Goal: Task Accomplishment & Management: Complete application form

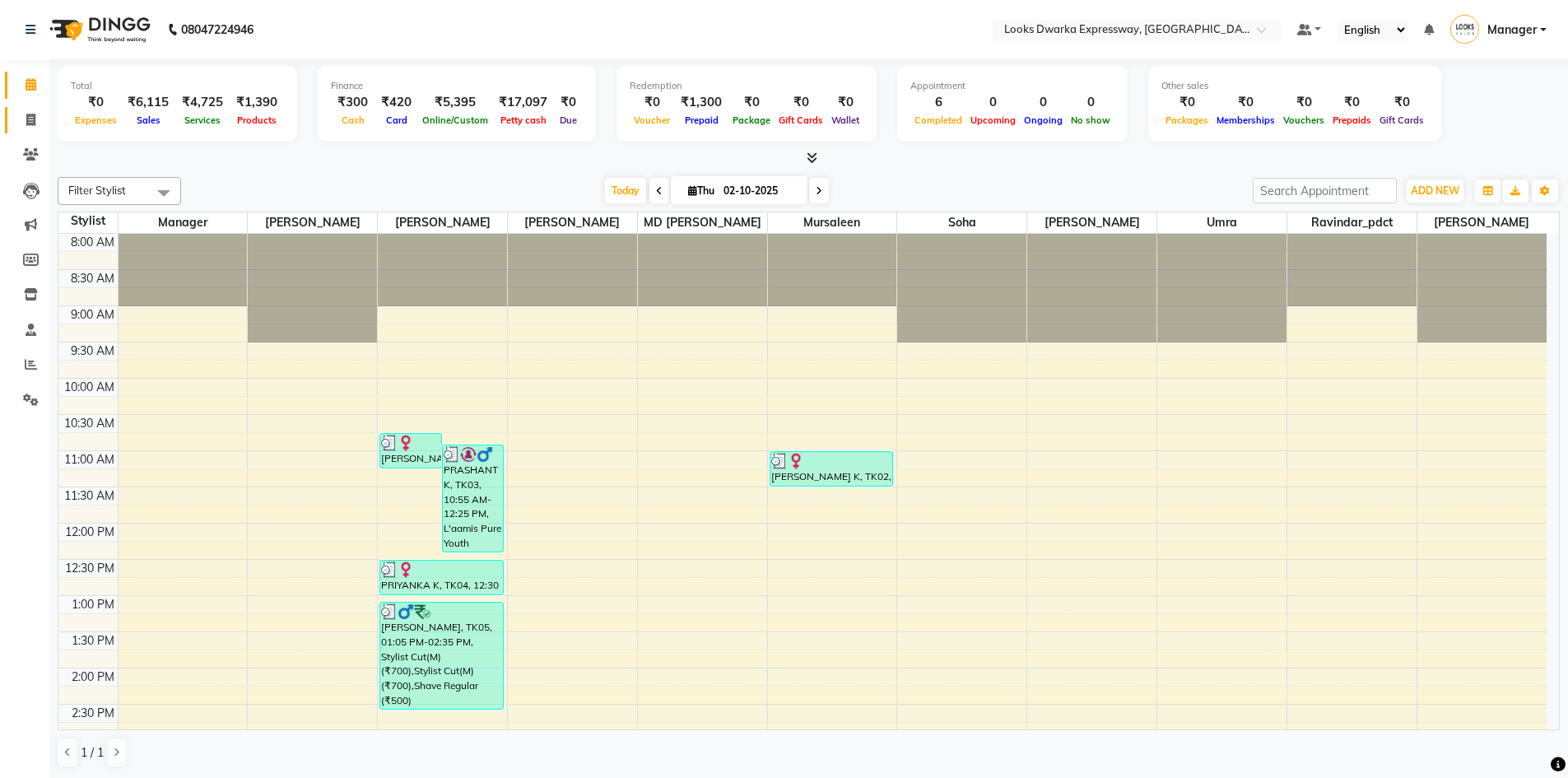
click at [28, 131] on link "Invoice" at bounding box center [24, 121] width 40 height 27
select select "service"
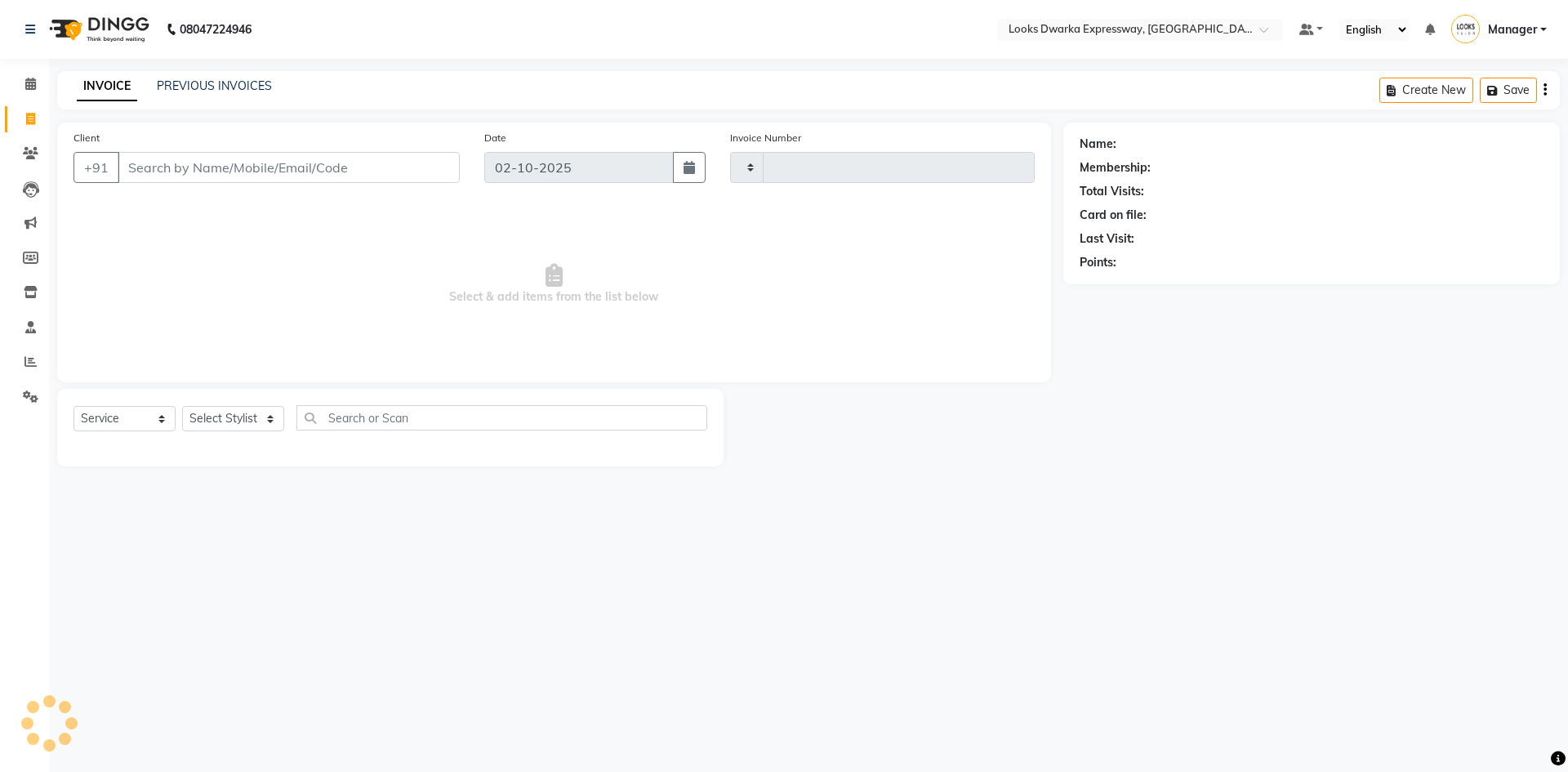
type input "2253"
select select "6011"
click at [275, 419] on select "Select Stylist Manager MD [PERSON_NAME] Ravindar_pdct [PERSON_NAME] [PERSON_NAM…" at bounding box center [233, 419] width 102 height 25
select select "43631"
click at [182, 406] on select "Select Stylist Manager MD [PERSON_NAME] Ravindar_pdct [PERSON_NAME] [PERSON_NAM…" at bounding box center [233, 419] width 102 height 25
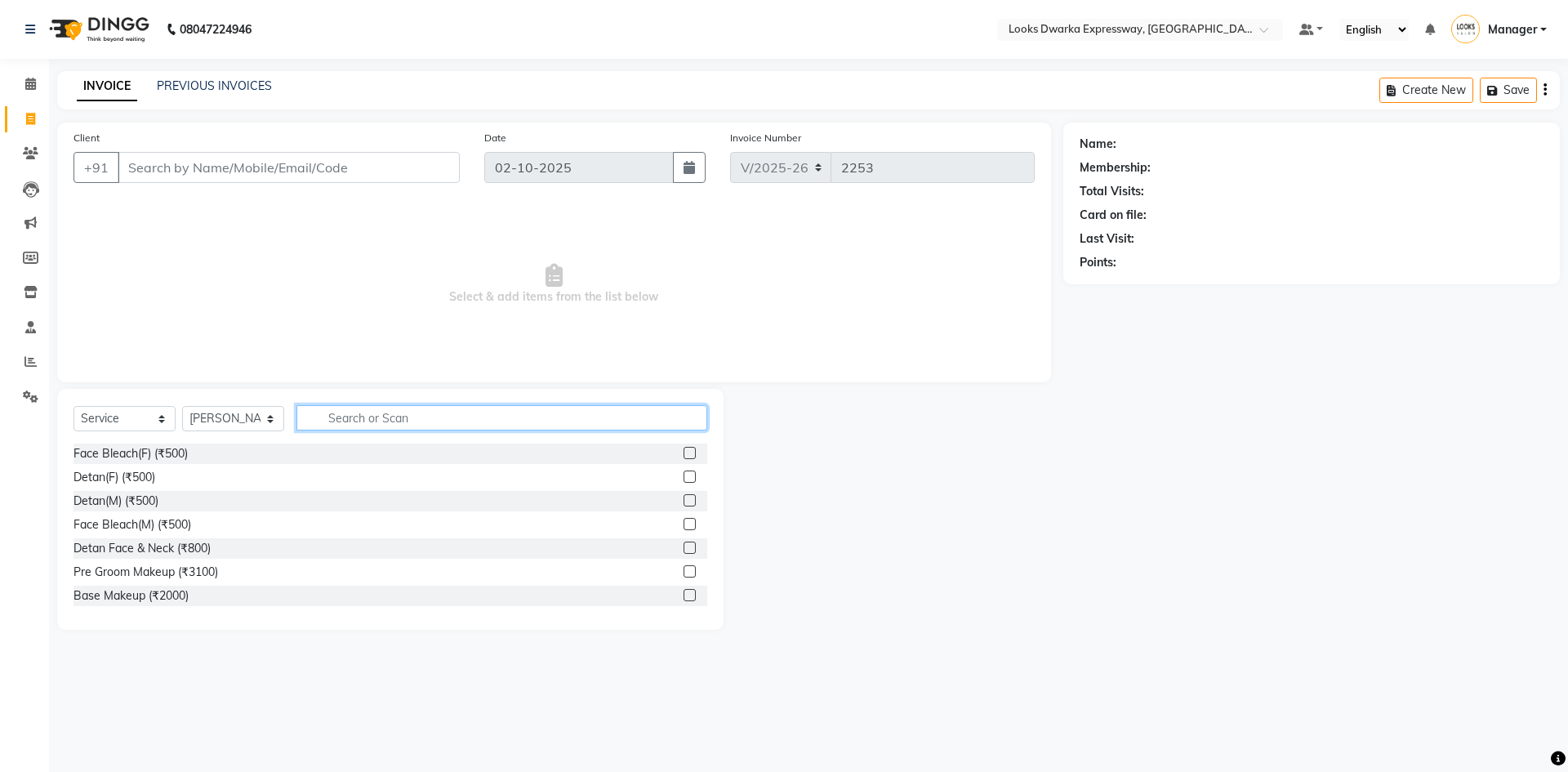
click at [361, 419] on input "text" at bounding box center [502, 418] width 411 height 25
type input "w"
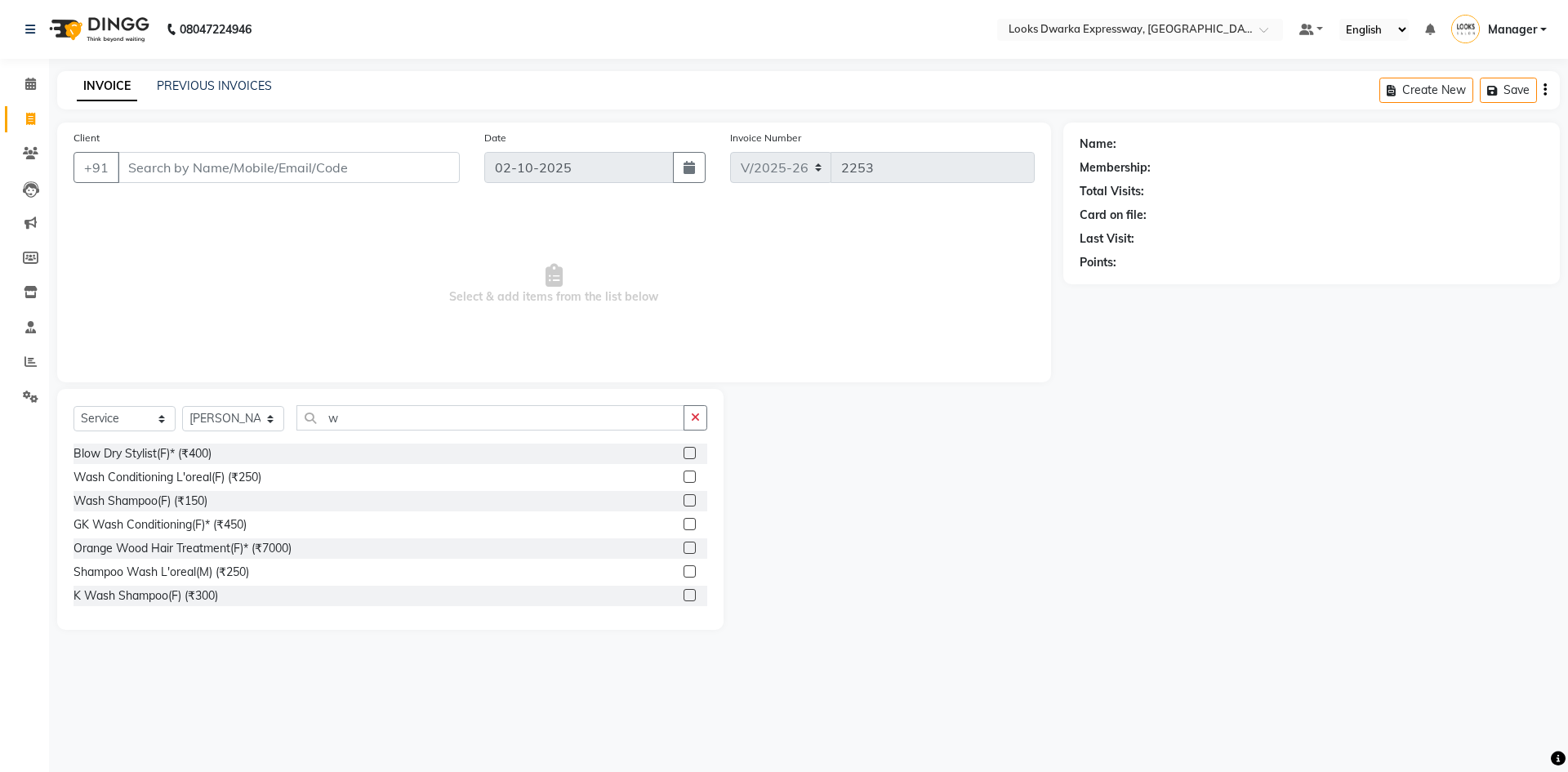
click at [684, 523] on label at bounding box center [690, 524] width 12 height 12
click at [684, 523] on input "checkbox" at bounding box center [689, 525] width 11 height 11
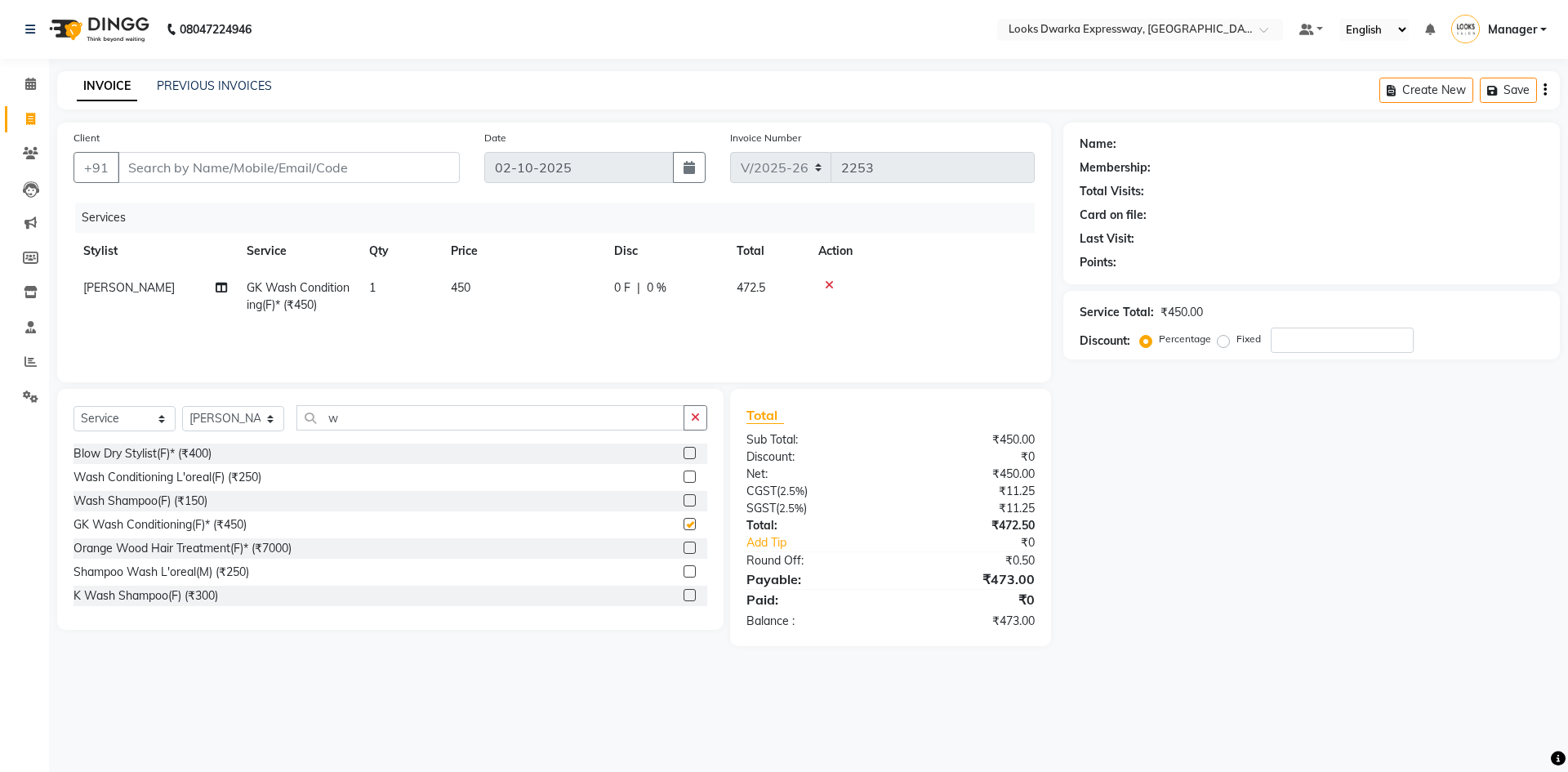
checkbox input "false"
click at [477, 289] on td "450" at bounding box center [522, 296] width 163 height 54
select select "43631"
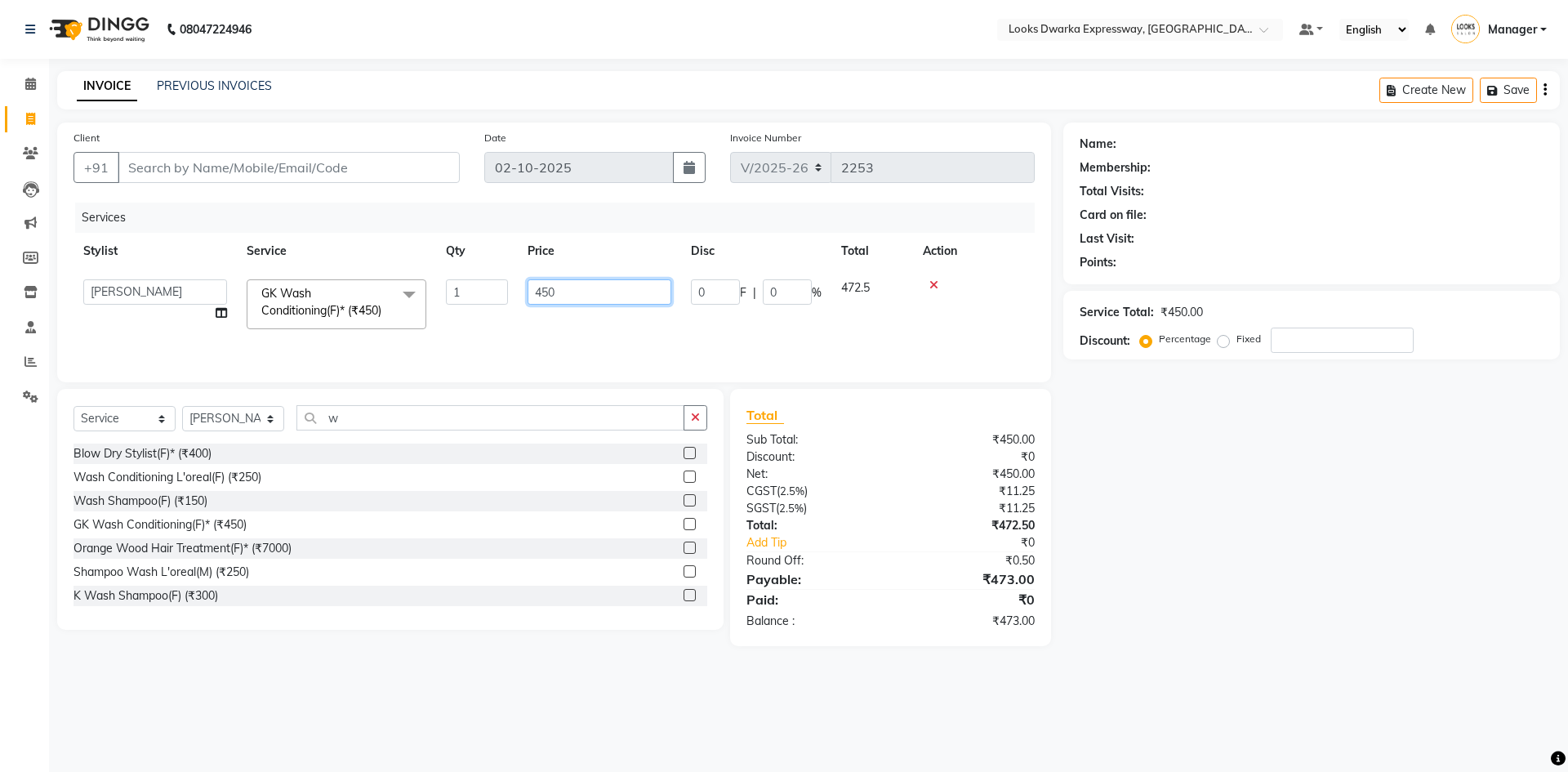
click at [619, 294] on input "450" at bounding box center [599, 292] width 144 height 25
type input "4"
type input "500"
drag, startPoint x: 1218, startPoint y: 558, endPoint x: 1100, endPoint y: 514, distance: 125.9
click at [1215, 558] on div "Name: Membership: Total Visits: Card on file: Last Visit: Points: Service Total…" at bounding box center [1318, 384] width 509 height 524
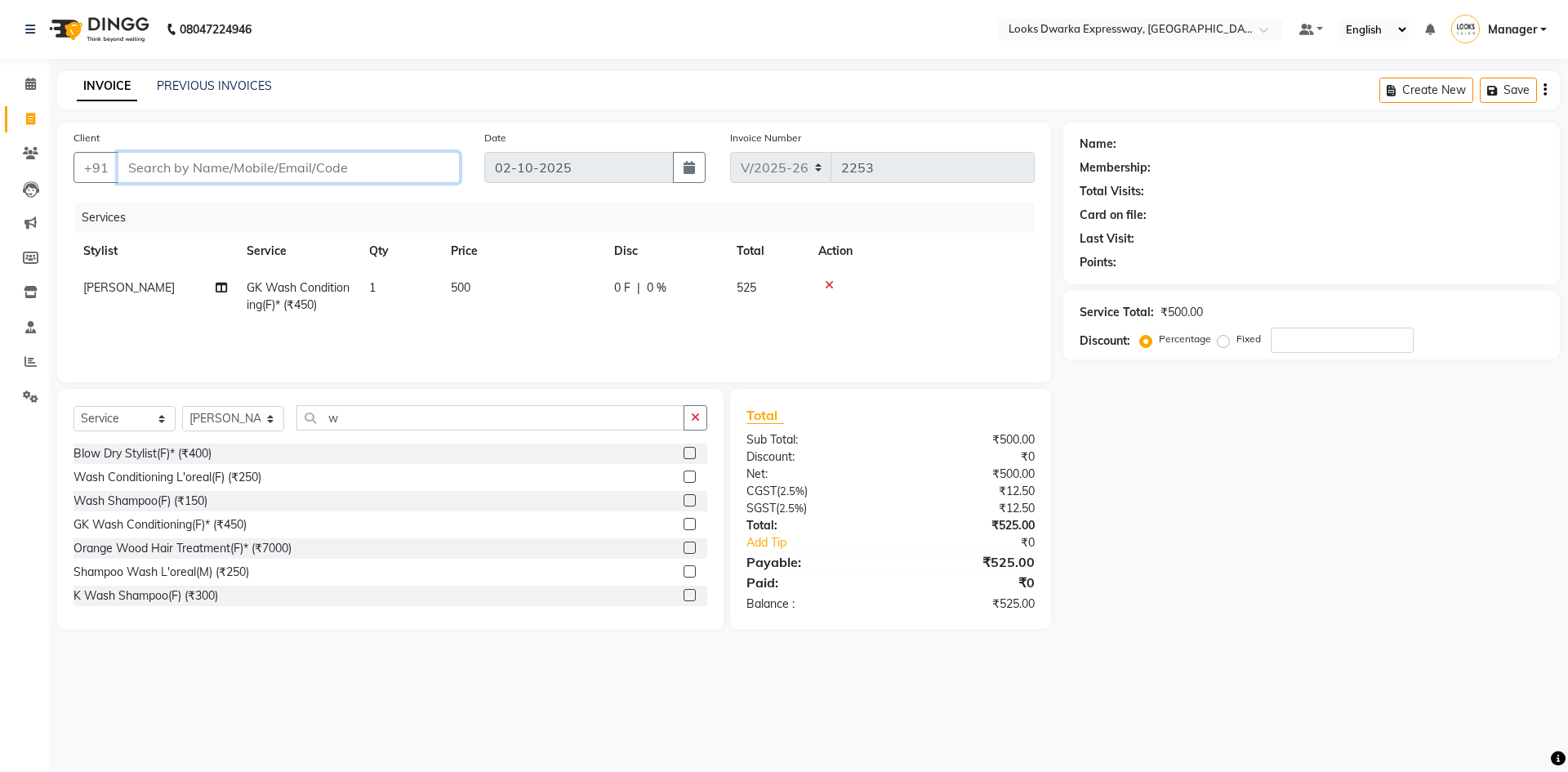
click at [170, 173] on input "Client" at bounding box center [289, 167] width 343 height 31
type input "8"
type input "0"
type input "8082441762"
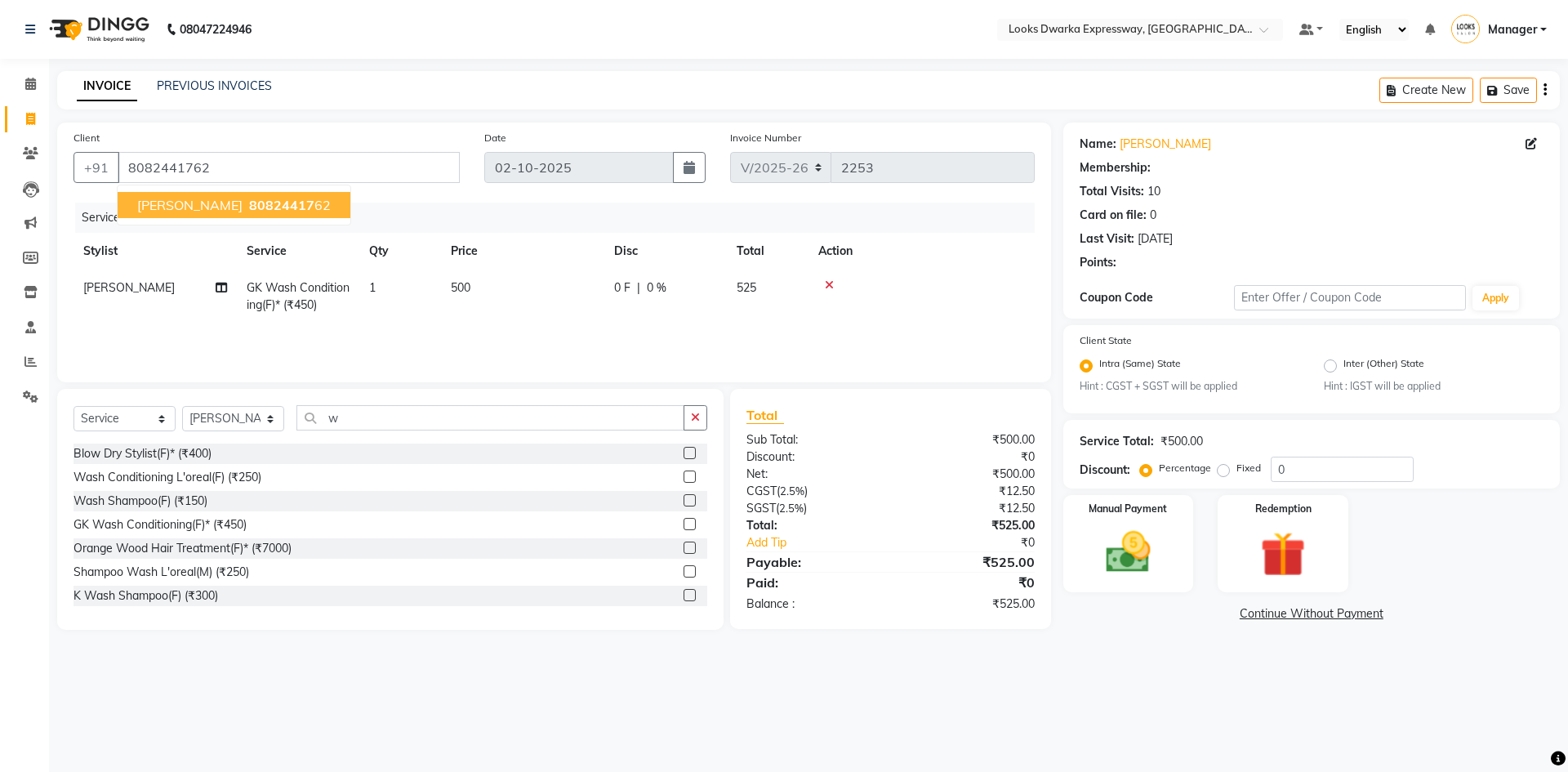
select select "1: Object"
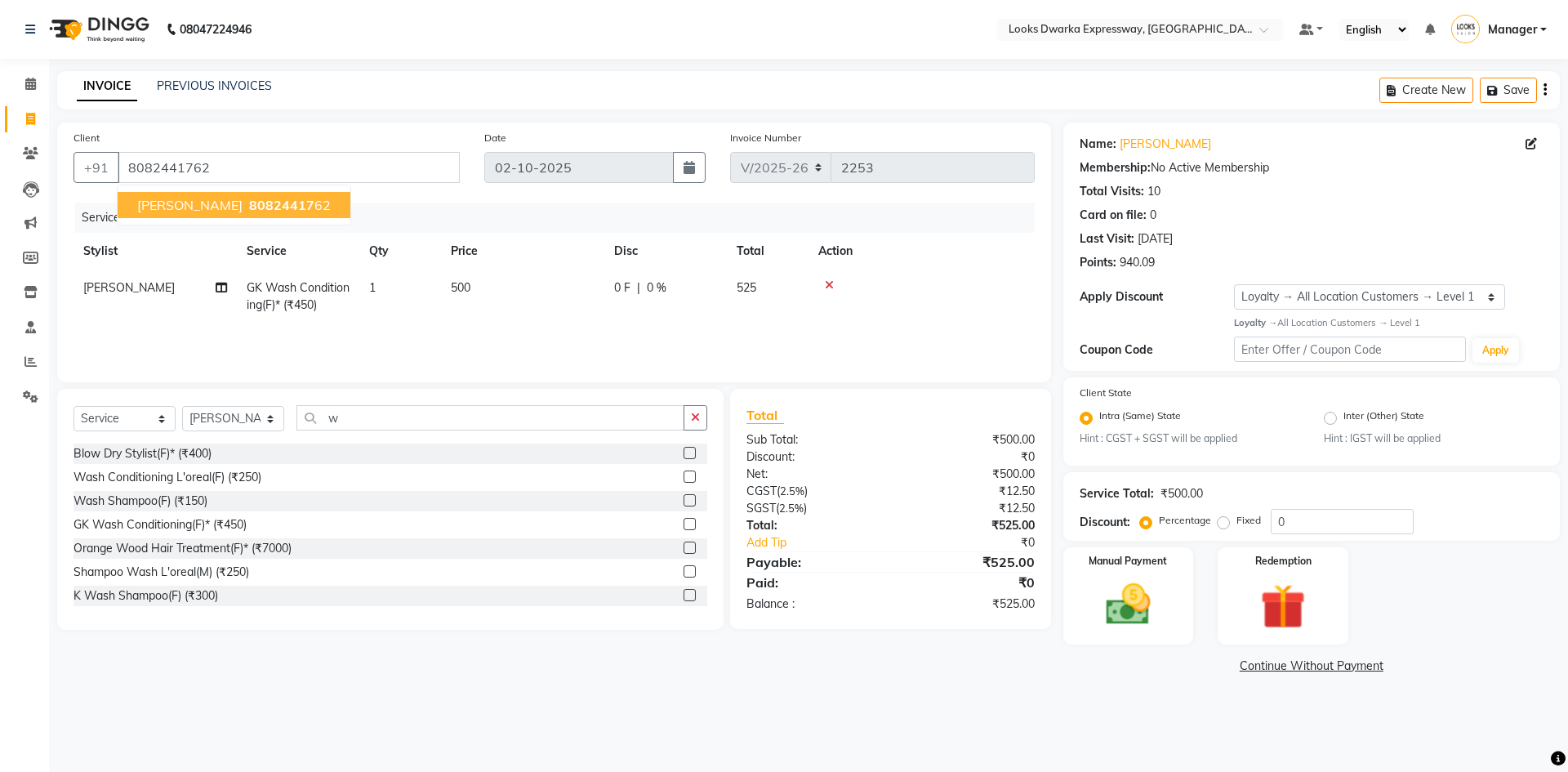
click at [179, 203] on span "[PERSON_NAME]" at bounding box center [190, 205] width 105 height 16
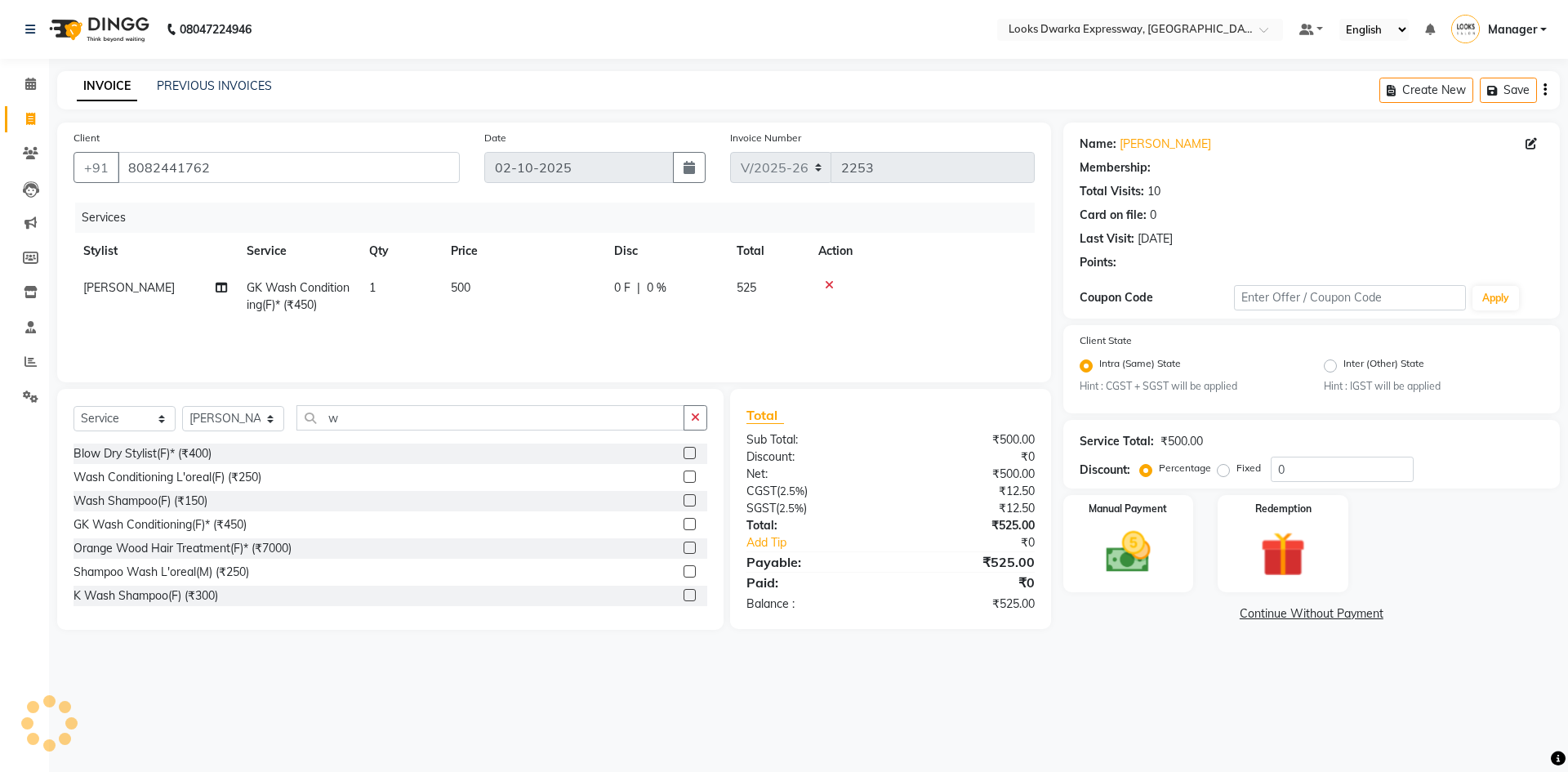
select select "1: Object"
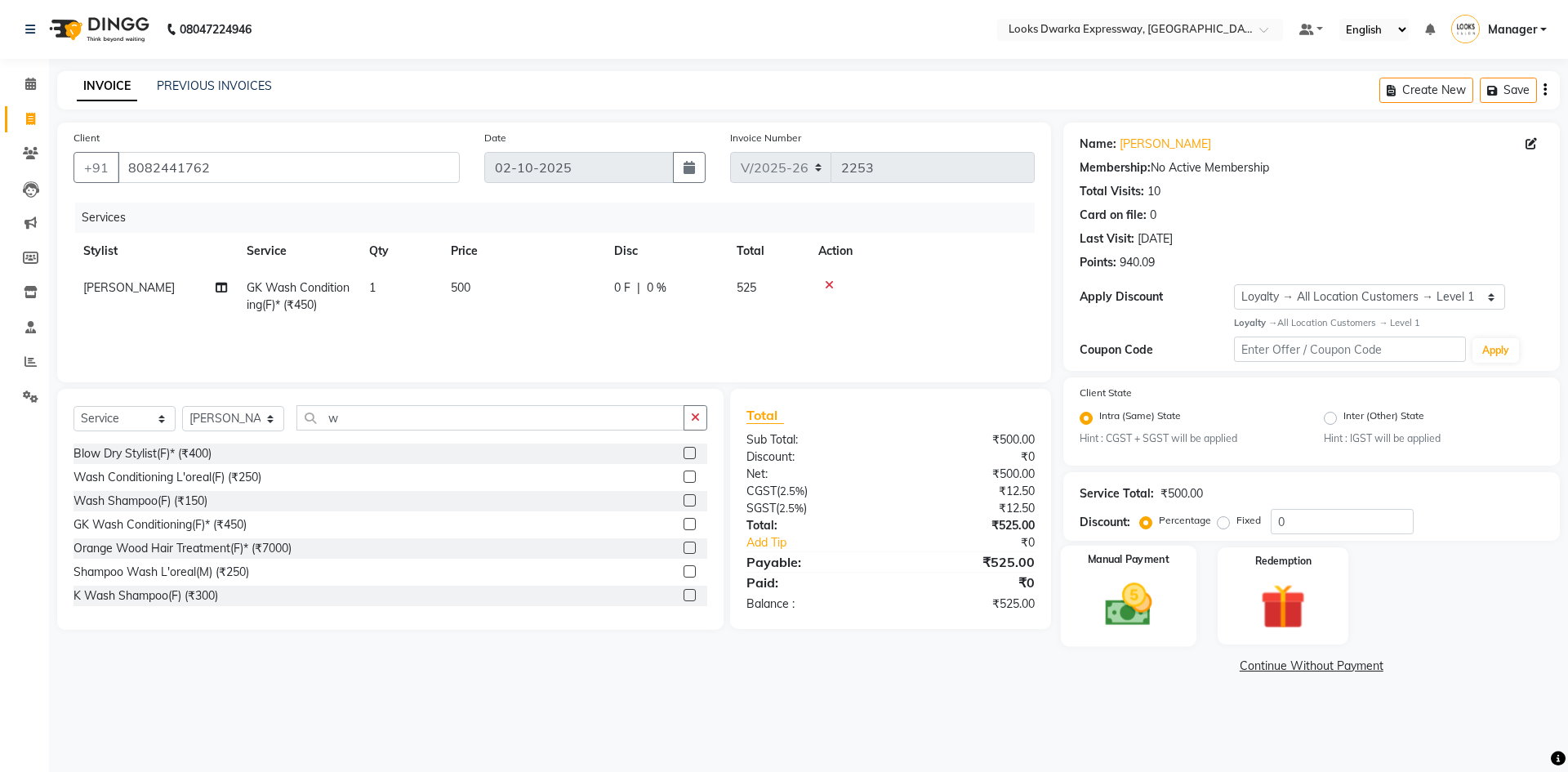
click at [1151, 586] on img at bounding box center [1128, 604] width 76 height 54
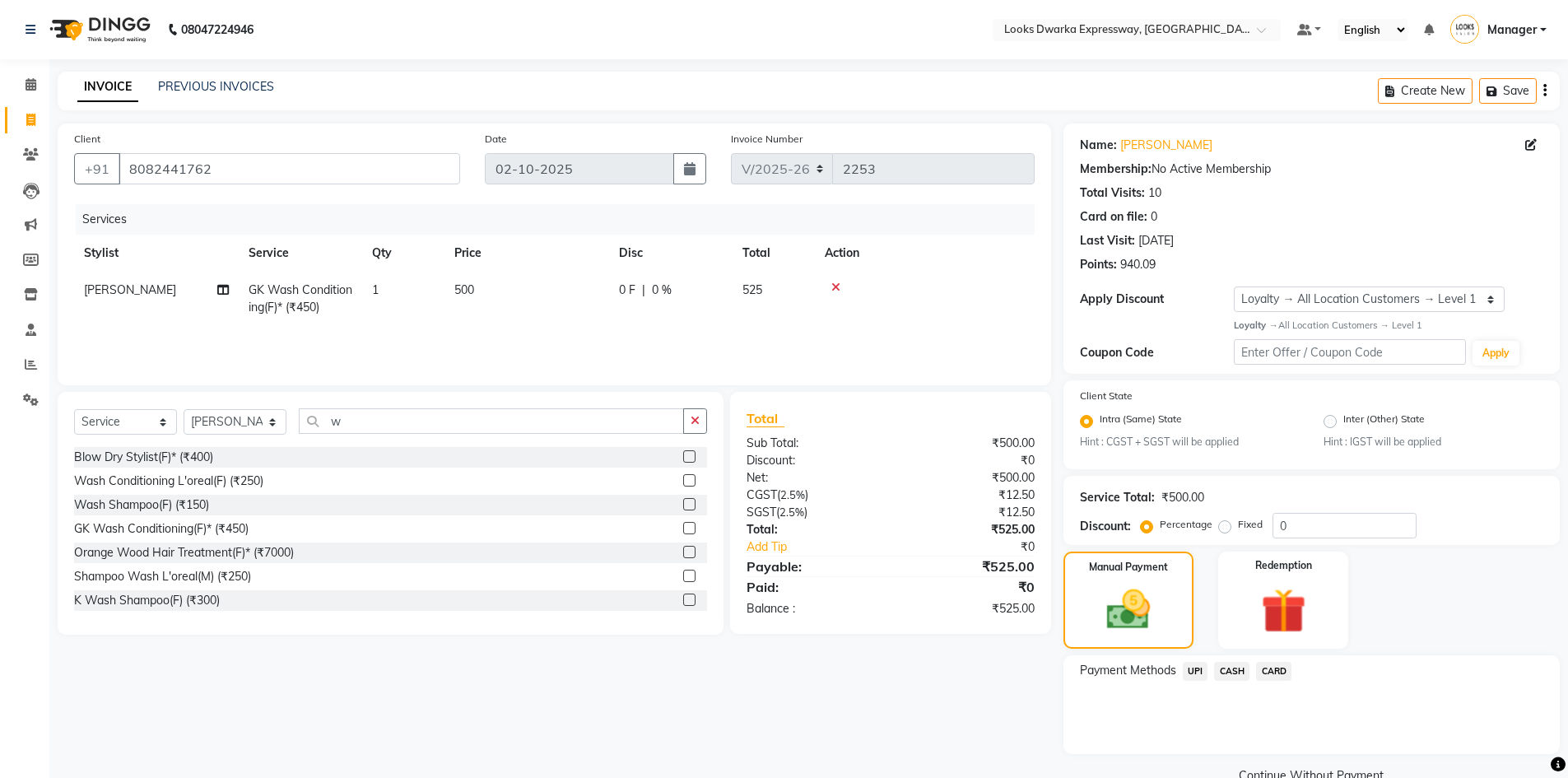
click at [1194, 666] on span "UPI" at bounding box center [1195, 671] width 25 height 19
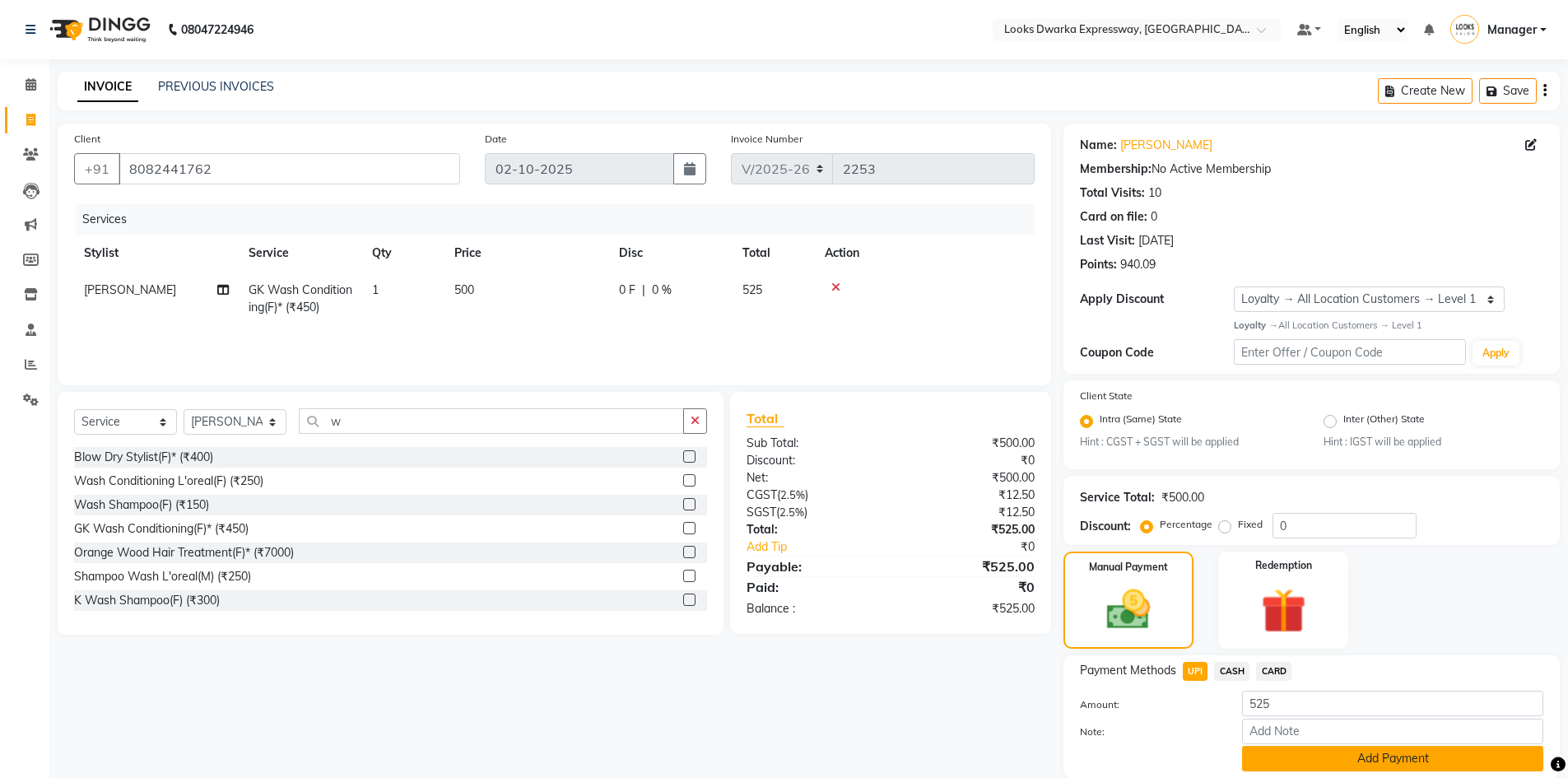
click at [1311, 756] on button "Add Payment" at bounding box center [1392, 758] width 301 height 25
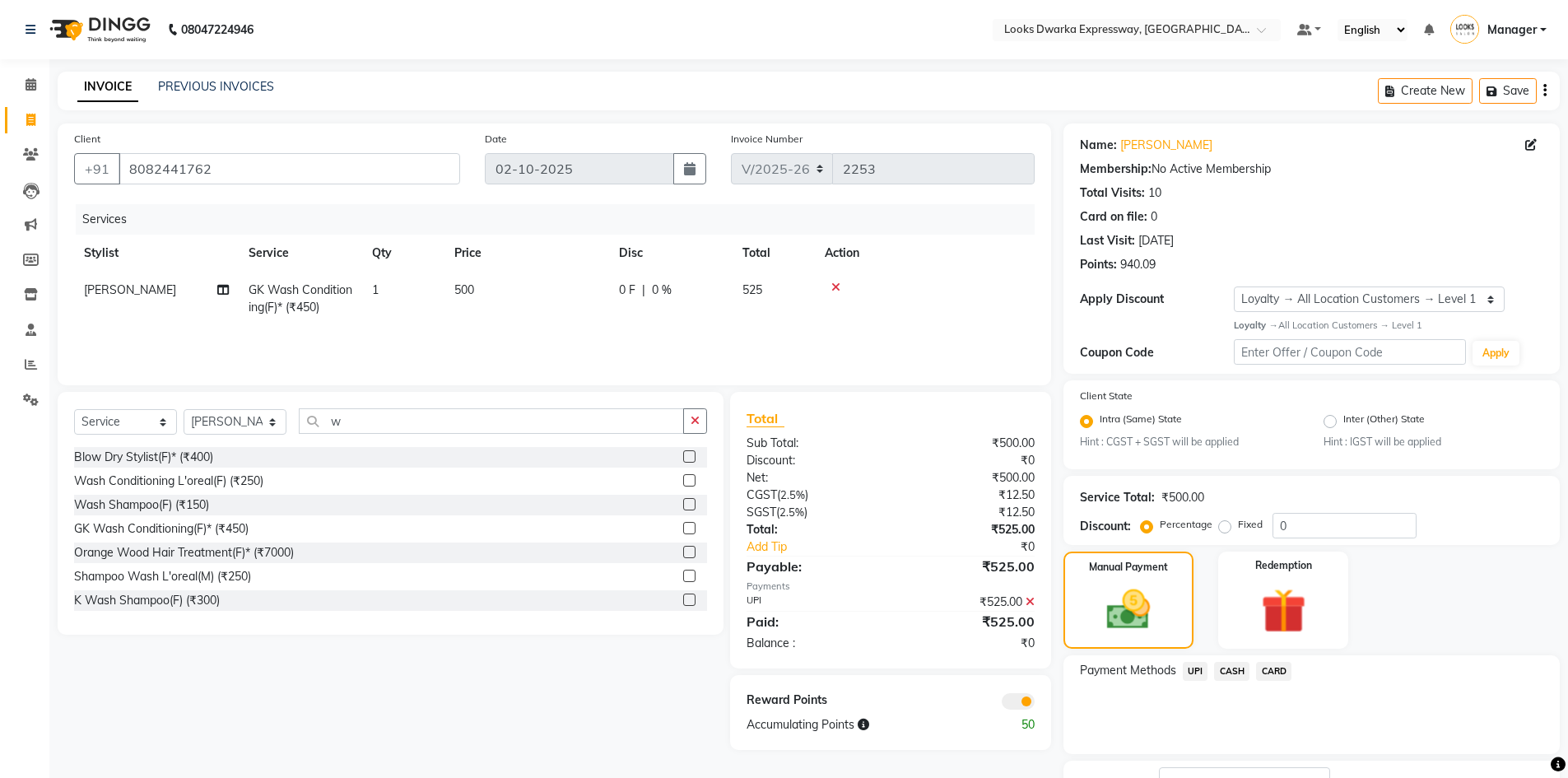
scroll to position [128, 0]
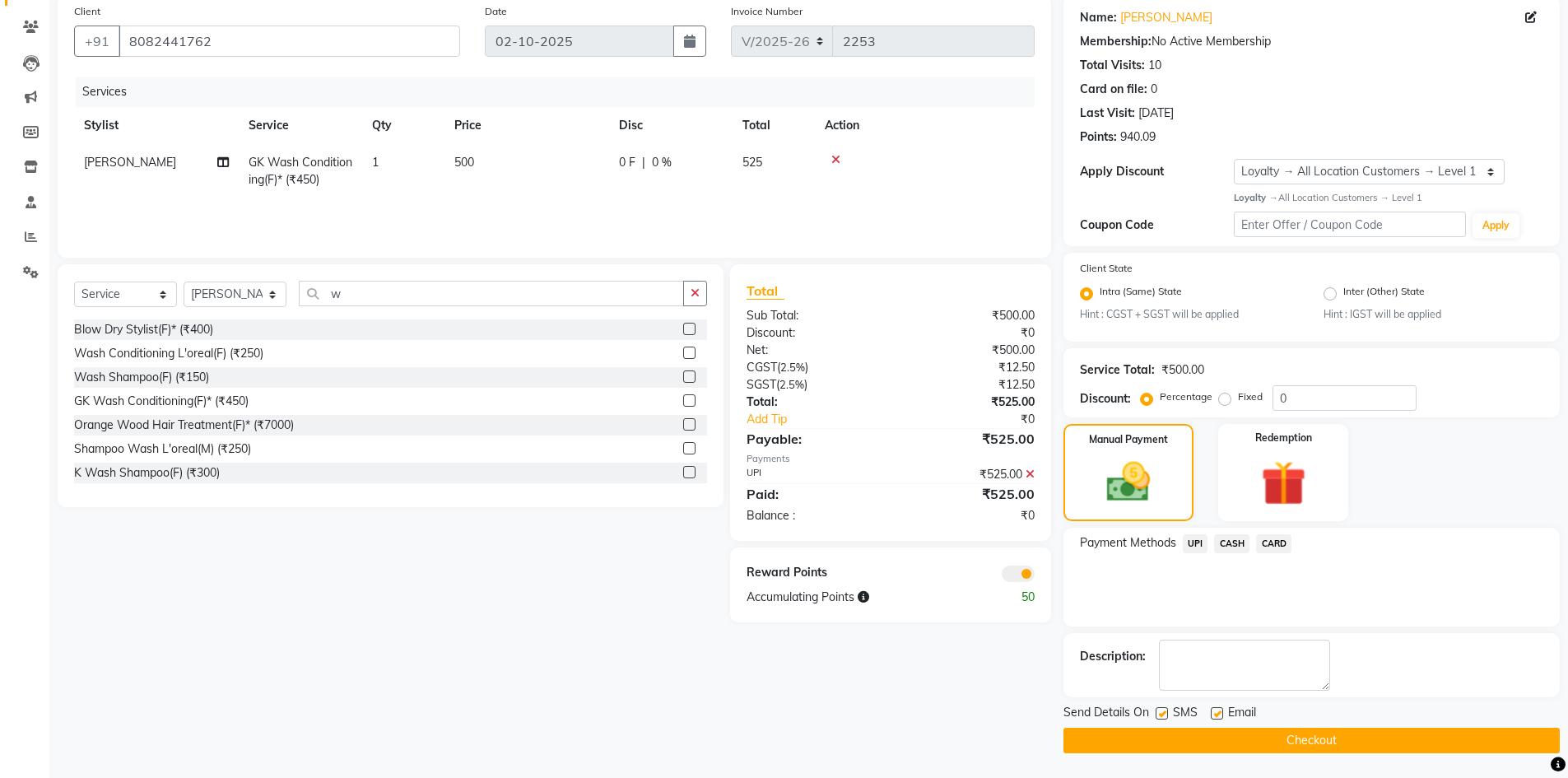
click at [1270, 743] on button "Checkout" at bounding box center [1312, 740] width 496 height 25
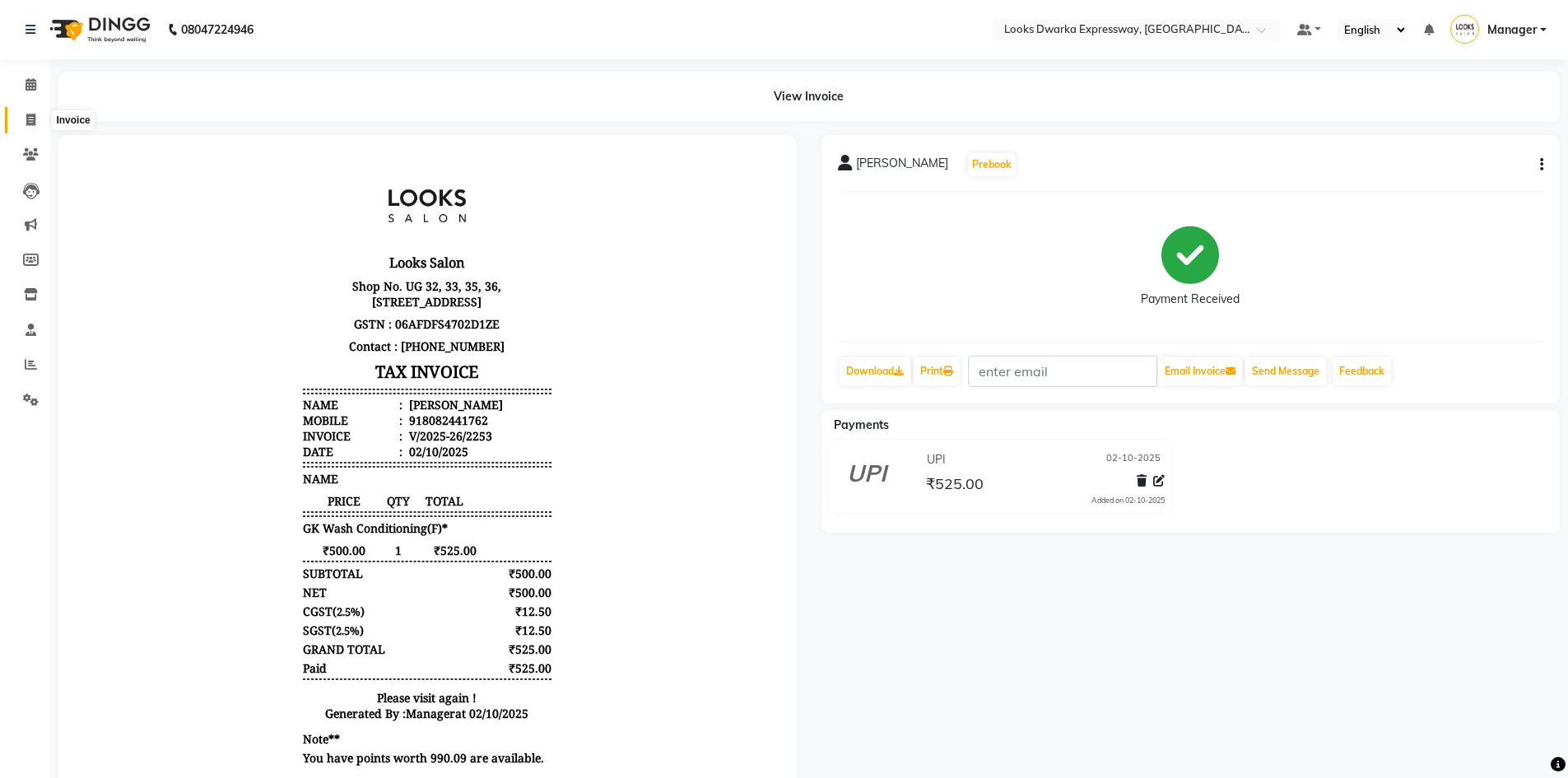
click at [24, 121] on span at bounding box center [31, 121] width 29 height 19
select select "6011"
select select "service"
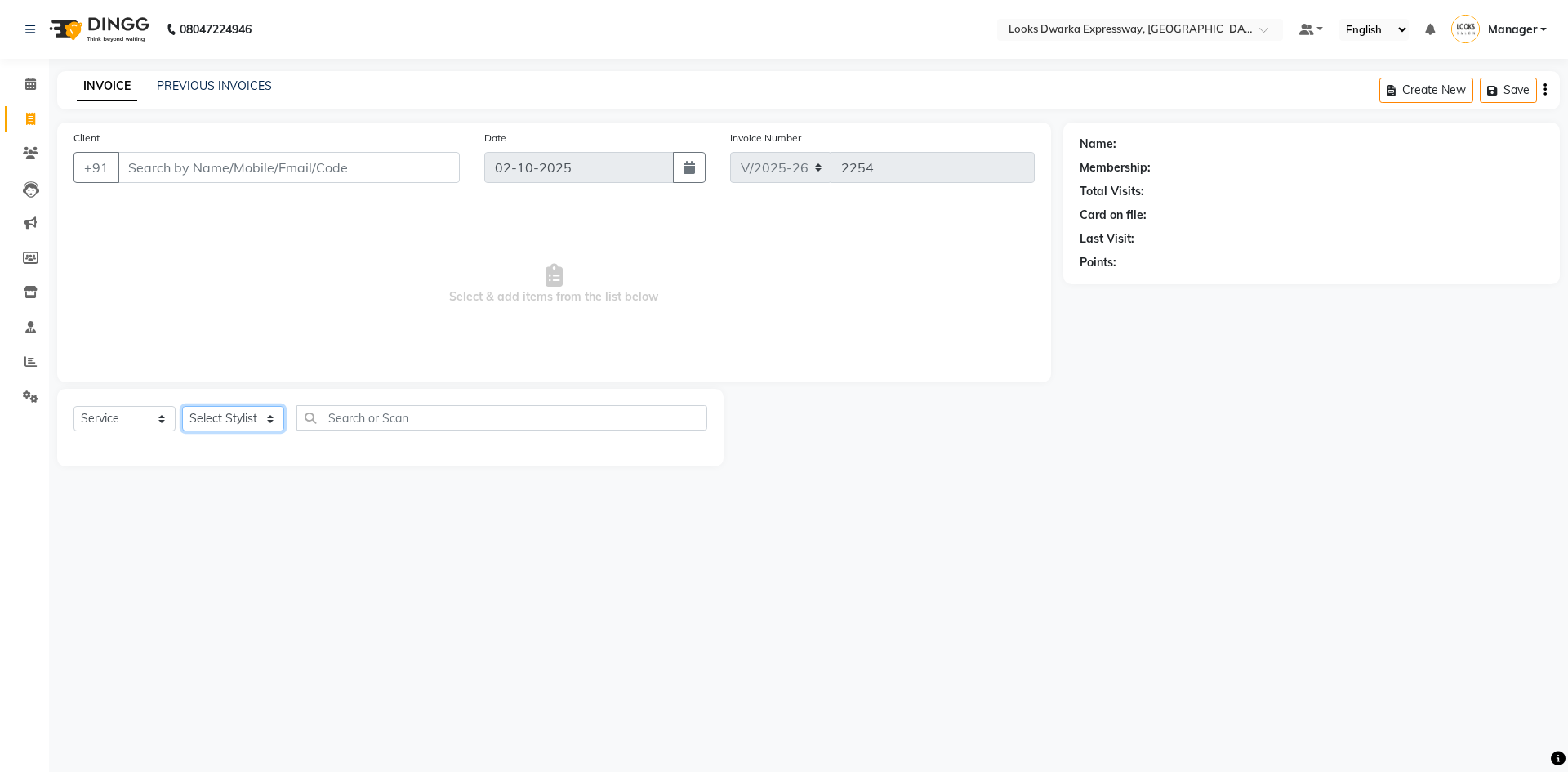
click at [262, 414] on select "Select Stylist Manager MD [PERSON_NAME] Ravindar_pdct [PERSON_NAME] [PERSON_NAM…" at bounding box center [233, 419] width 102 height 25
select select "61091"
click at [182, 406] on select "Select Stylist Manager MD [PERSON_NAME] Ravindar_pdct [PERSON_NAME] [PERSON_NAM…" at bounding box center [233, 419] width 102 height 25
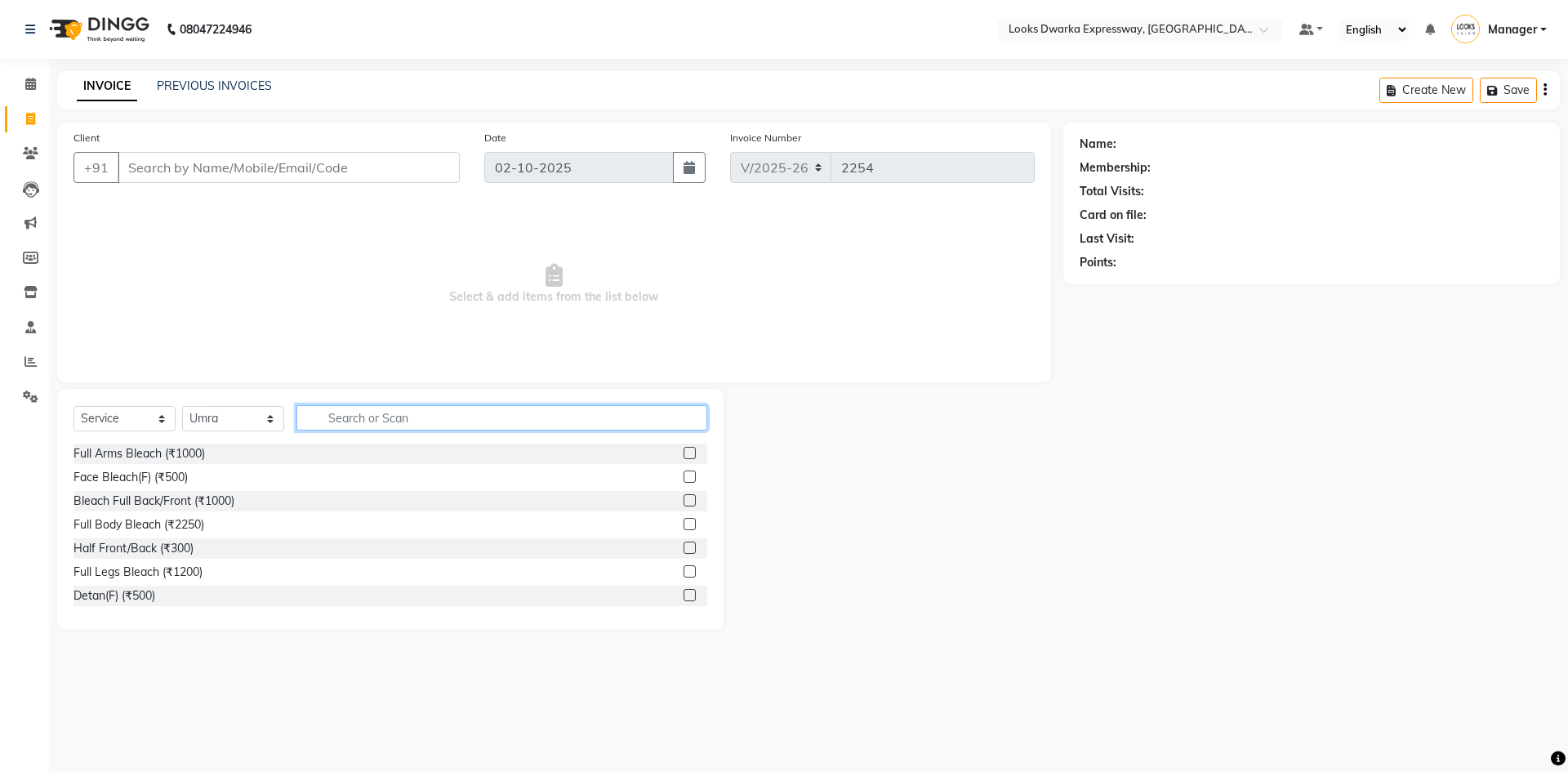
click at [377, 418] on input "text" at bounding box center [502, 418] width 411 height 25
type input "upp"
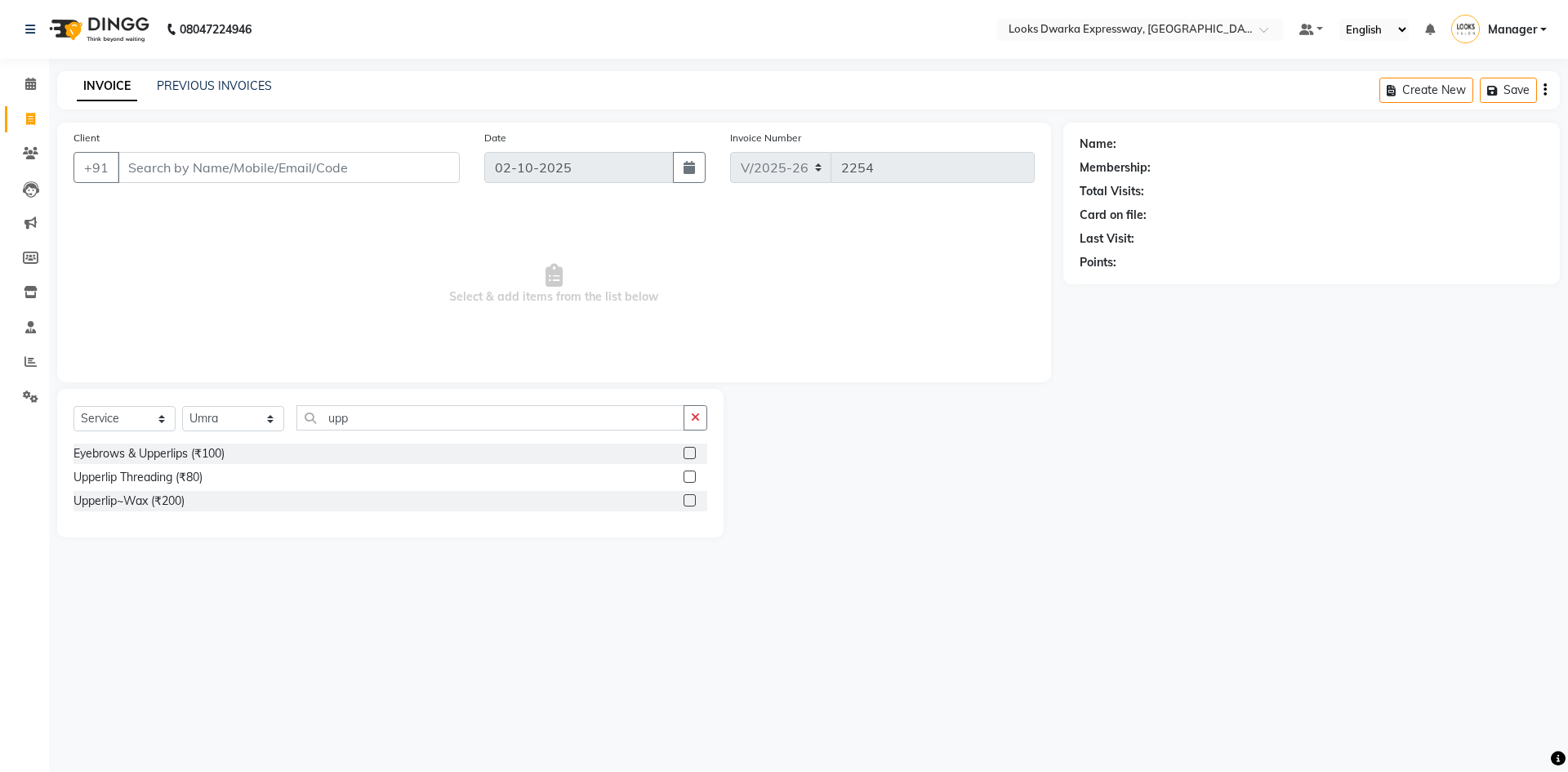
click at [691, 497] on label at bounding box center [690, 501] width 12 height 12
click at [691, 497] on input "checkbox" at bounding box center [689, 502] width 11 height 11
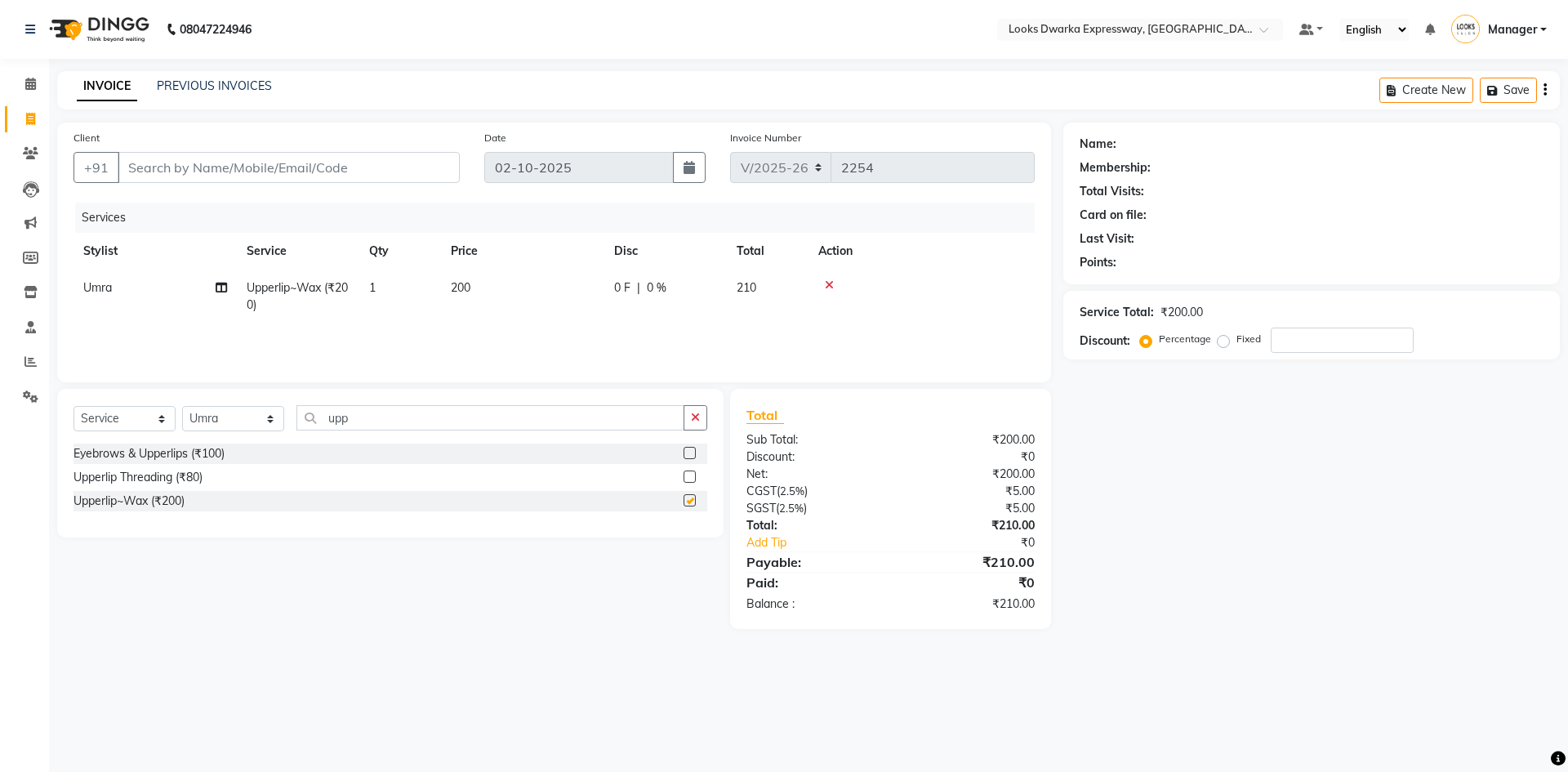
checkbox input "false"
click at [377, 414] on input "upp" at bounding box center [490, 418] width 388 height 25
type input "u"
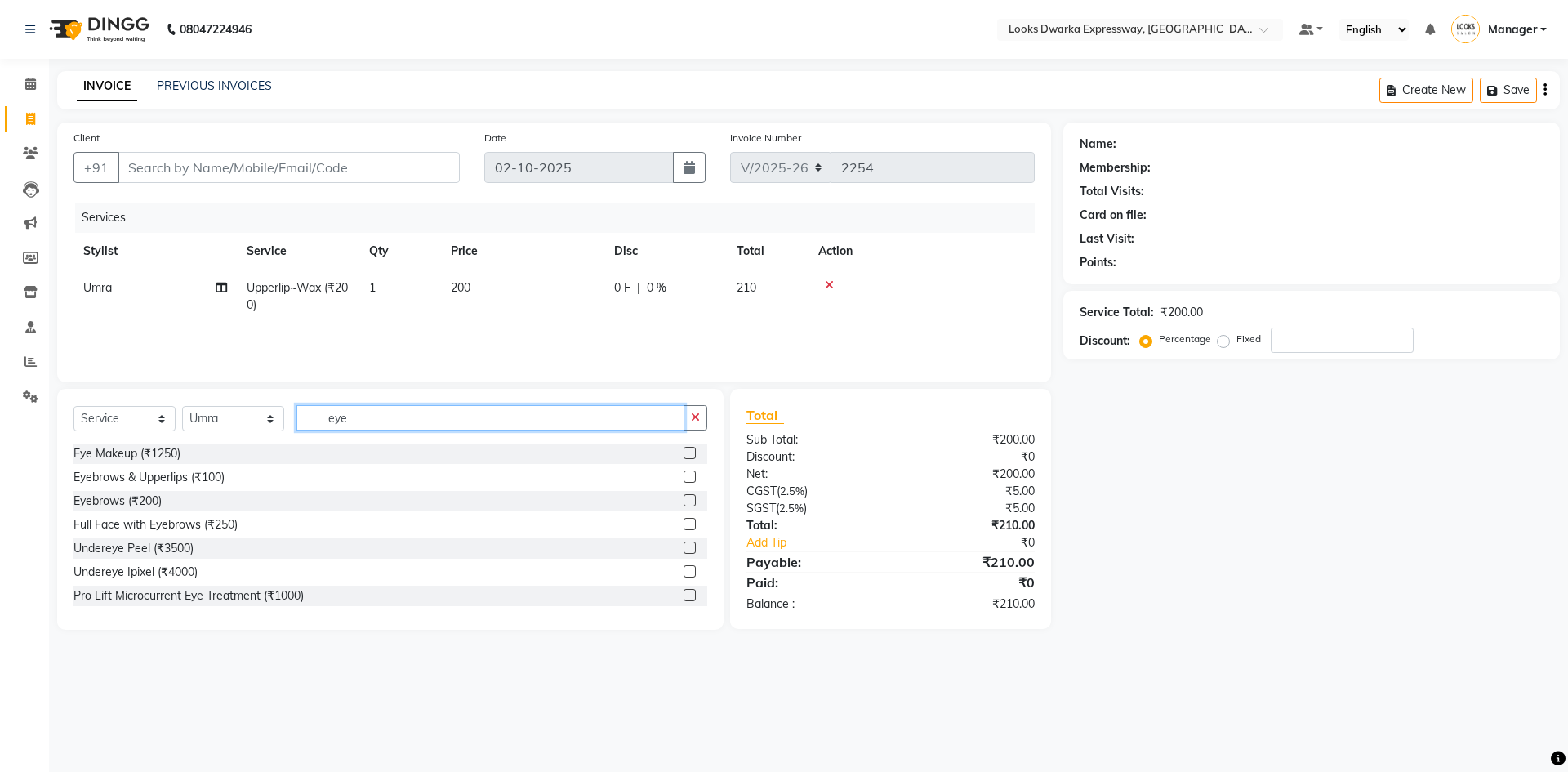
type input "eye"
click at [684, 500] on div at bounding box center [695, 501] width 24 height 21
click at [684, 497] on label at bounding box center [690, 501] width 12 height 12
click at [684, 497] on input "checkbox" at bounding box center [689, 502] width 11 height 11
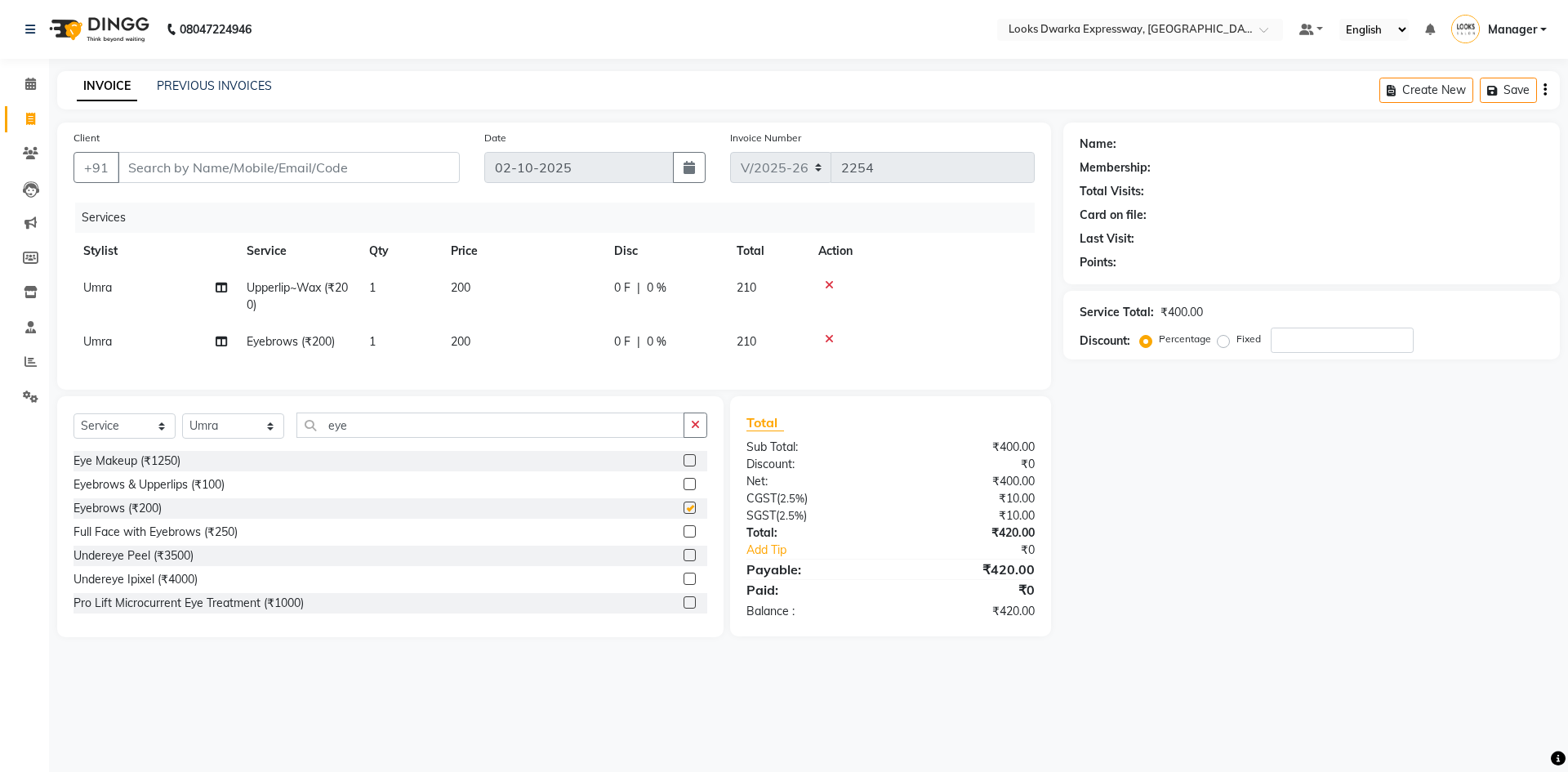
checkbox input "false"
click at [485, 336] on td "200" at bounding box center [522, 341] width 163 height 37
select select "61091"
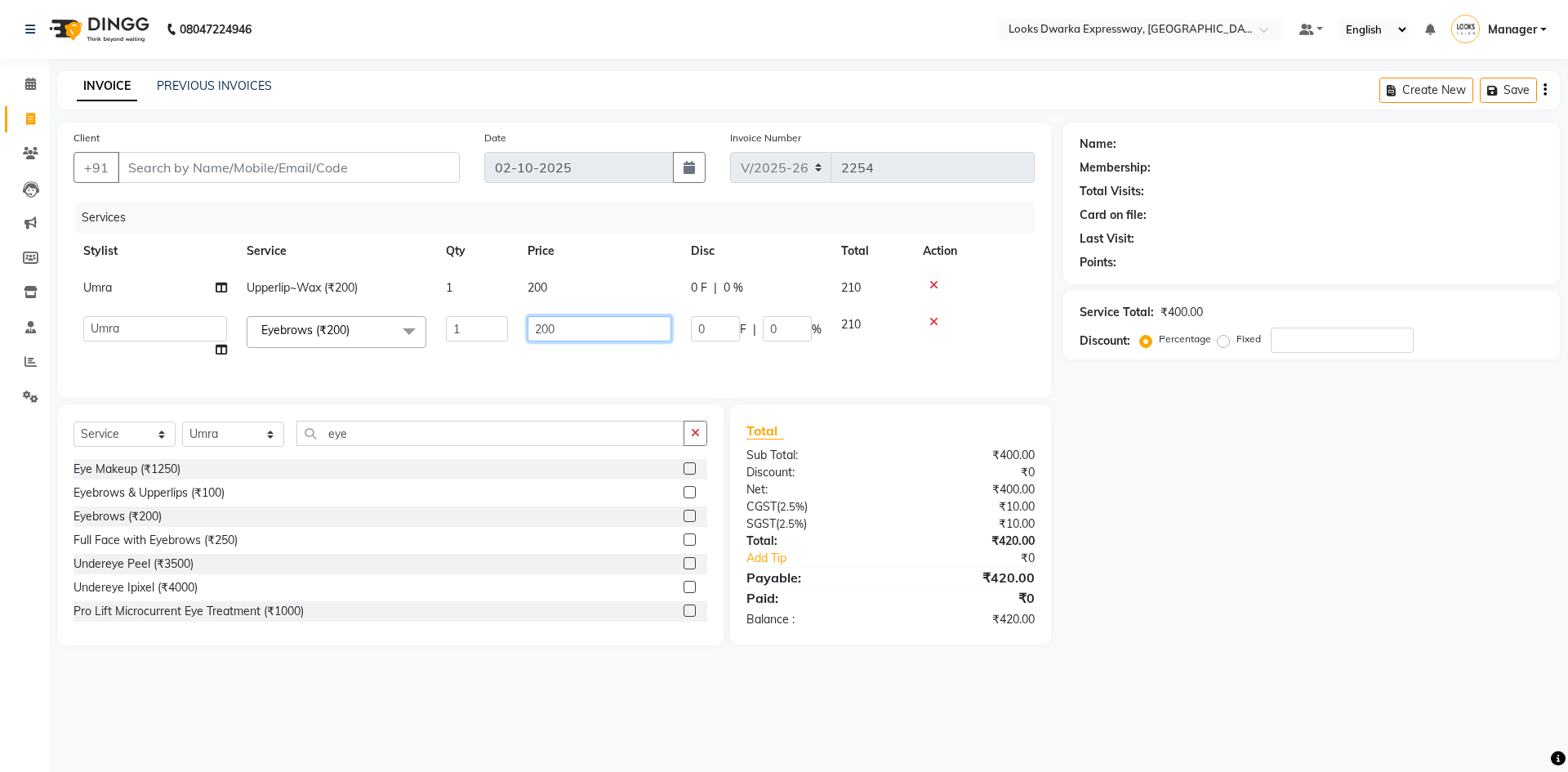
click at [566, 333] on input "200" at bounding box center [599, 328] width 144 height 25
type input "2"
type input "100"
click at [1387, 603] on div "Name: Membership: Total Visits: Card on file: Last Visit: Points: Service Total…" at bounding box center [1318, 384] width 509 height 523
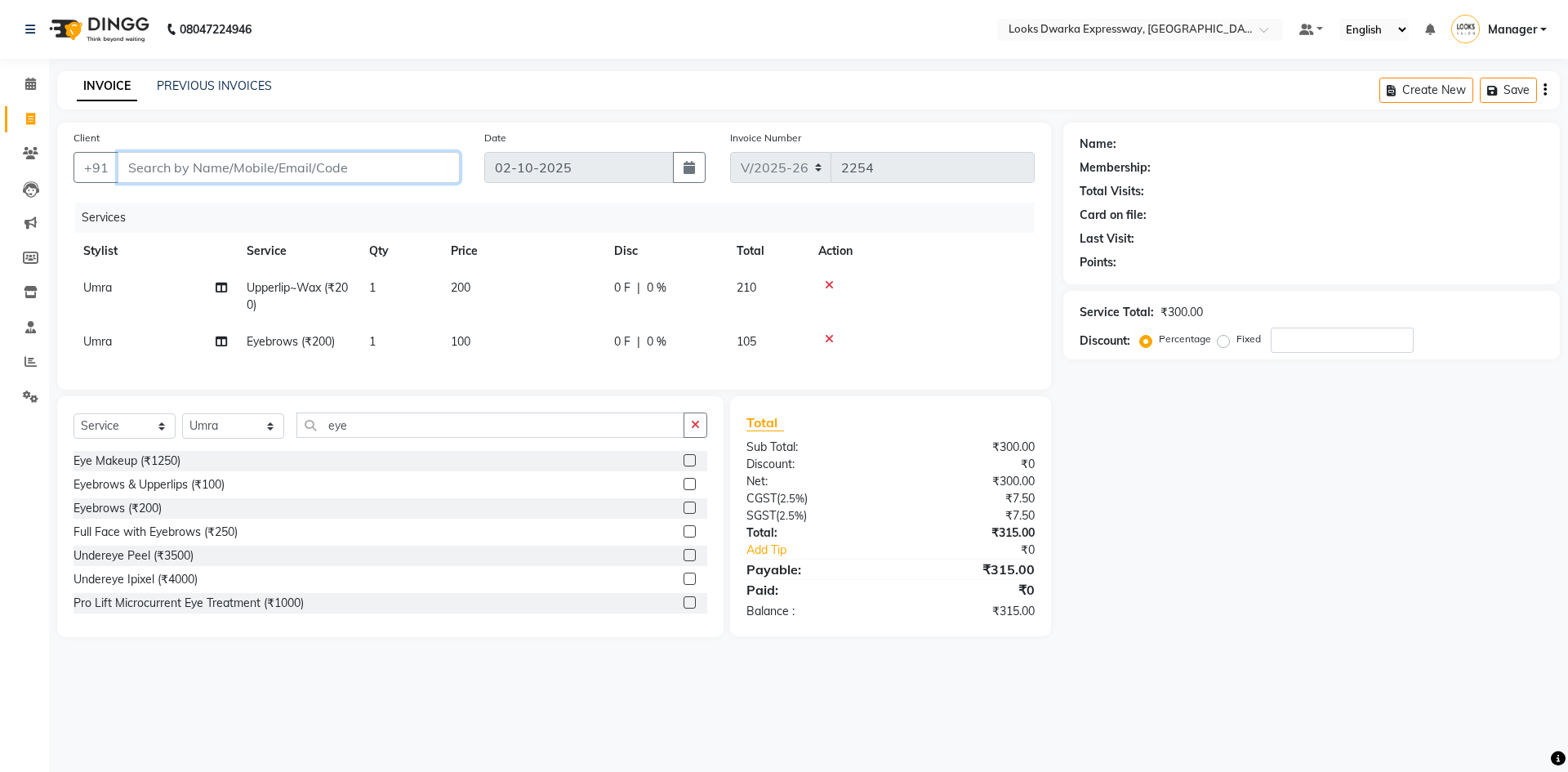
click at [180, 175] on input "Client" at bounding box center [289, 167] width 343 height 31
type input "9"
type input "0"
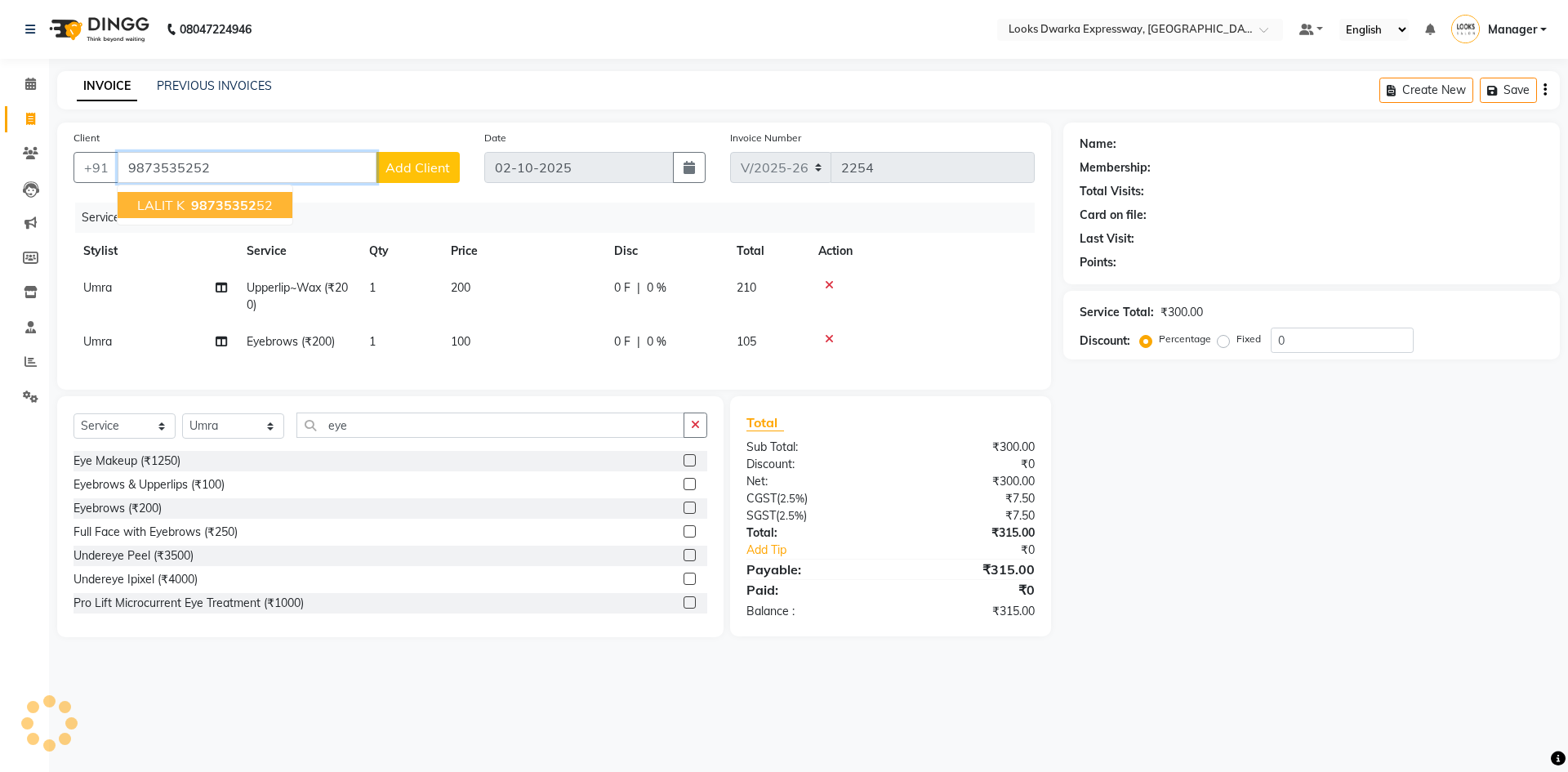
type input "9873535252"
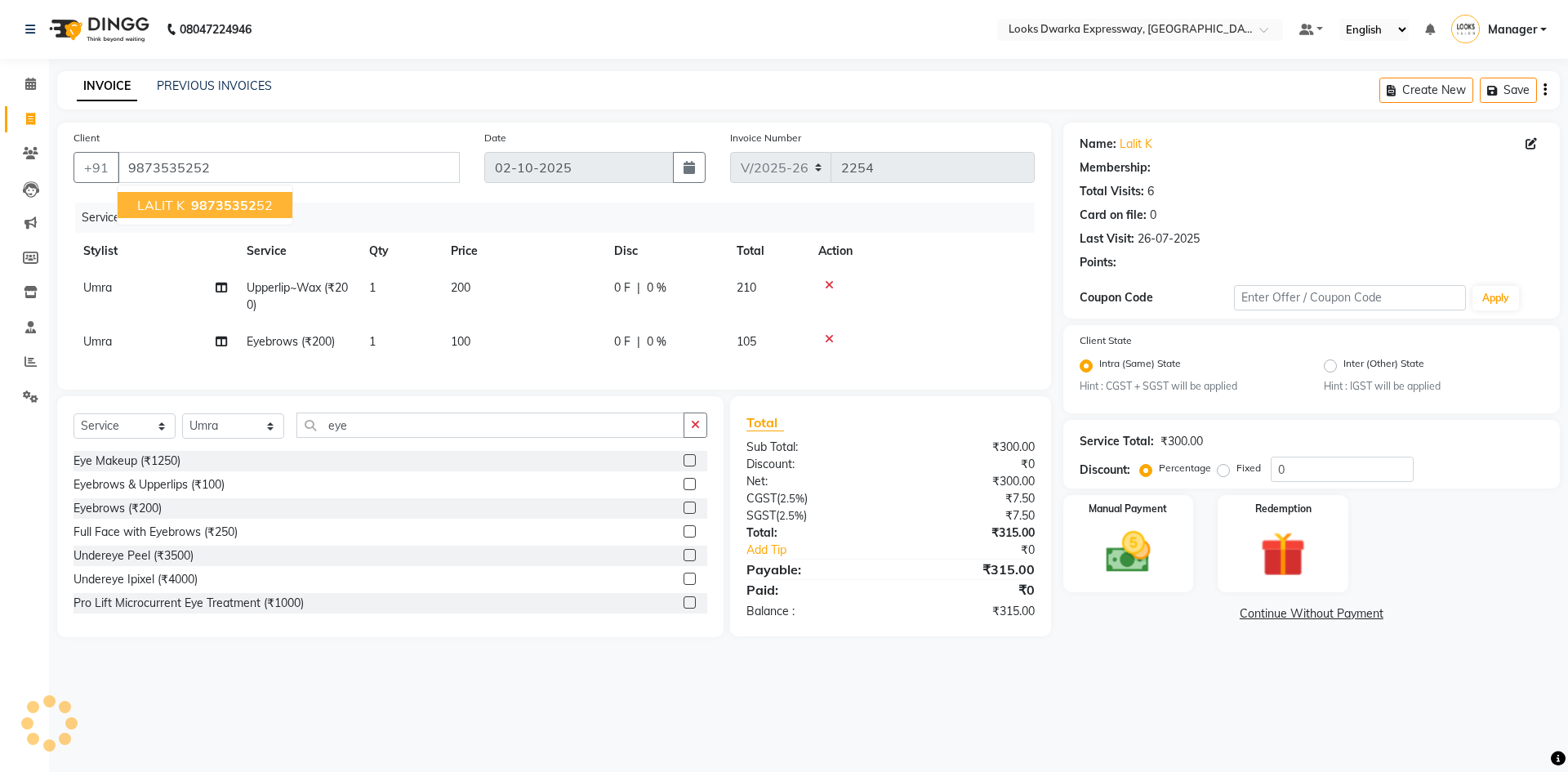
select select "1: Object"
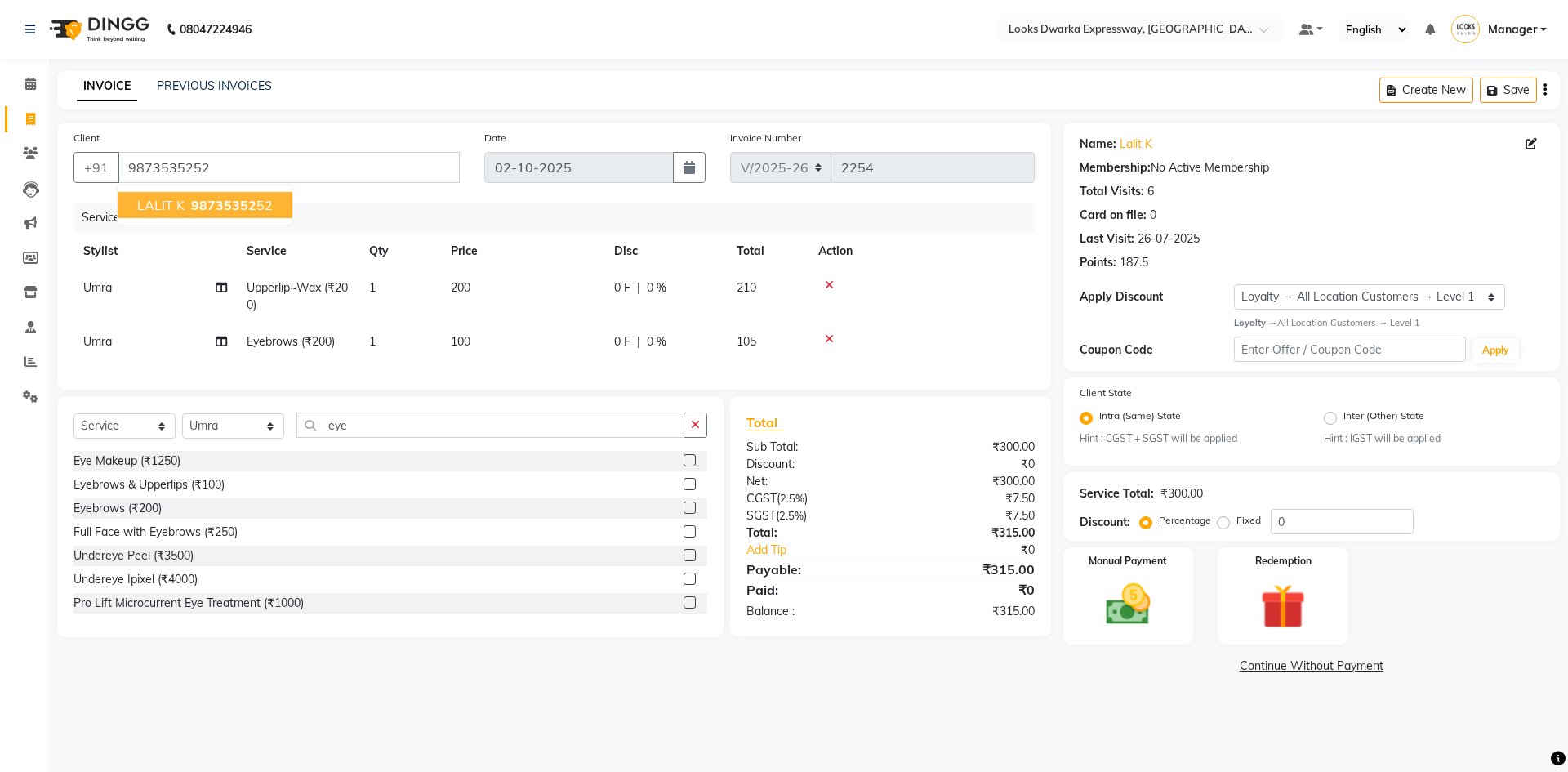
click at [183, 202] on span "LALIT K" at bounding box center [161, 205] width 47 height 16
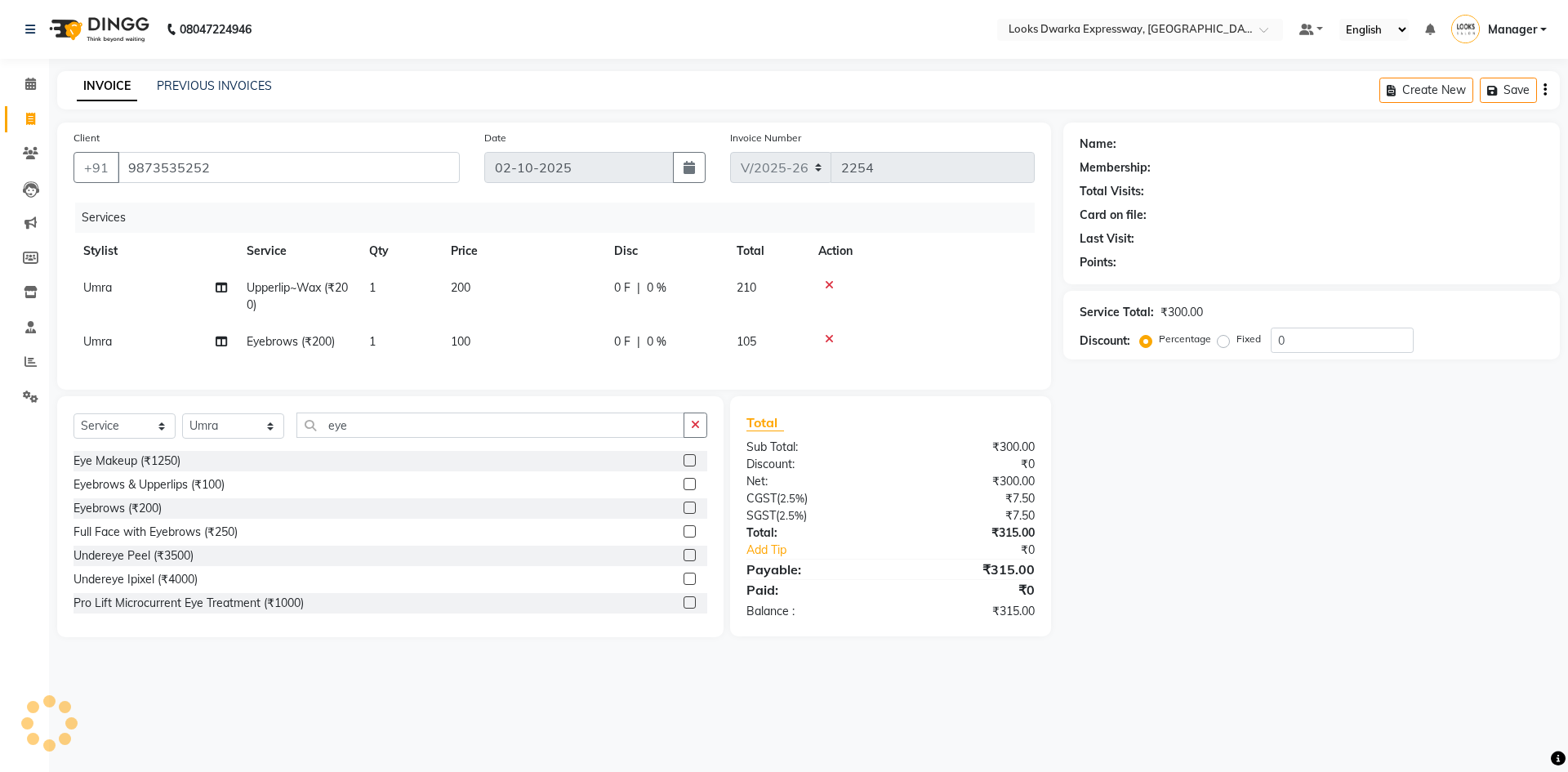
select select "1: Object"
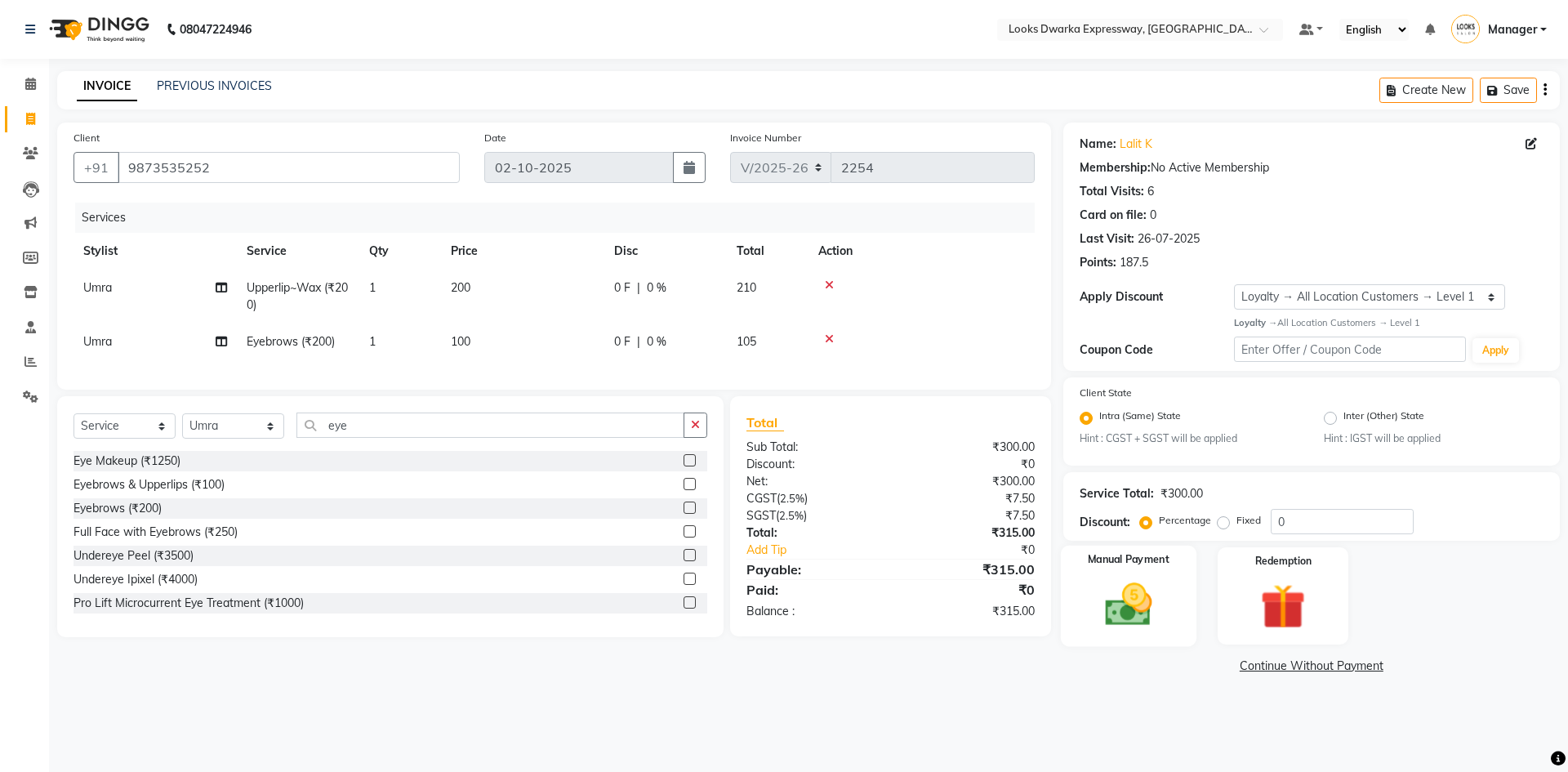
click at [1111, 609] on img at bounding box center [1128, 604] width 76 height 54
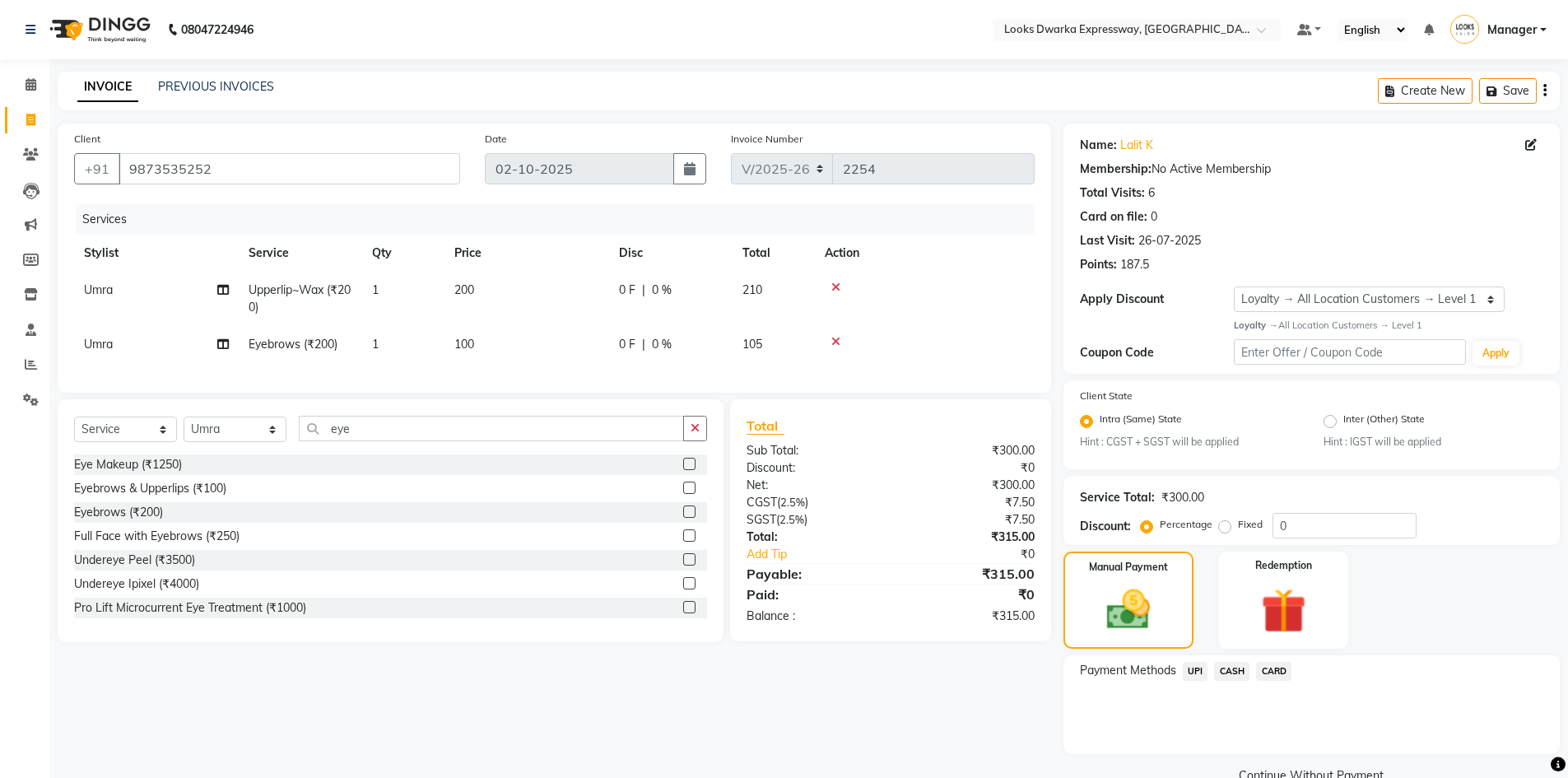
click at [1196, 675] on span "UPI" at bounding box center [1195, 671] width 25 height 19
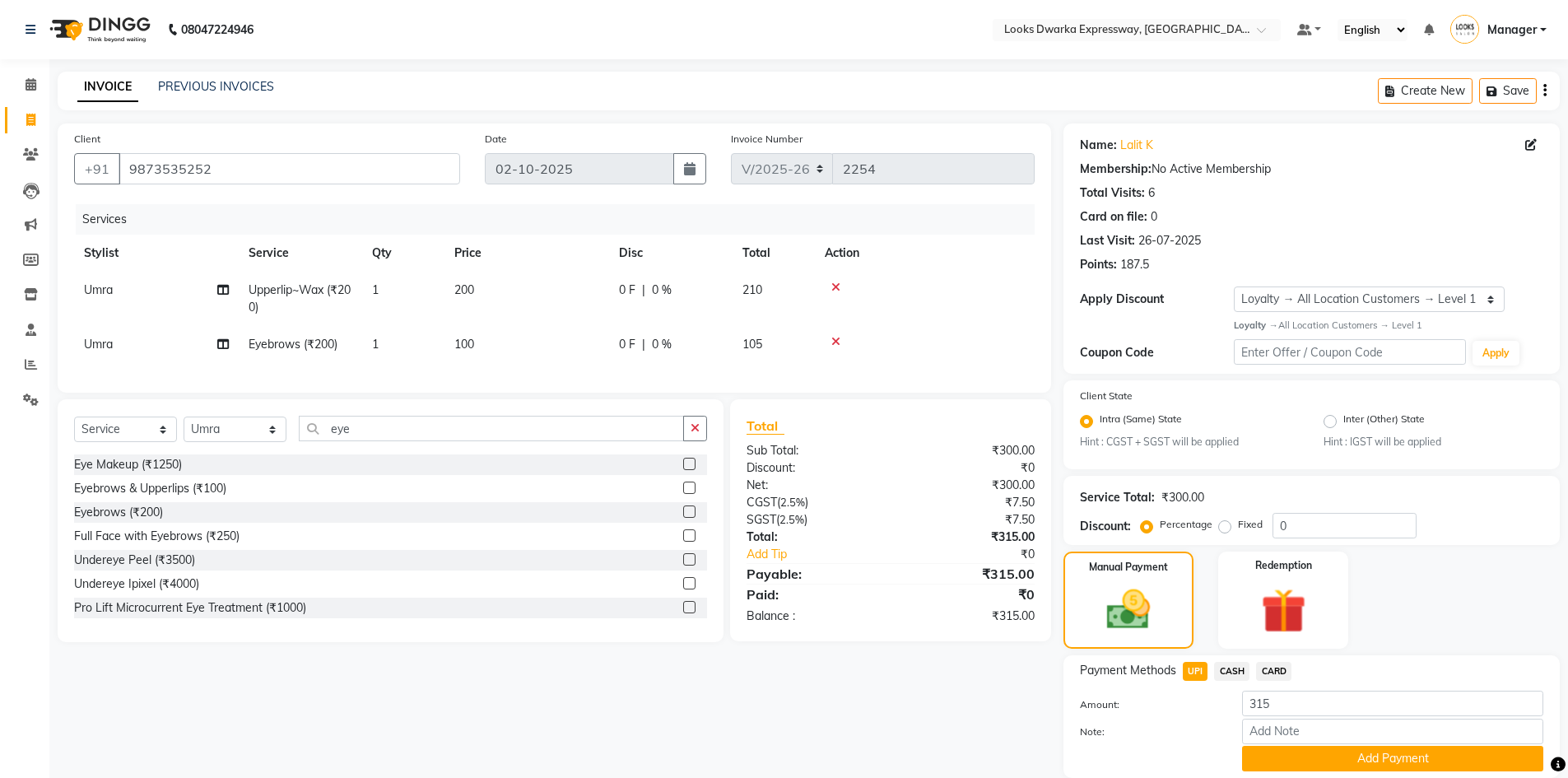
scroll to position [58, 0]
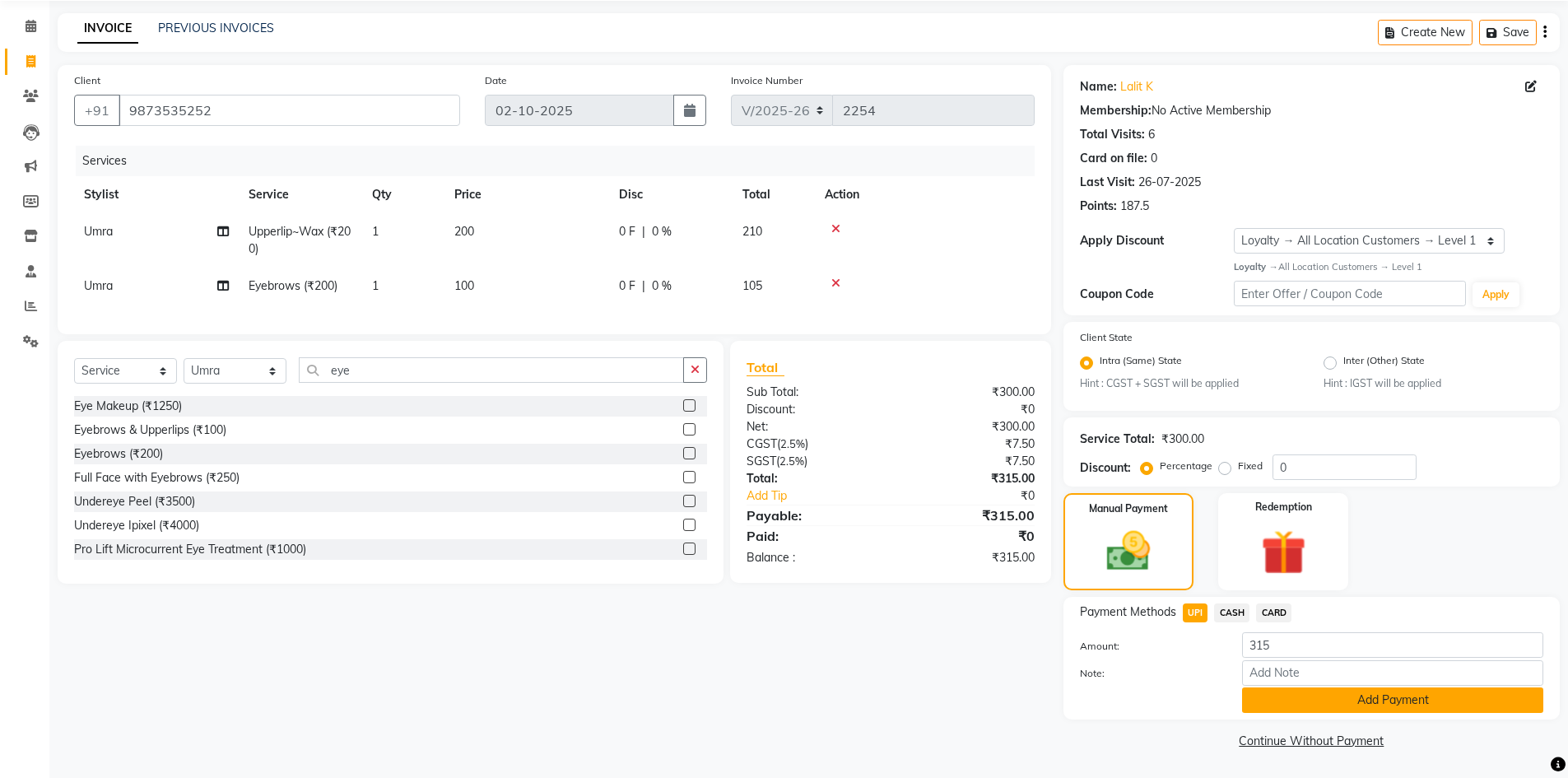
click at [1394, 697] on button "Add Payment" at bounding box center [1392, 700] width 301 height 25
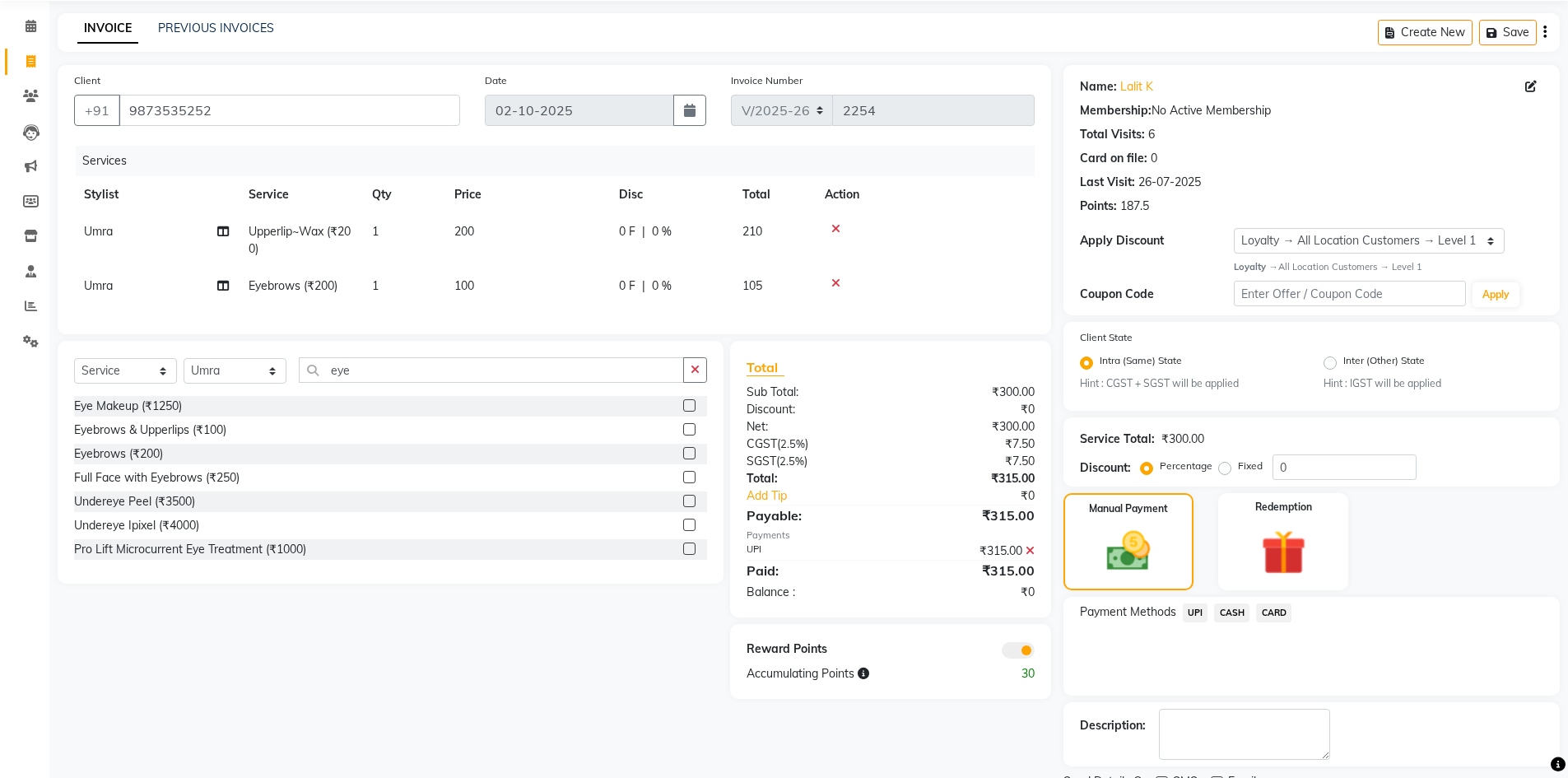
scroll to position [128, 0]
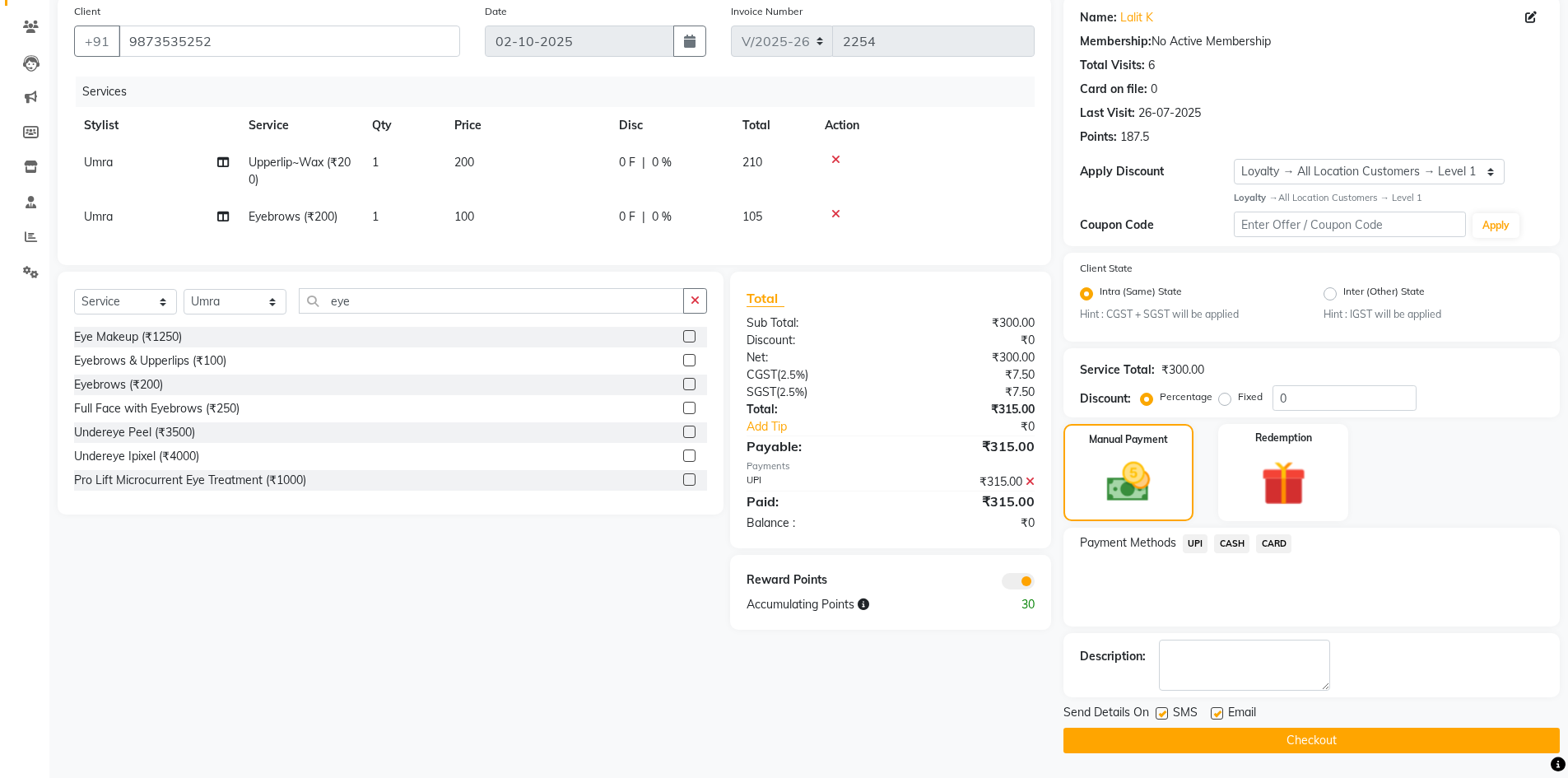
click at [1269, 742] on button "Checkout" at bounding box center [1312, 740] width 496 height 25
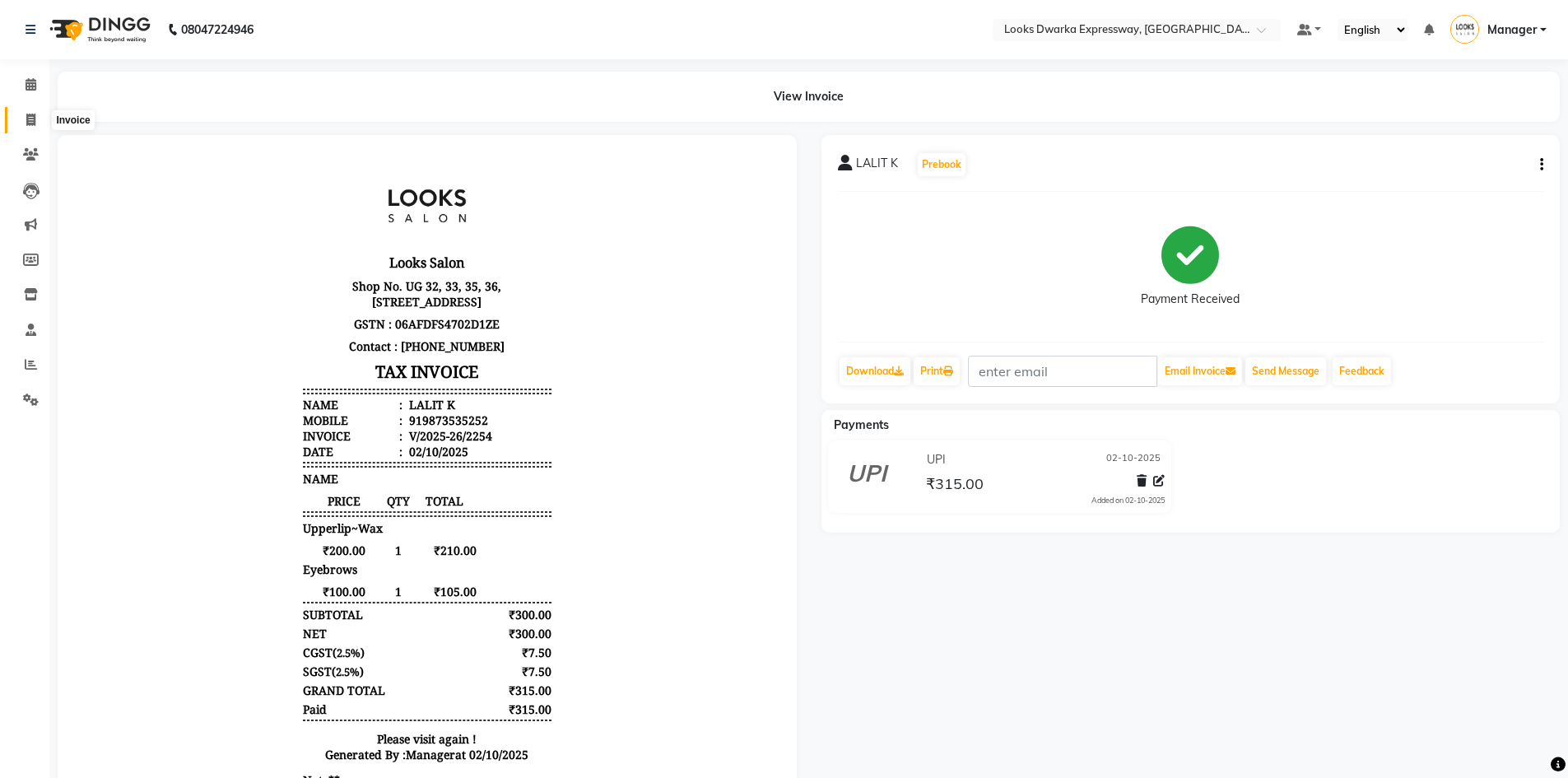
click at [22, 122] on span at bounding box center [31, 121] width 29 height 19
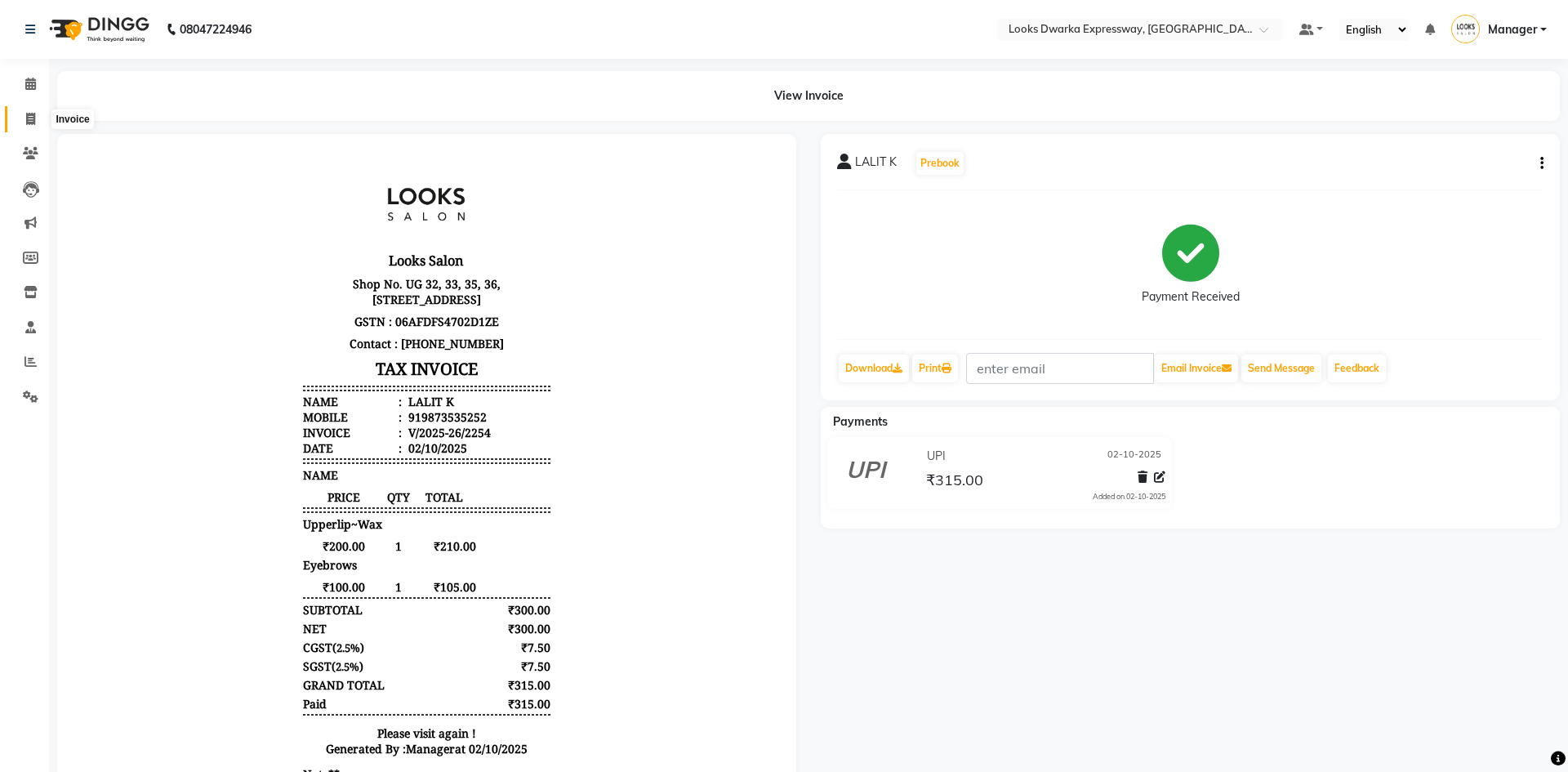
select select "6011"
select select "service"
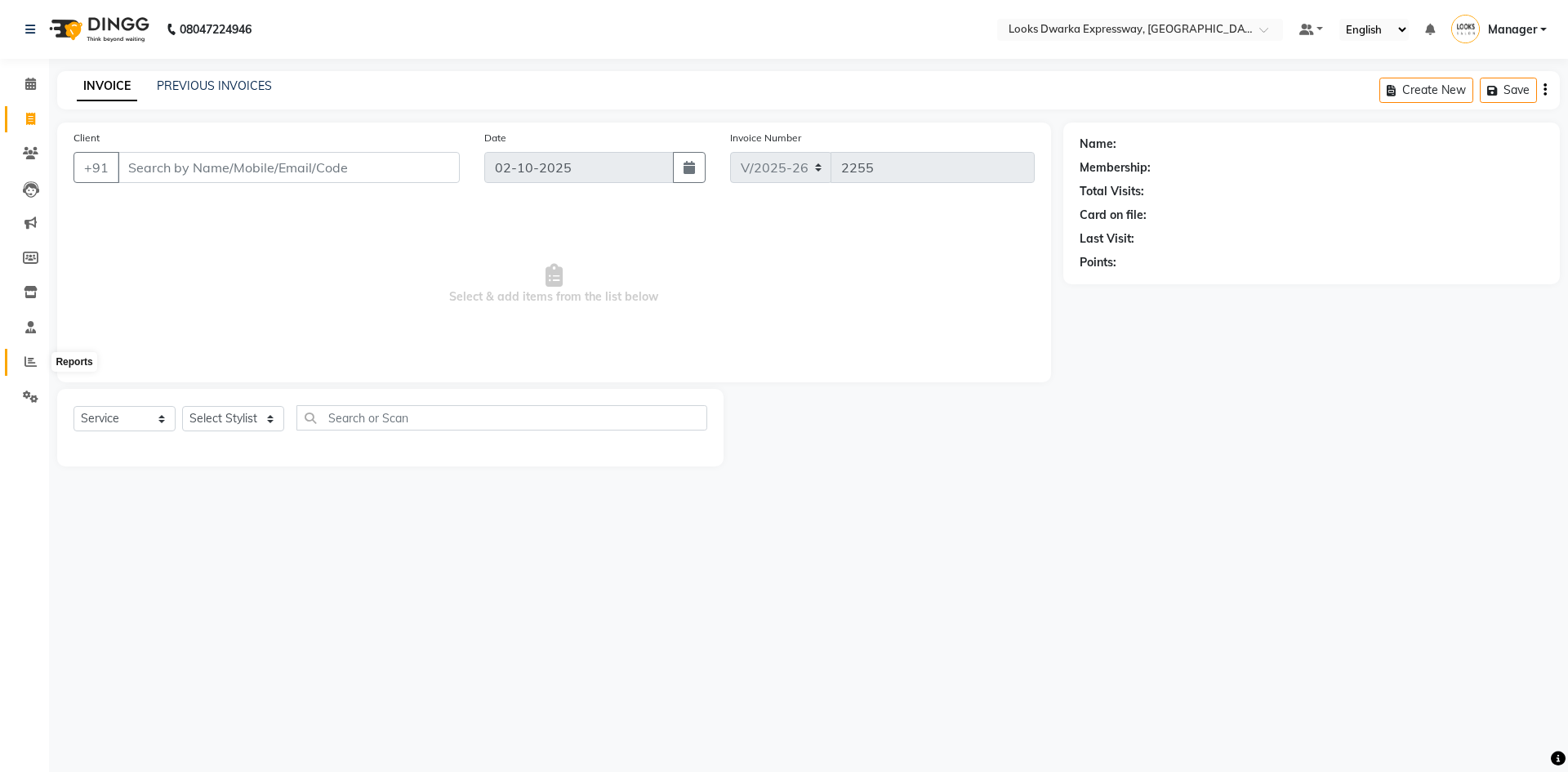
click at [28, 355] on icon at bounding box center [30, 361] width 12 height 12
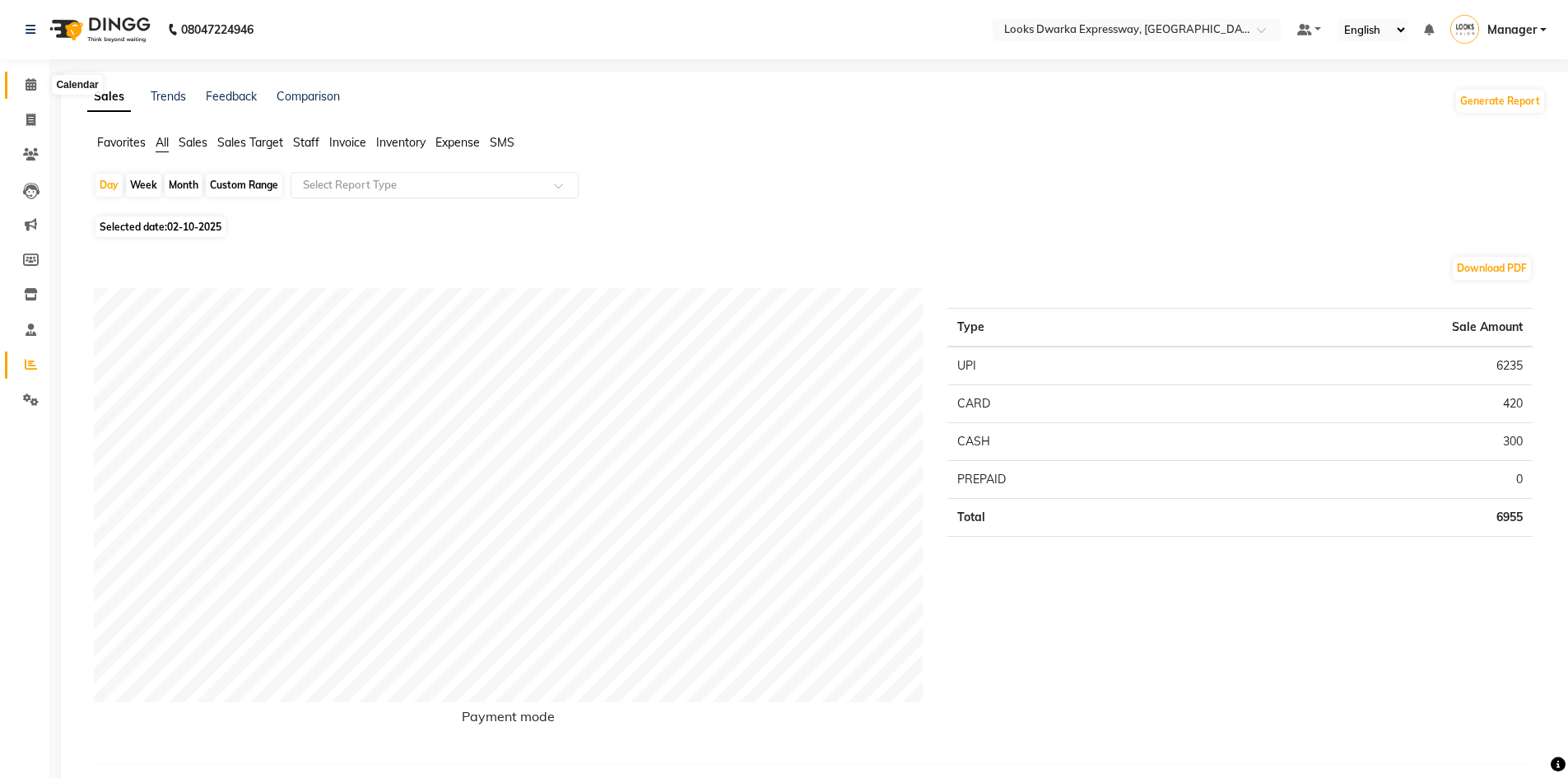
click at [31, 91] on span at bounding box center [31, 85] width 29 height 19
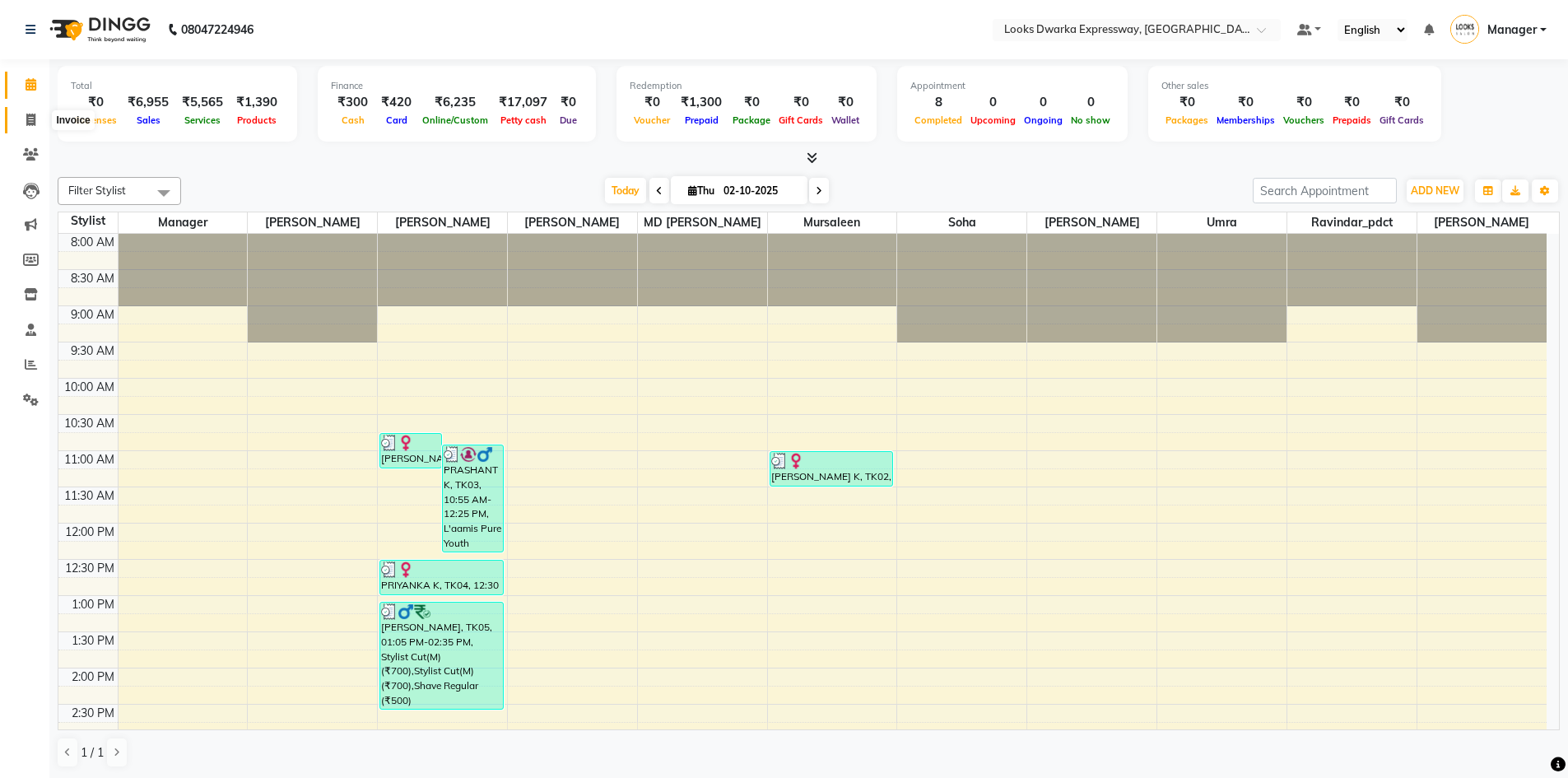
click at [34, 121] on icon at bounding box center [31, 120] width 9 height 13
select select "service"
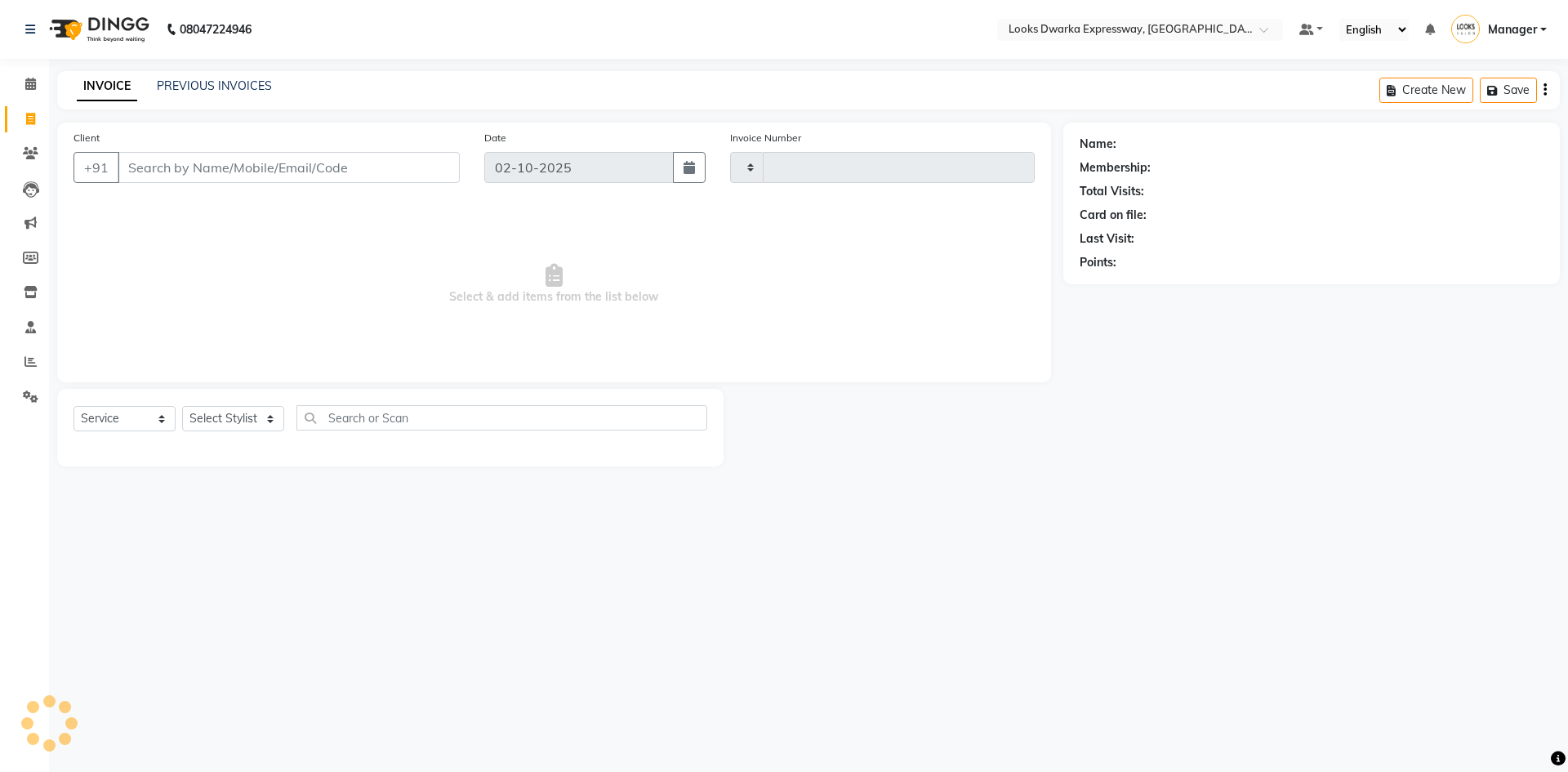
type input "2255"
select select "6011"
click at [275, 410] on select "Select Stylist Manager MD [PERSON_NAME] Ravindar_pdct [PERSON_NAME] [PERSON_NAM…" at bounding box center [233, 419] width 102 height 25
select select "43893"
click at [182, 406] on select "Select Stylist Manager MD [PERSON_NAME] Ravindar_pdct [PERSON_NAME] [PERSON_NAM…" at bounding box center [233, 419] width 102 height 25
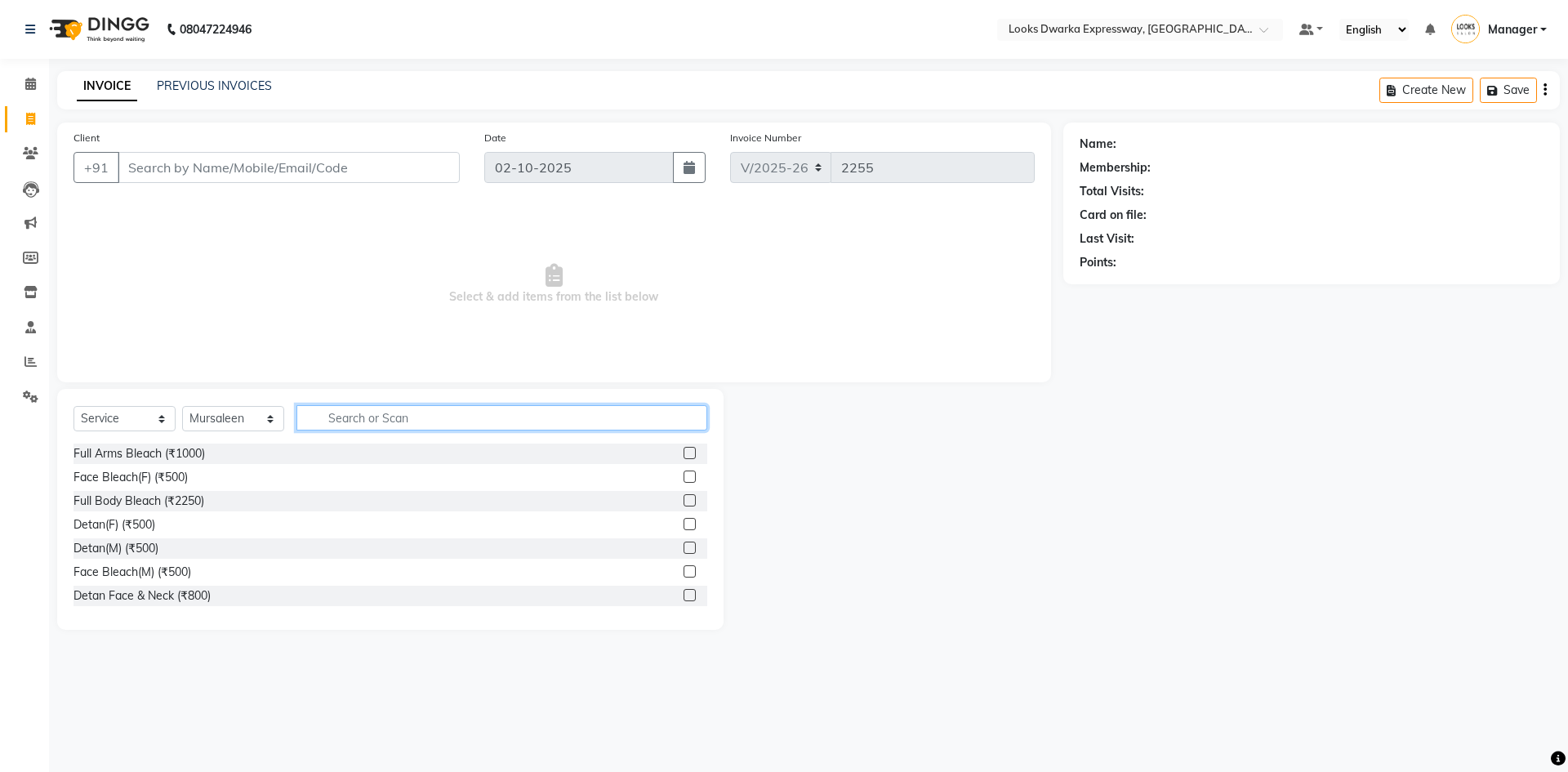
click at [521, 429] on input "text" at bounding box center [502, 418] width 411 height 25
type input "cut"
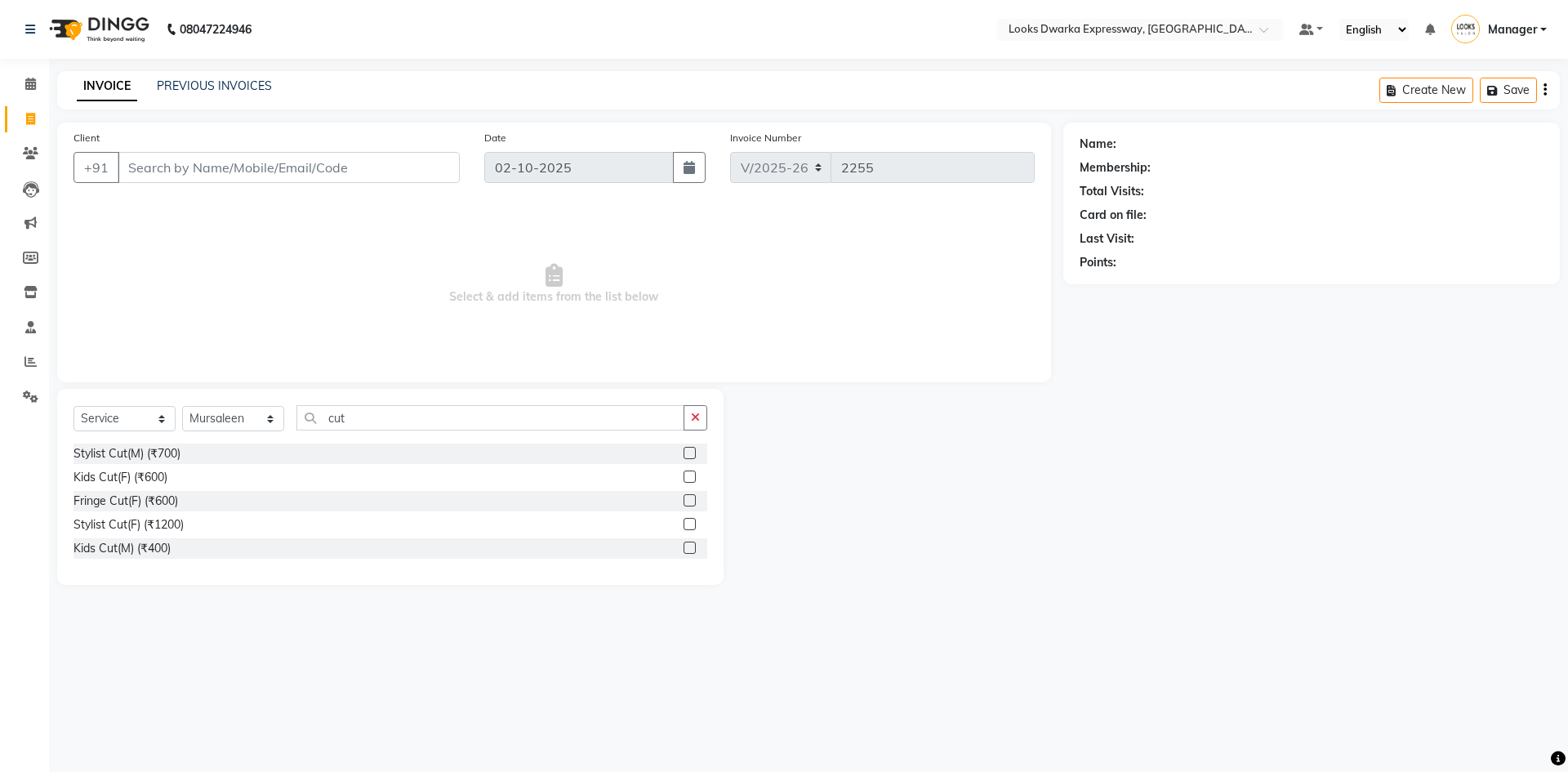
click at [415, 449] on div "Stylist Cut(M) (₹700)" at bounding box center [390, 453] width 634 height 21
click at [690, 458] on label at bounding box center [690, 453] width 12 height 12
click at [690, 458] on input "checkbox" at bounding box center [689, 454] width 11 height 11
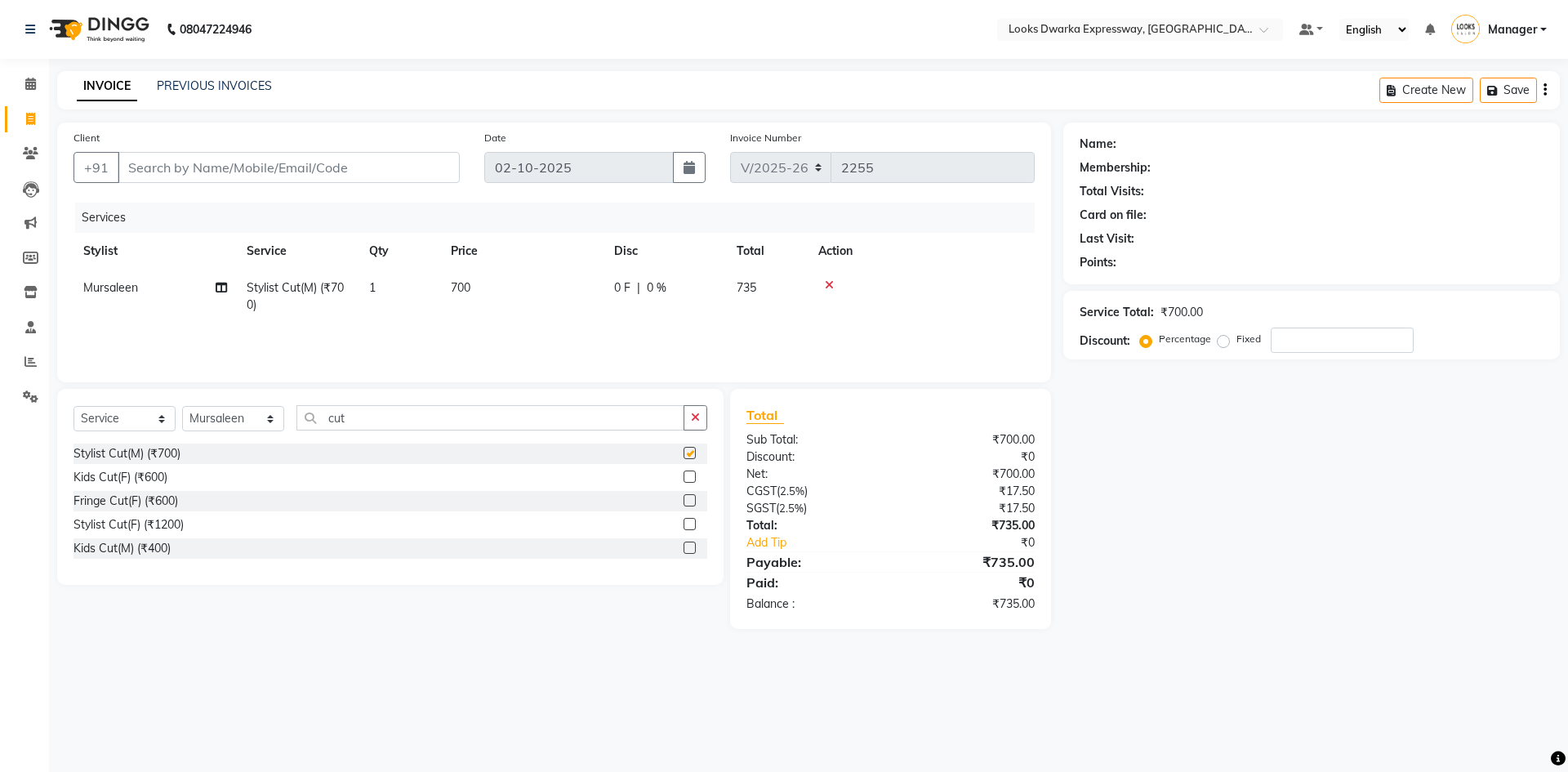
checkbox input "false"
click at [443, 422] on input "cut" at bounding box center [490, 418] width 388 height 25
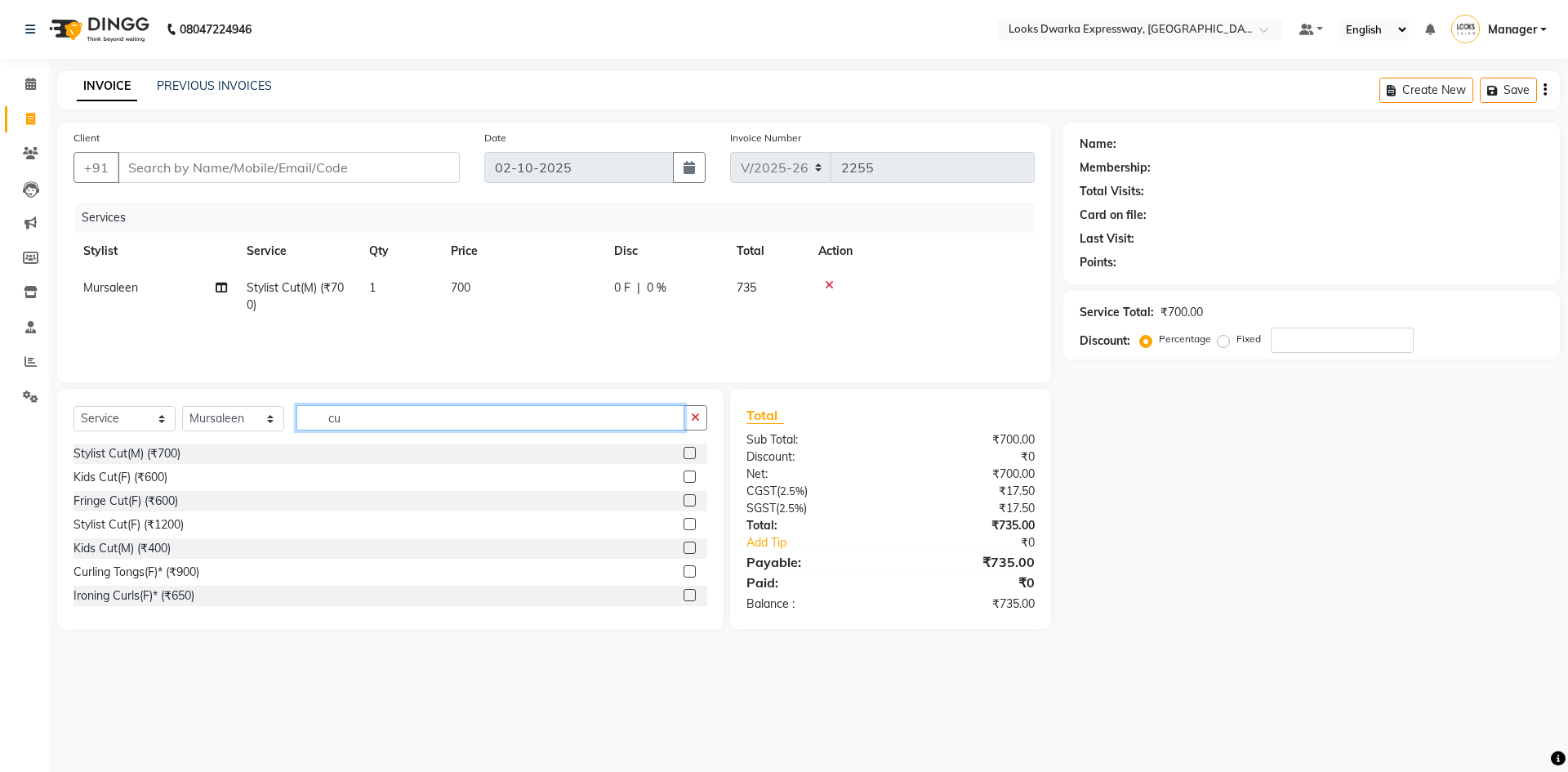
type input "c"
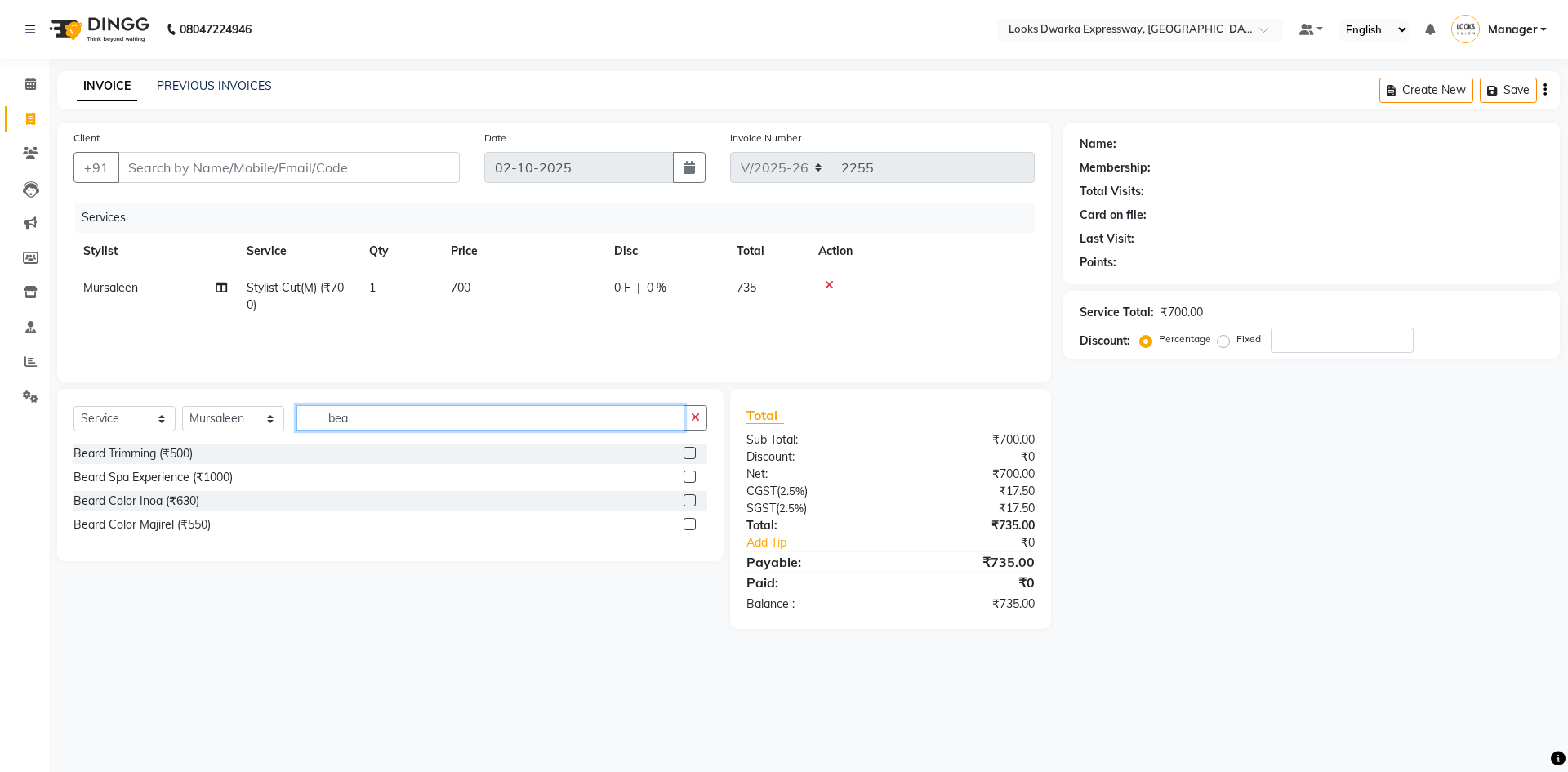
type input "bea"
click at [684, 452] on label at bounding box center [690, 453] width 12 height 12
click at [684, 452] on input "checkbox" at bounding box center [689, 454] width 11 height 11
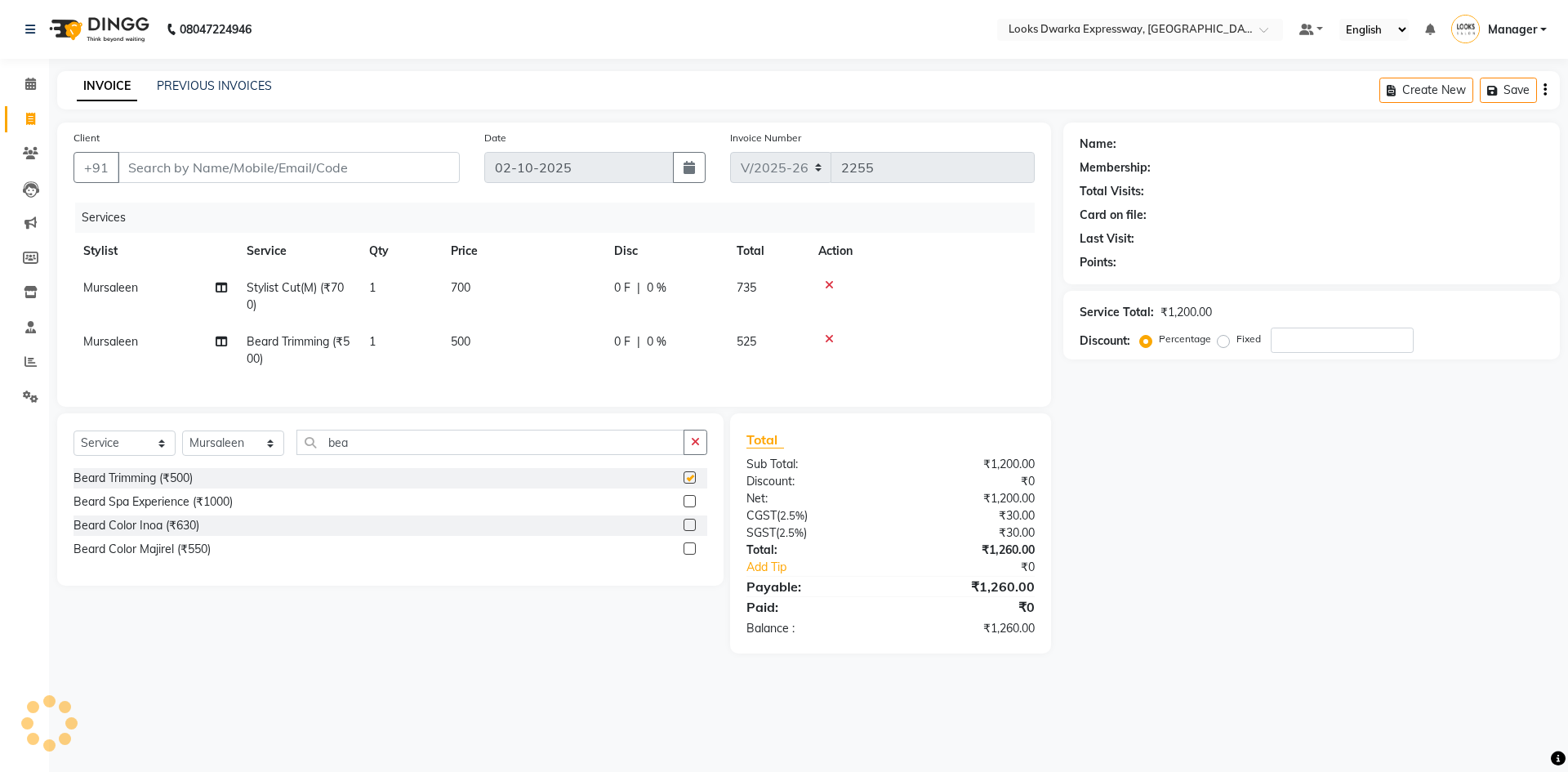
checkbox input "false"
click at [526, 279] on td "700" at bounding box center [522, 296] width 163 height 54
select select "43893"
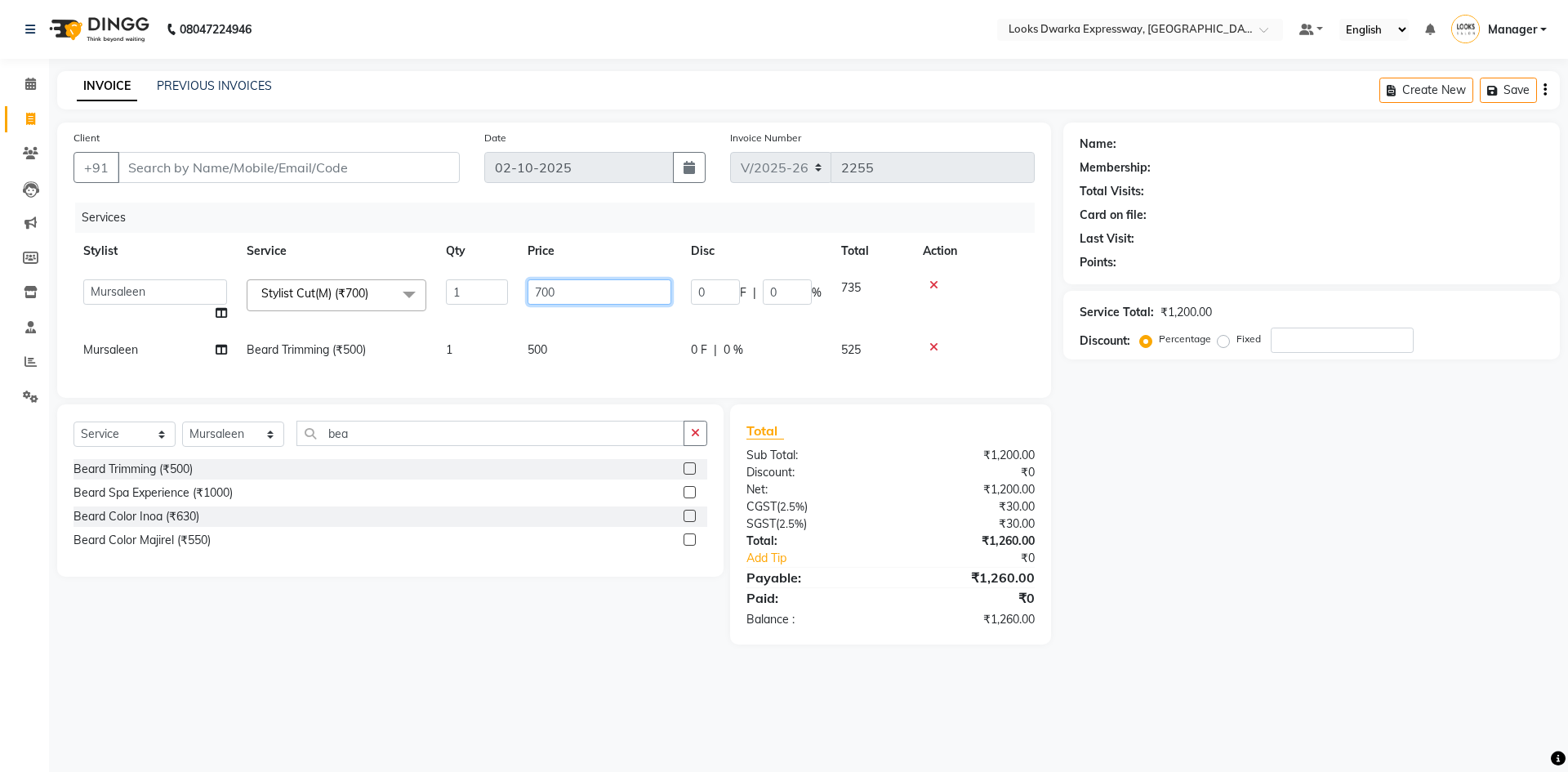
click at [573, 288] on input "700" at bounding box center [599, 292] width 144 height 25
type input "7"
type input "500"
click at [1335, 545] on div "Name: Membership: Total Visits: Card on file: Last Visit: Points: Service Total…" at bounding box center [1318, 383] width 509 height 522
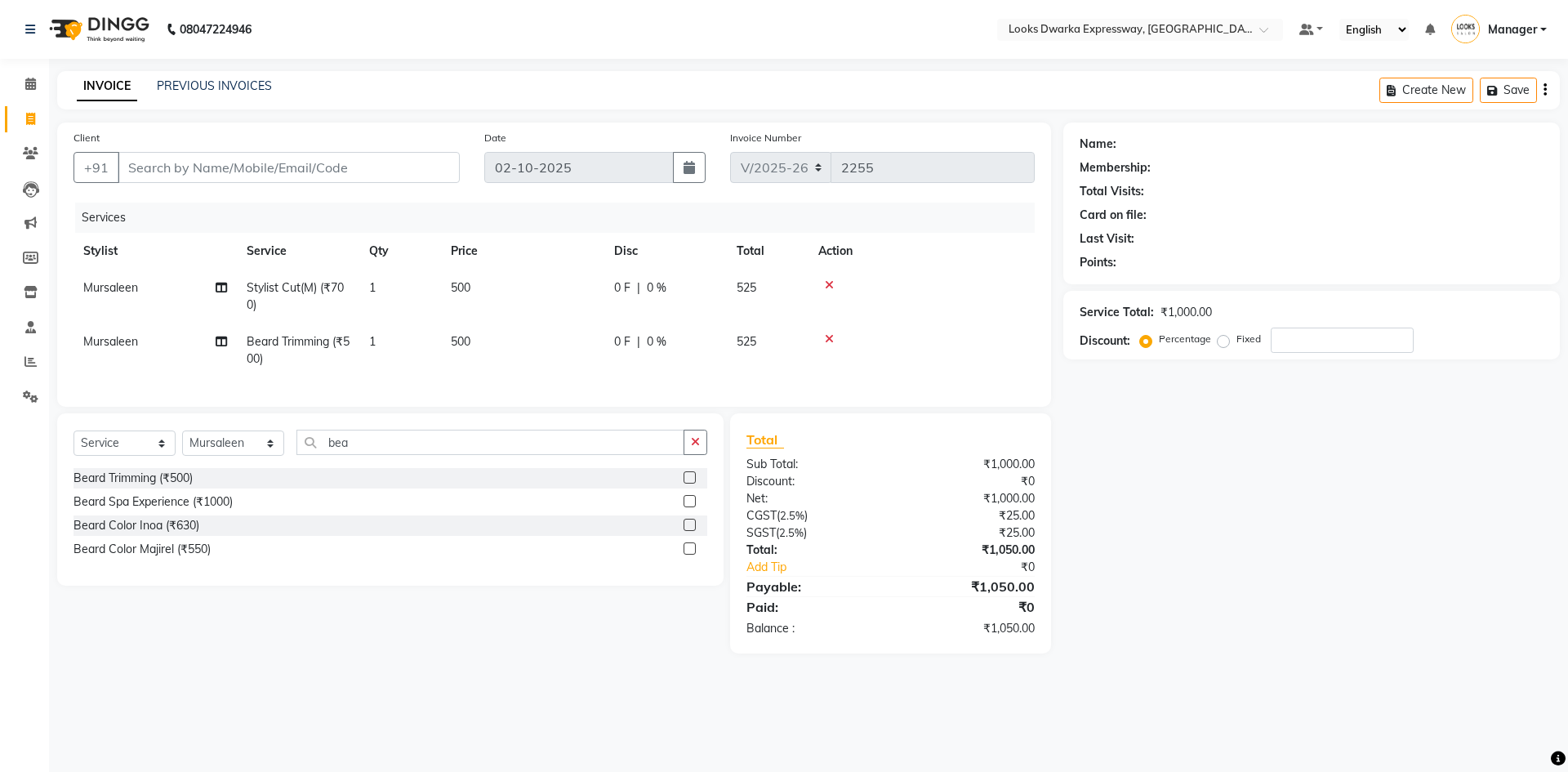
click at [494, 344] on td "500" at bounding box center [522, 350] width 163 height 54
select select "43893"
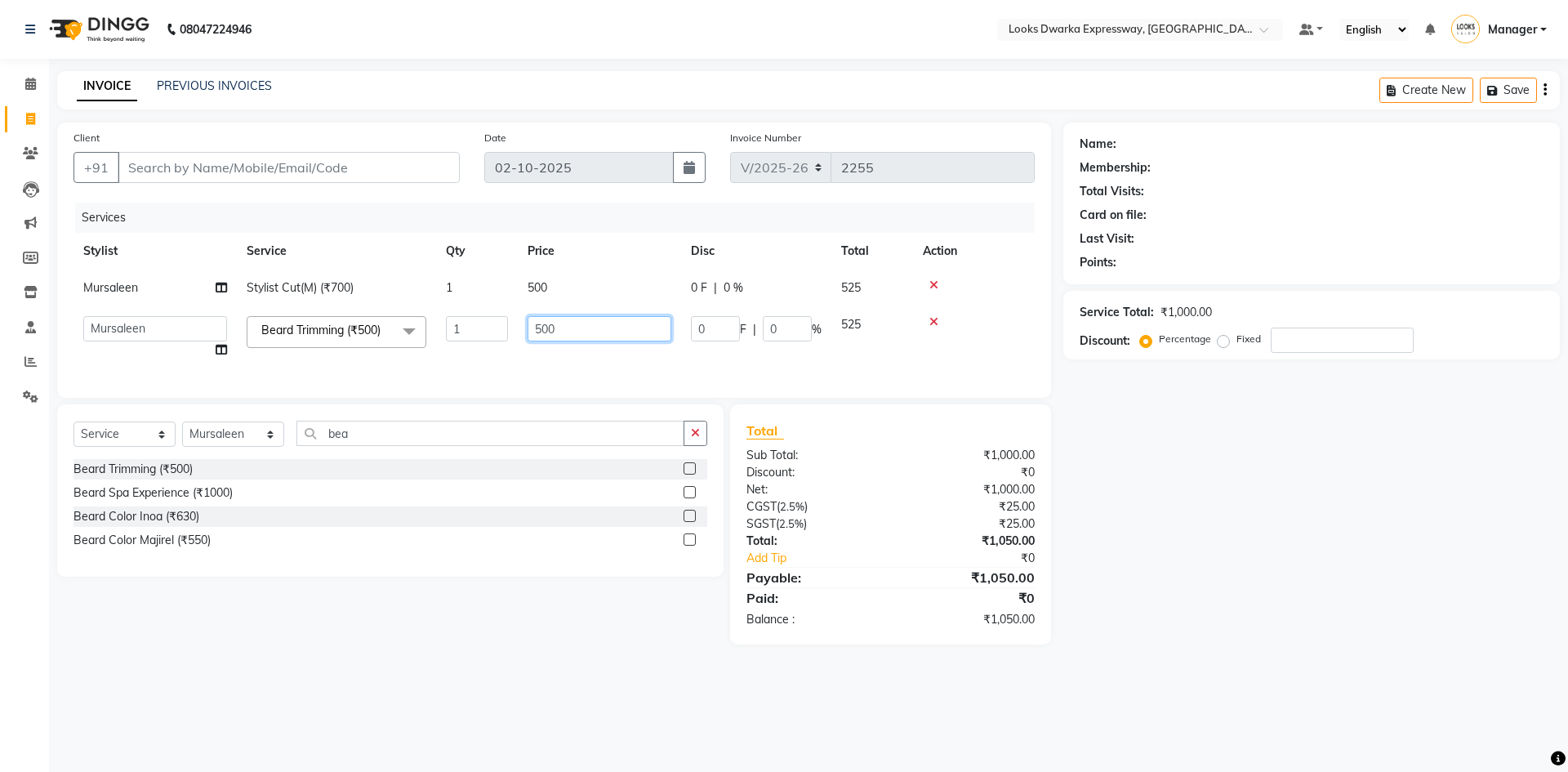
click at [576, 327] on input "500" at bounding box center [599, 328] width 144 height 25
type input "5"
type input "300"
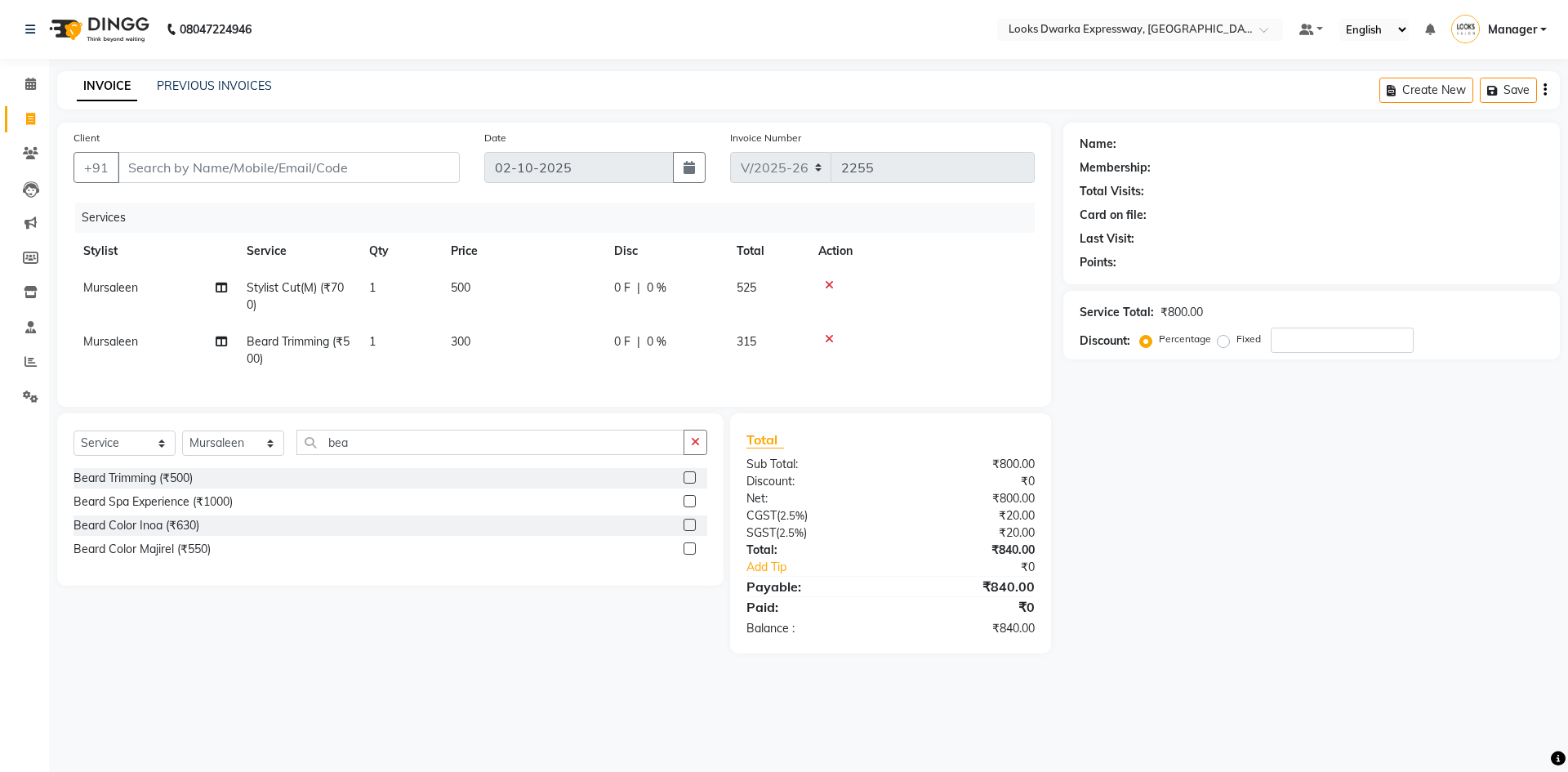
click at [1199, 442] on div "Name: Membership: Total Visits: Card on file: Last Visit: Points: Service Total…" at bounding box center [1318, 387] width 509 height 531
click at [179, 175] on input "Client" at bounding box center [289, 167] width 343 height 31
type input "9"
type input "0"
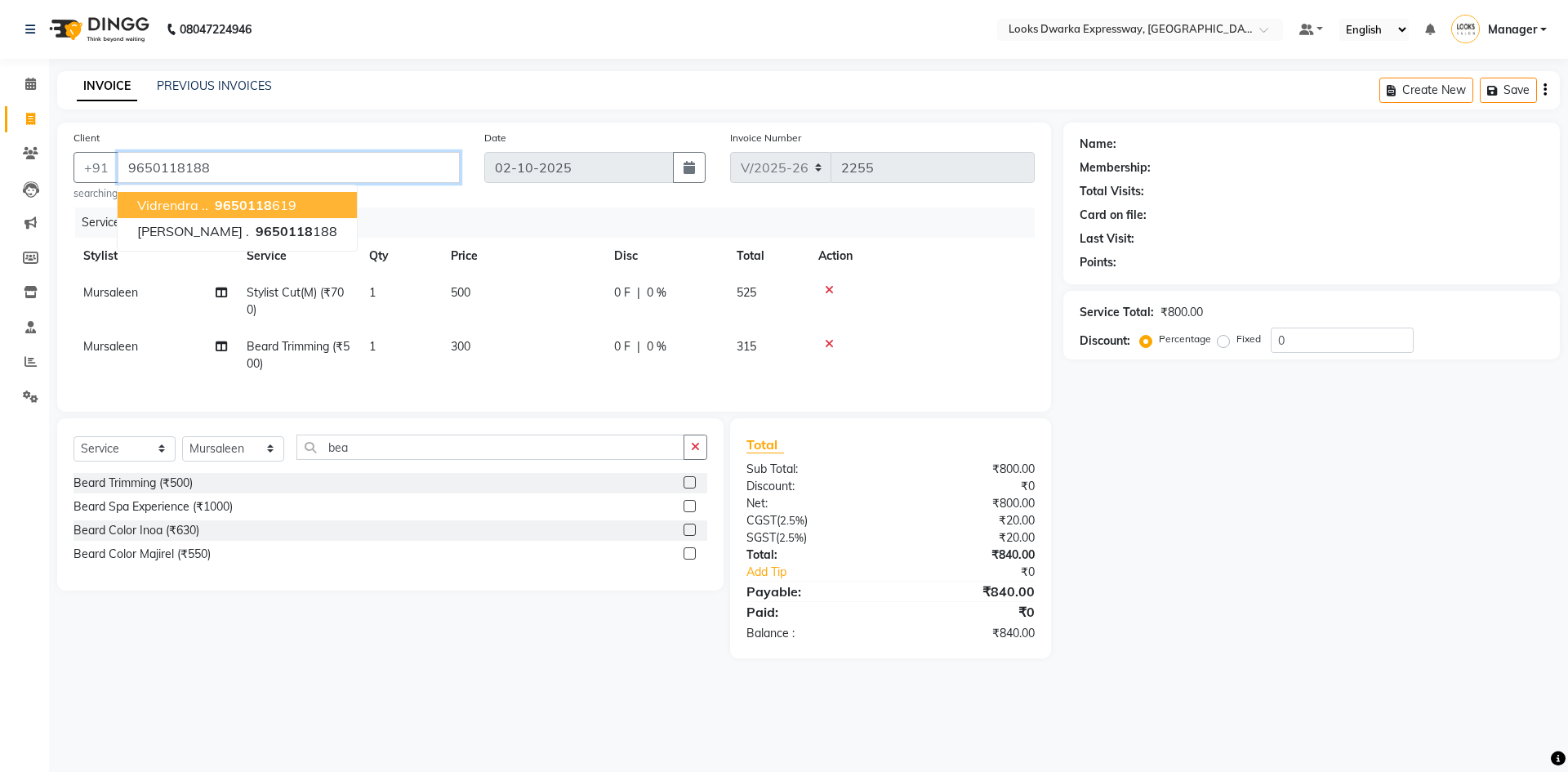
type input "9650118188"
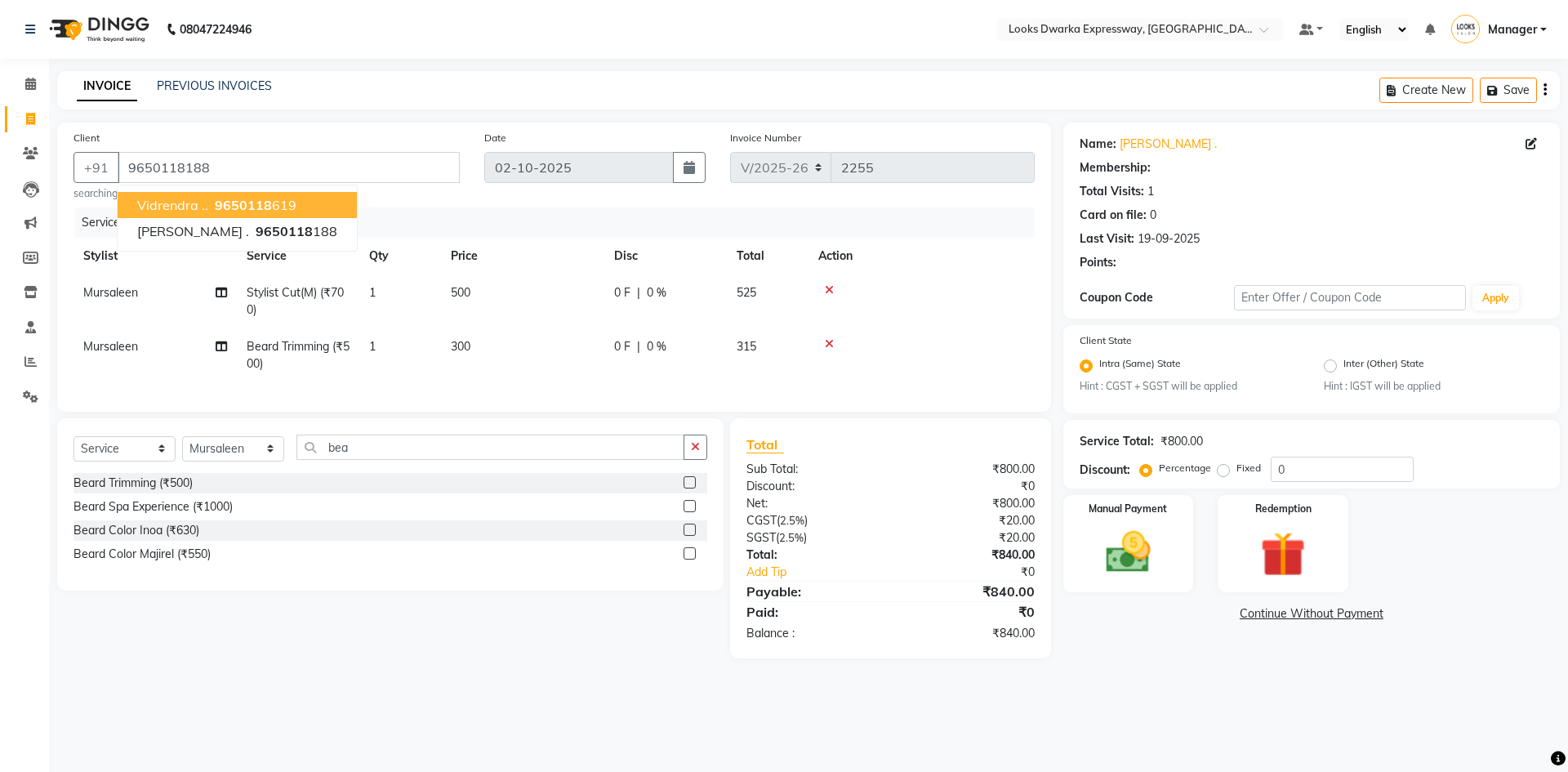
radio input "false"
radio input "true"
select select "1: Object"
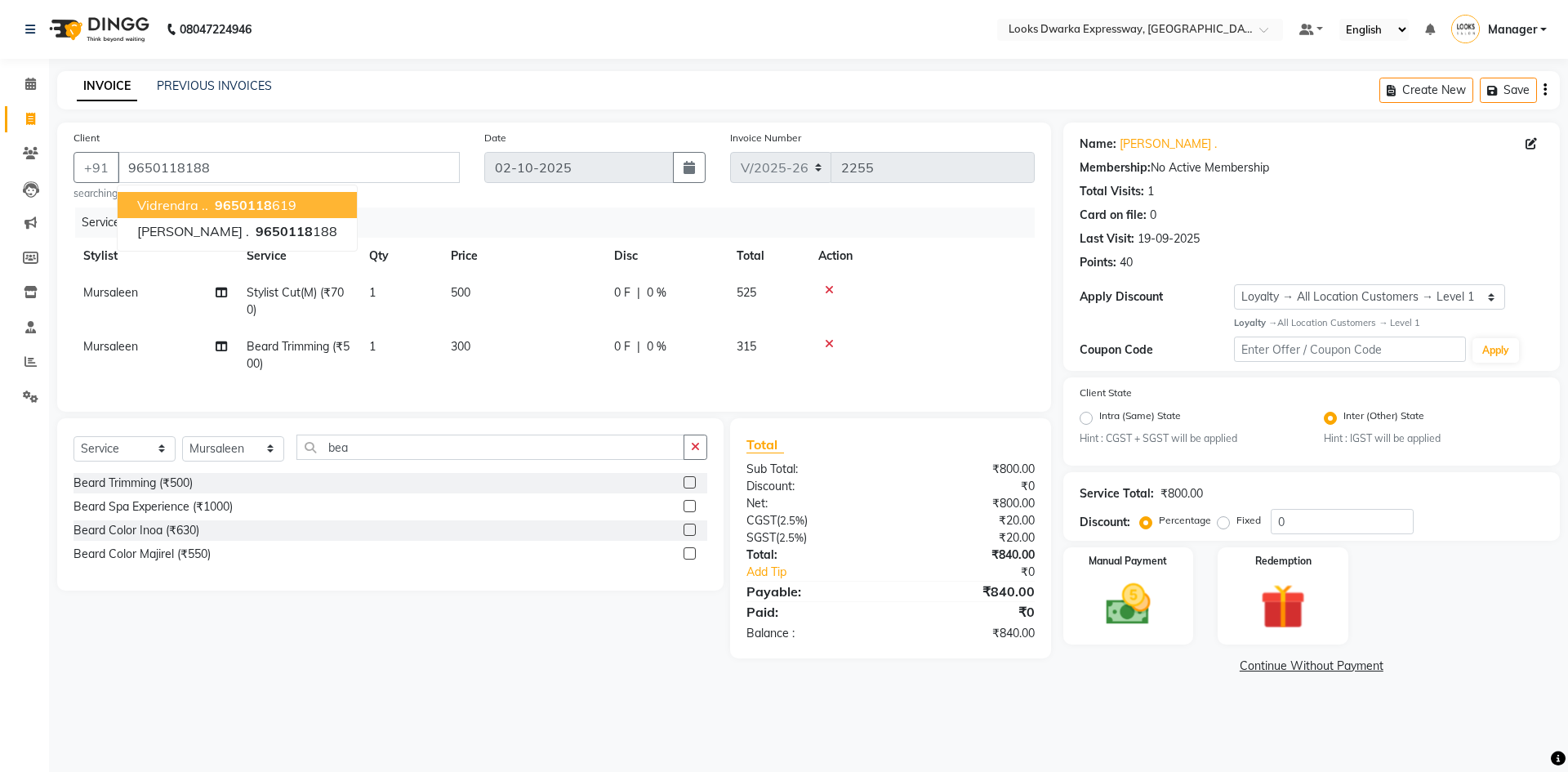
click at [188, 212] on span "vidrendra .." at bounding box center [173, 205] width 71 height 16
type input "9650118619"
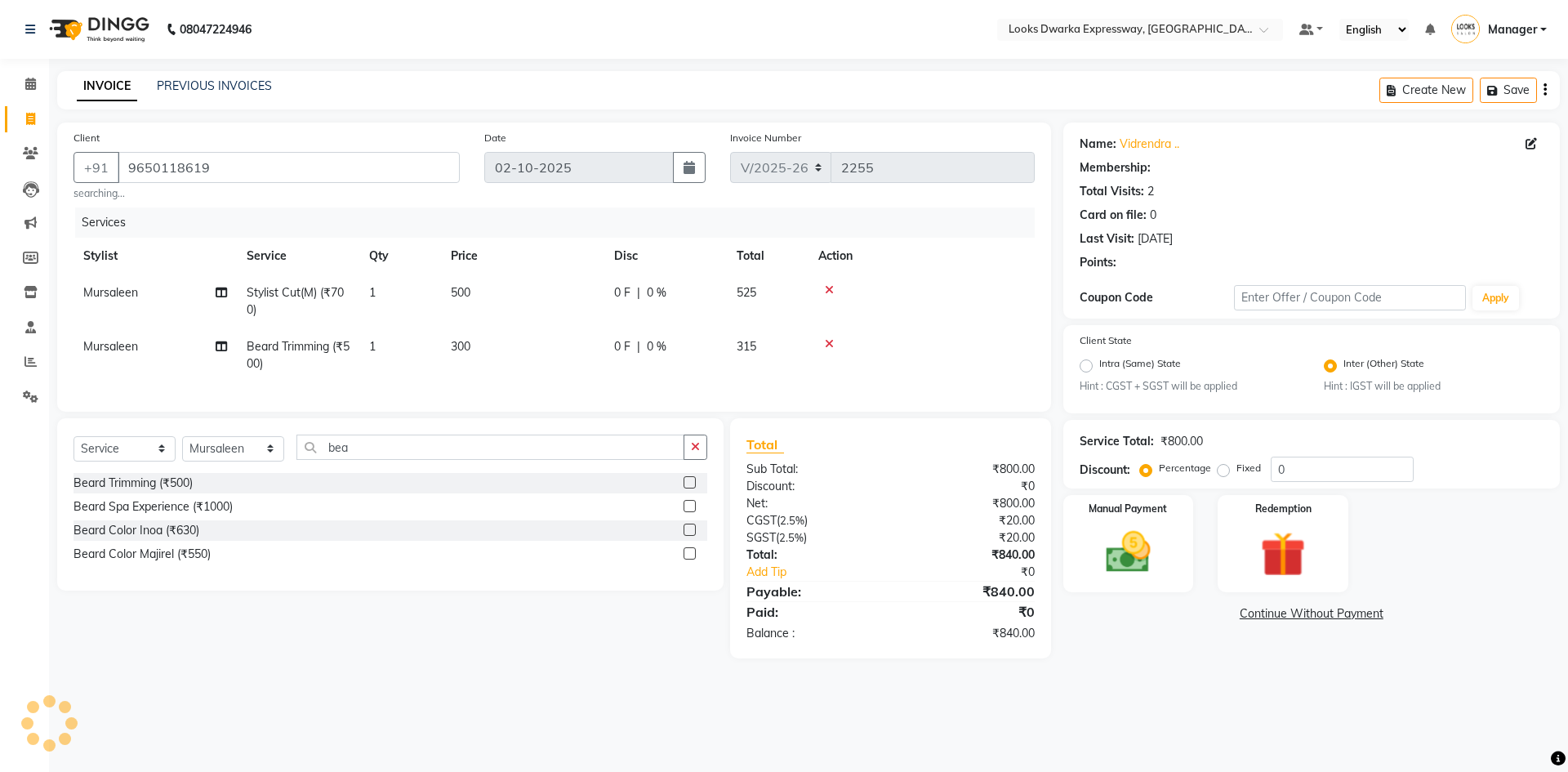
radio input "true"
select select "1: Object"
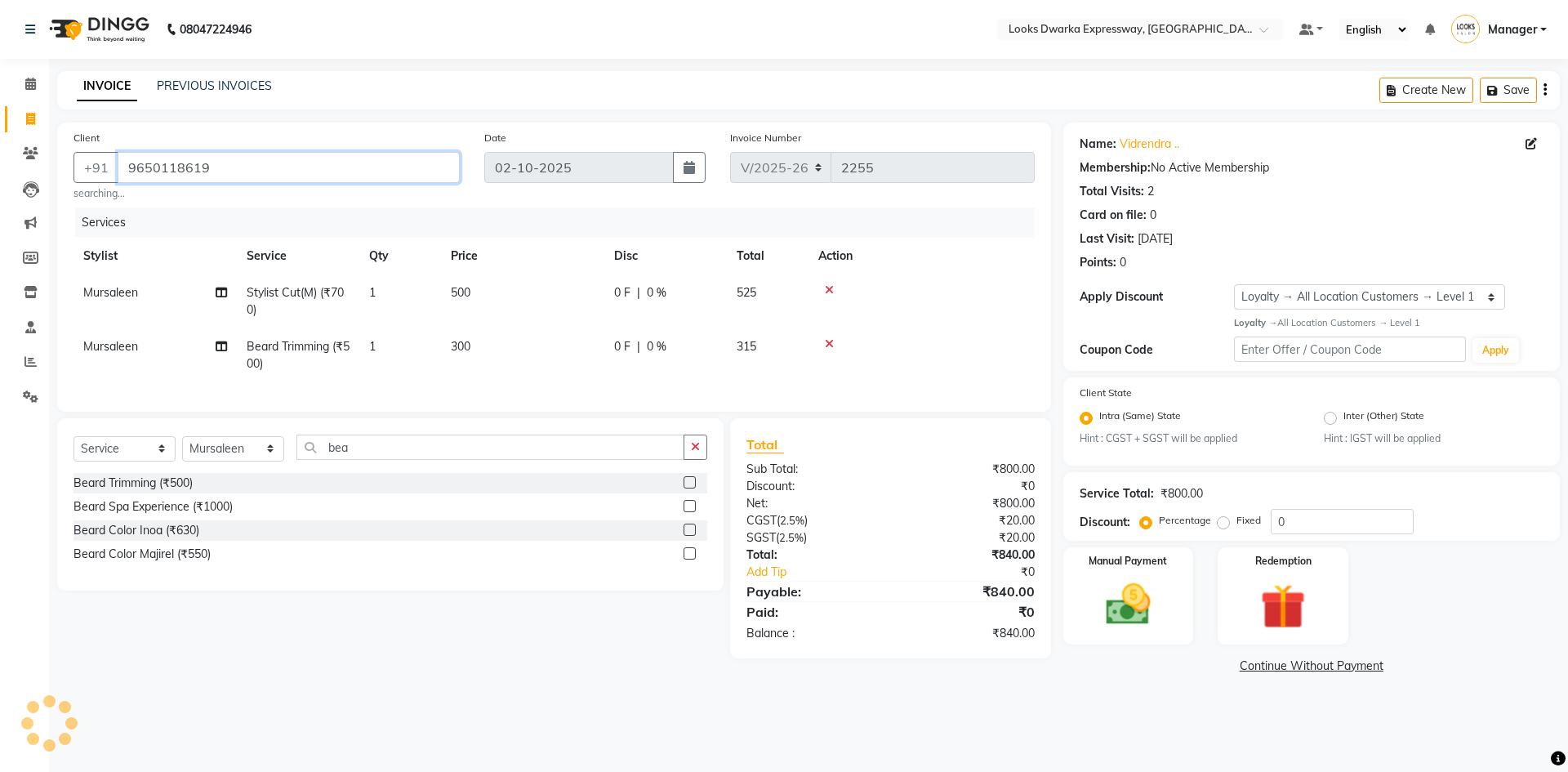
click at [243, 163] on input "9650118619" at bounding box center [289, 167] width 343 height 31
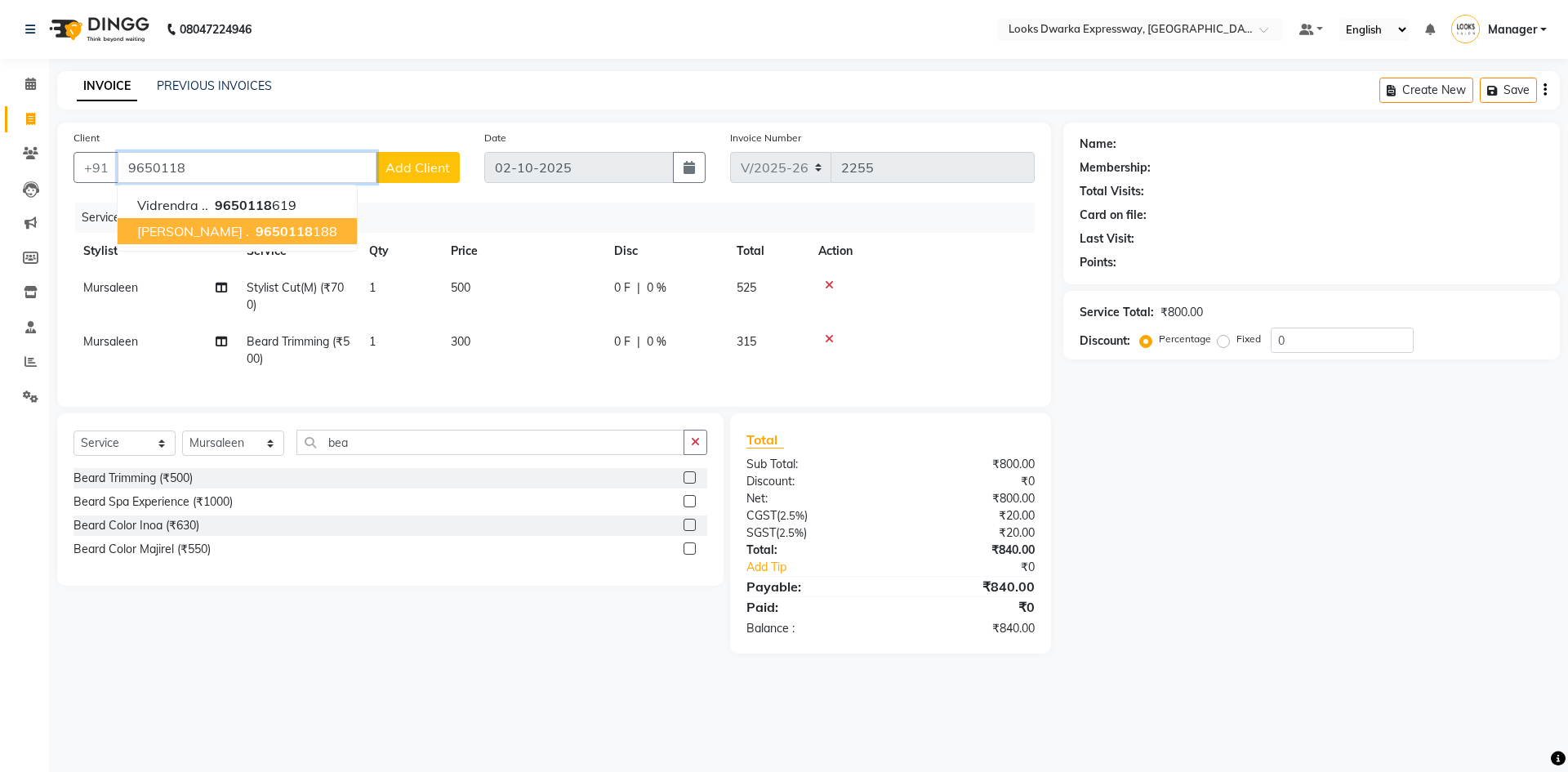
click at [245, 244] on button "[PERSON_NAME] . 9650118 188" at bounding box center [237, 230] width 239 height 26
type input "9650118188"
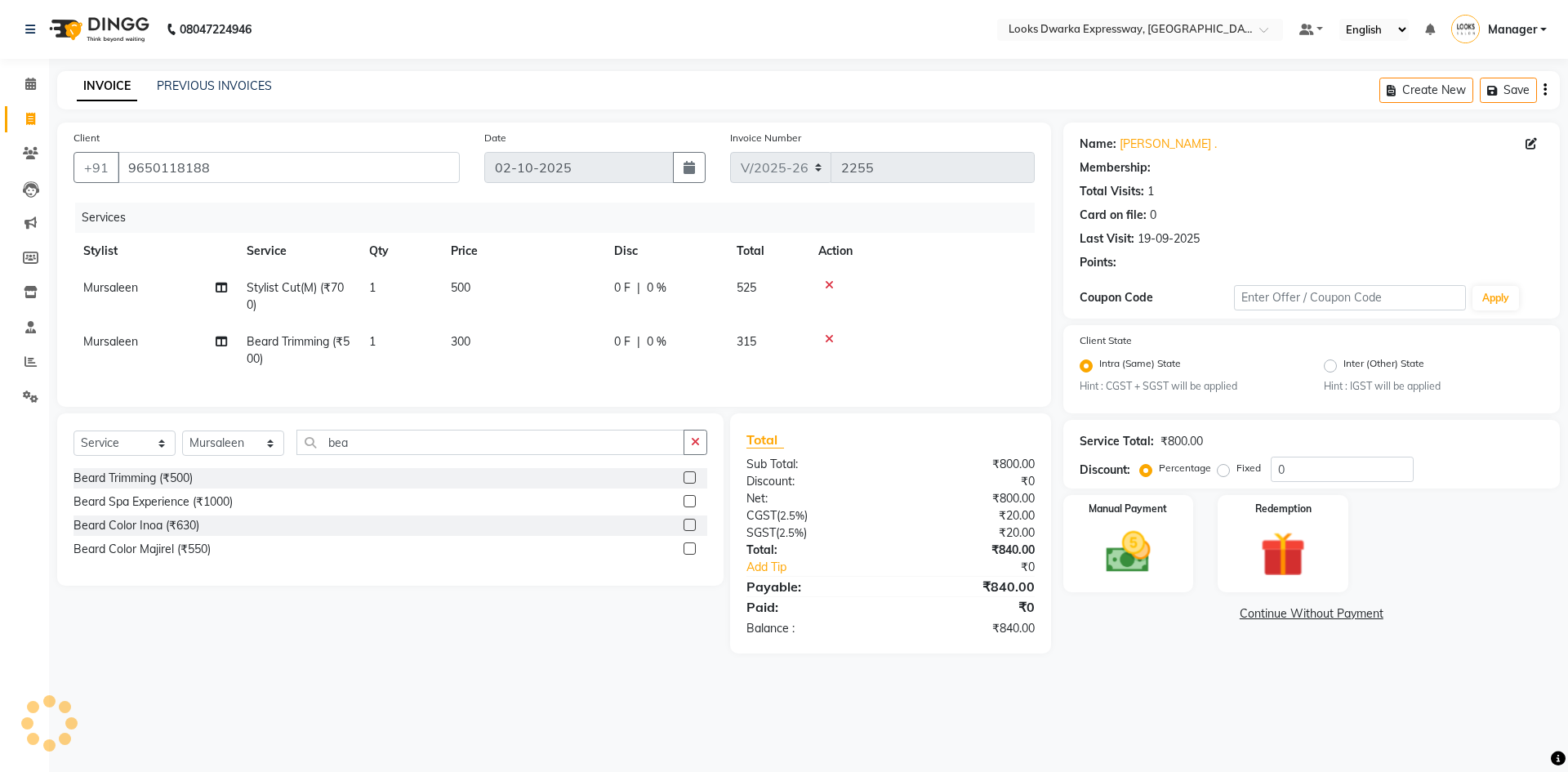
radio input "false"
radio input "true"
select select "1: Object"
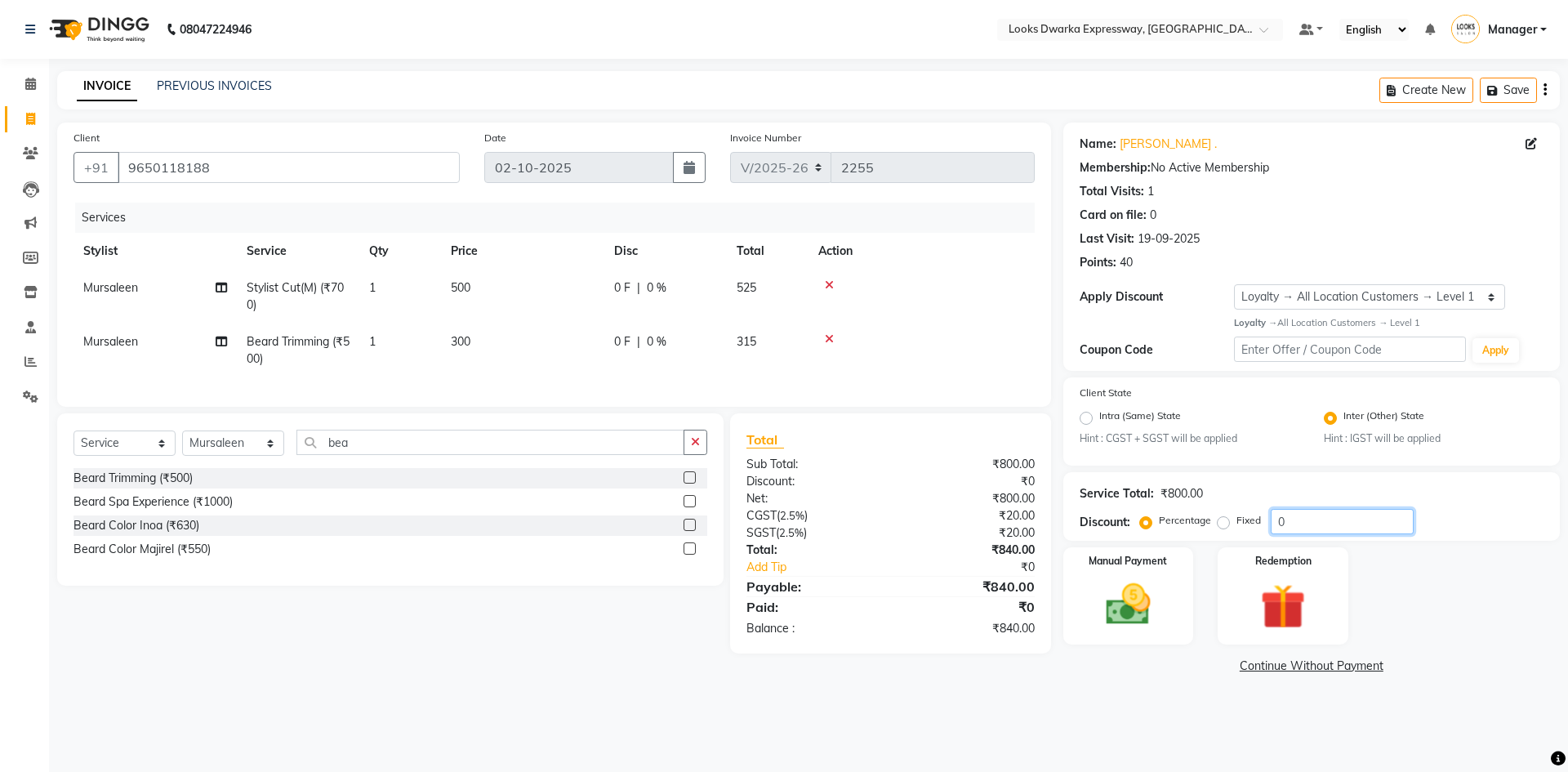
click at [1324, 519] on input "0" at bounding box center [1342, 521] width 143 height 25
type input "10"
click at [1162, 730] on div "08047224946 Select Location × Looks Dwarka Expressway, [GEOGRAPHIC_DATA] Defaul…" at bounding box center [784, 386] width 1568 height 772
click at [427, 455] on input "bea" at bounding box center [490, 442] width 388 height 25
type input "b"
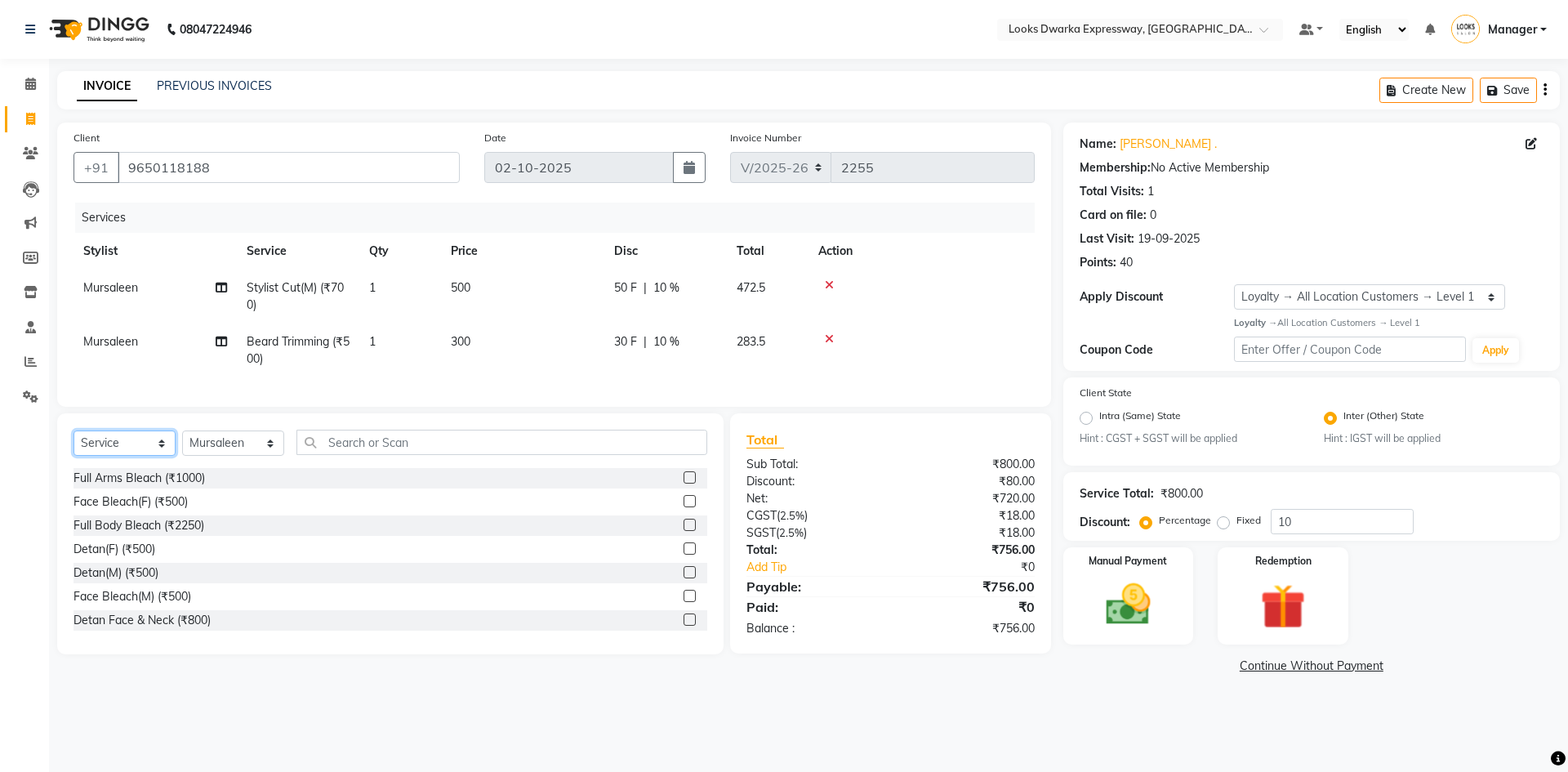
click at [162, 451] on select "Select Service Product Membership Package Voucher Prepaid Gift Card" at bounding box center [124, 443] width 102 height 25
select select "product"
click at [73, 443] on select "Select Service Product Membership Package Voucher Prepaid Gift Card" at bounding box center [124, 443] width 102 height 25
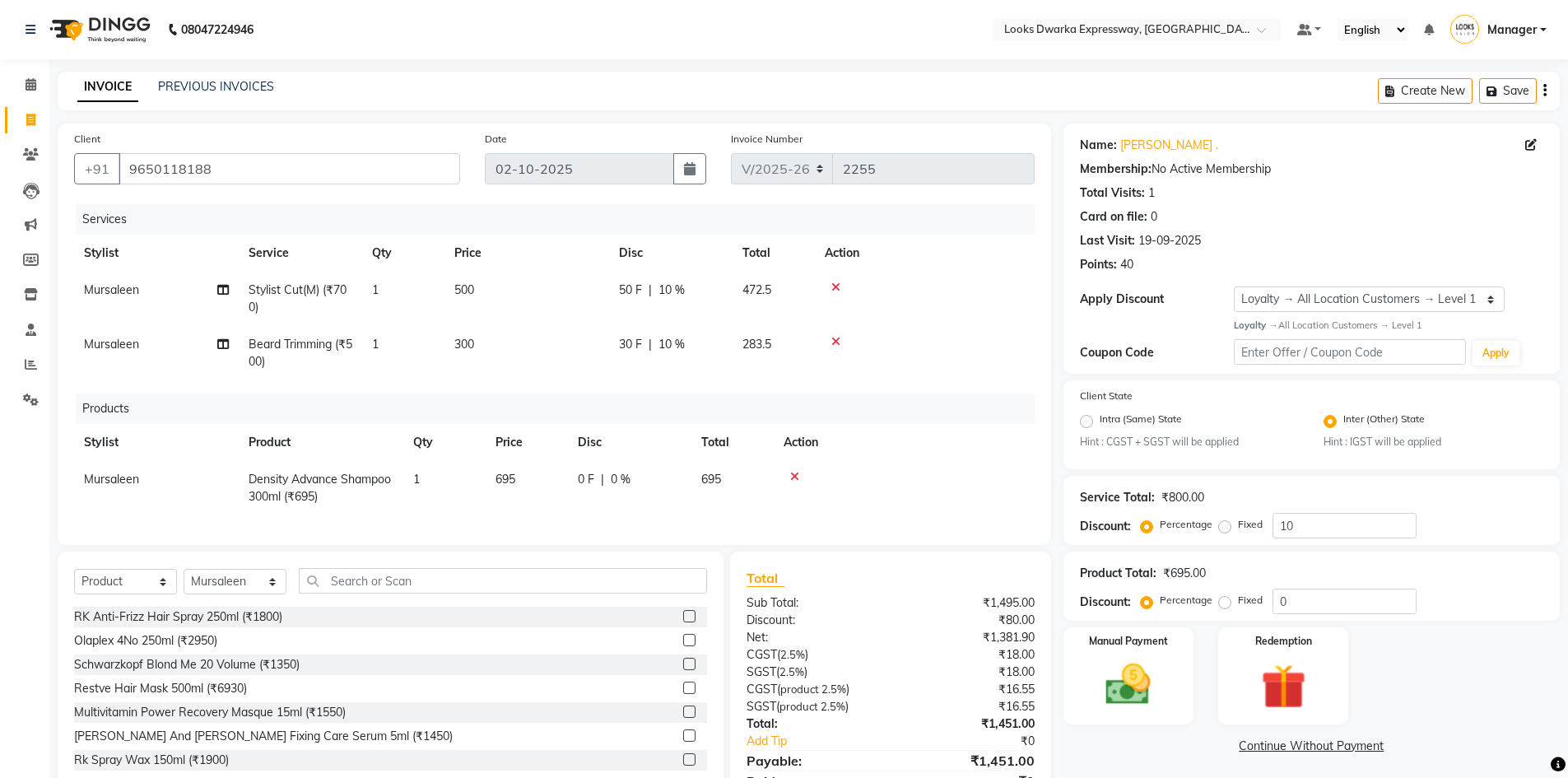
click at [521, 479] on td "695" at bounding box center [527, 488] width 83 height 54
select select "43893"
click at [533, 484] on input "695" at bounding box center [527, 484] width 63 height 25
type input "6"
type input "790"
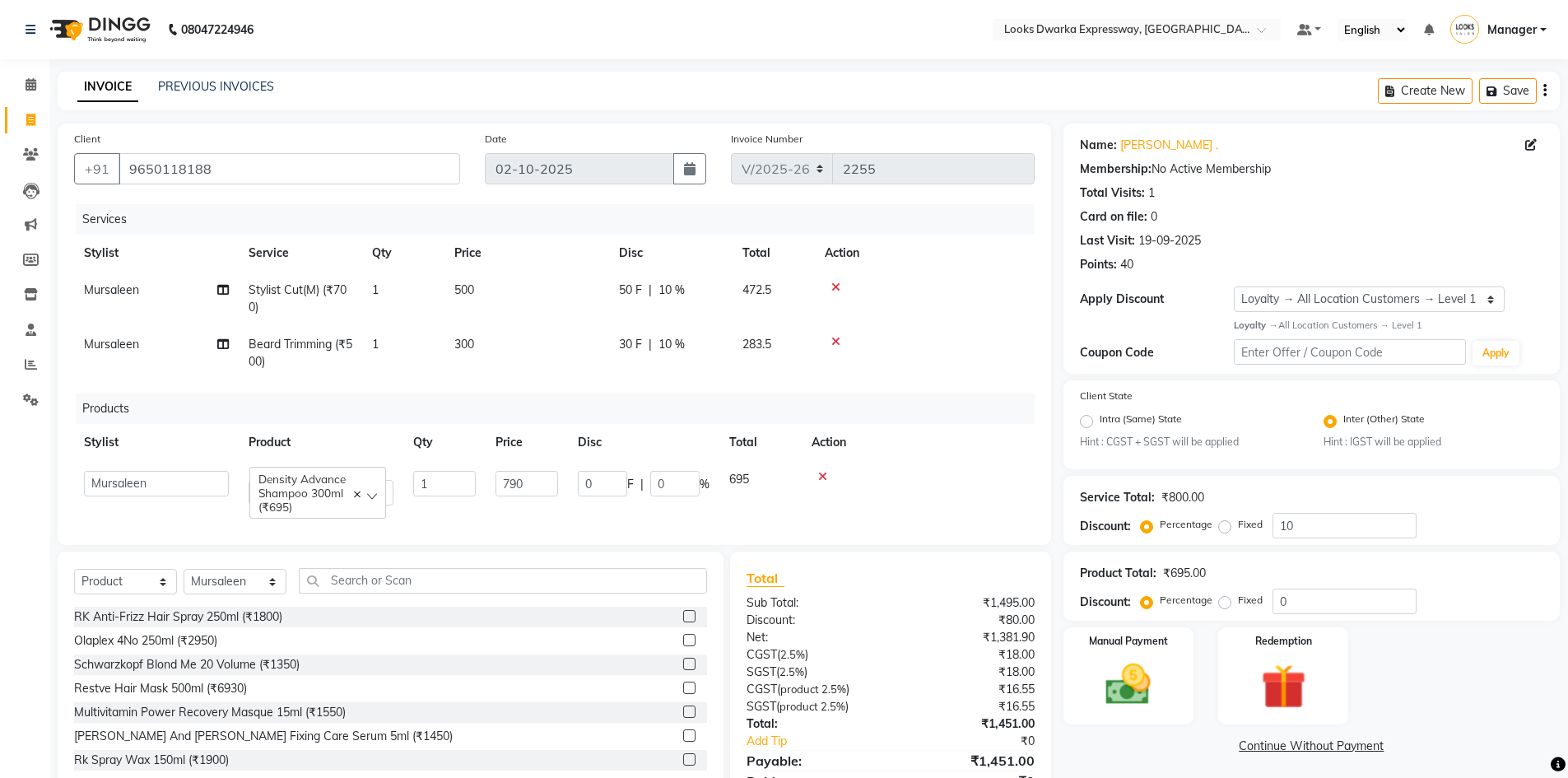
click at [961, 473] on div at bounding box center [918, 477] width 213 height 12
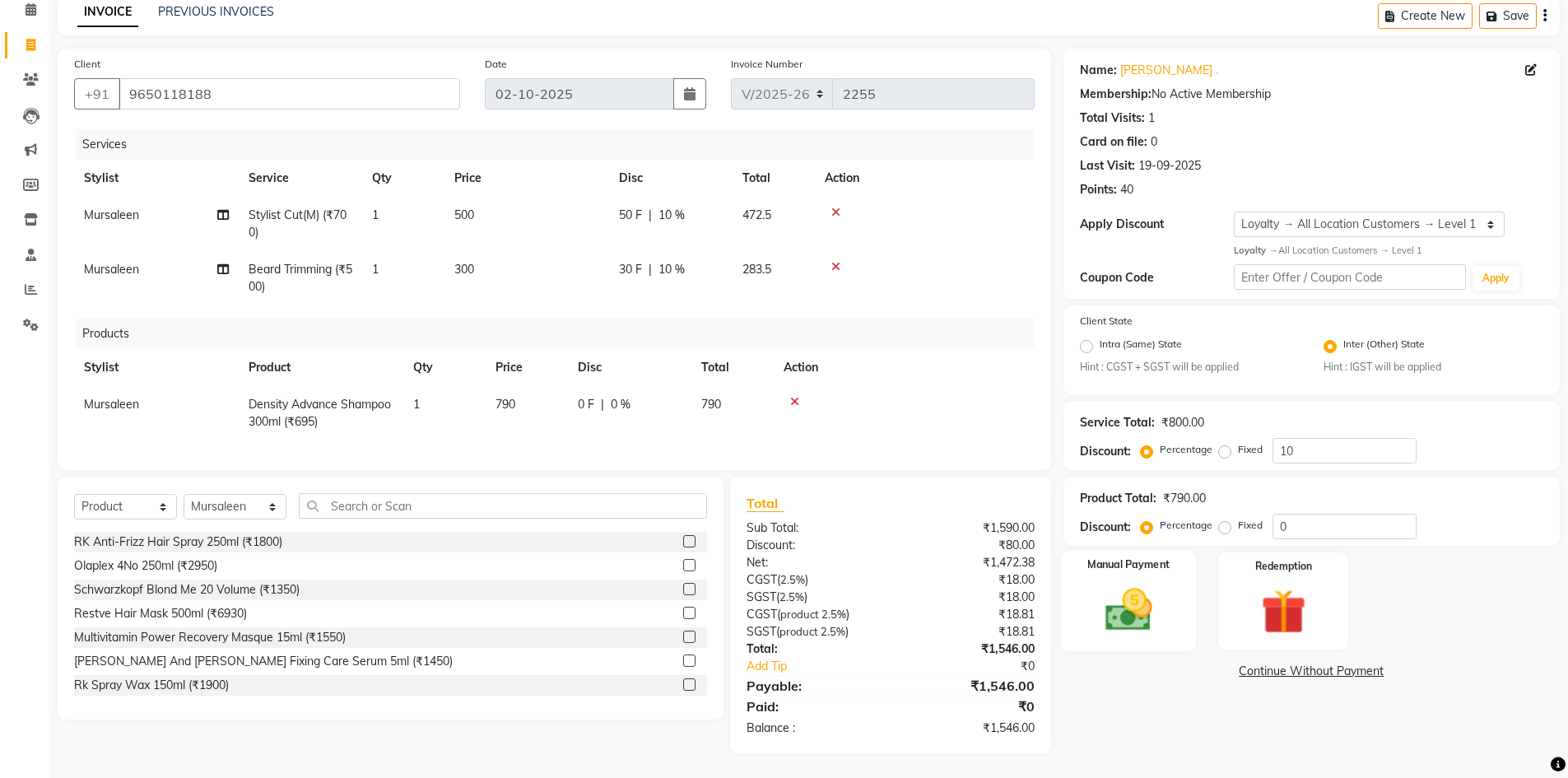
click at [1137, 596] on img at bounding box center [1128, 609] width 76 height 53
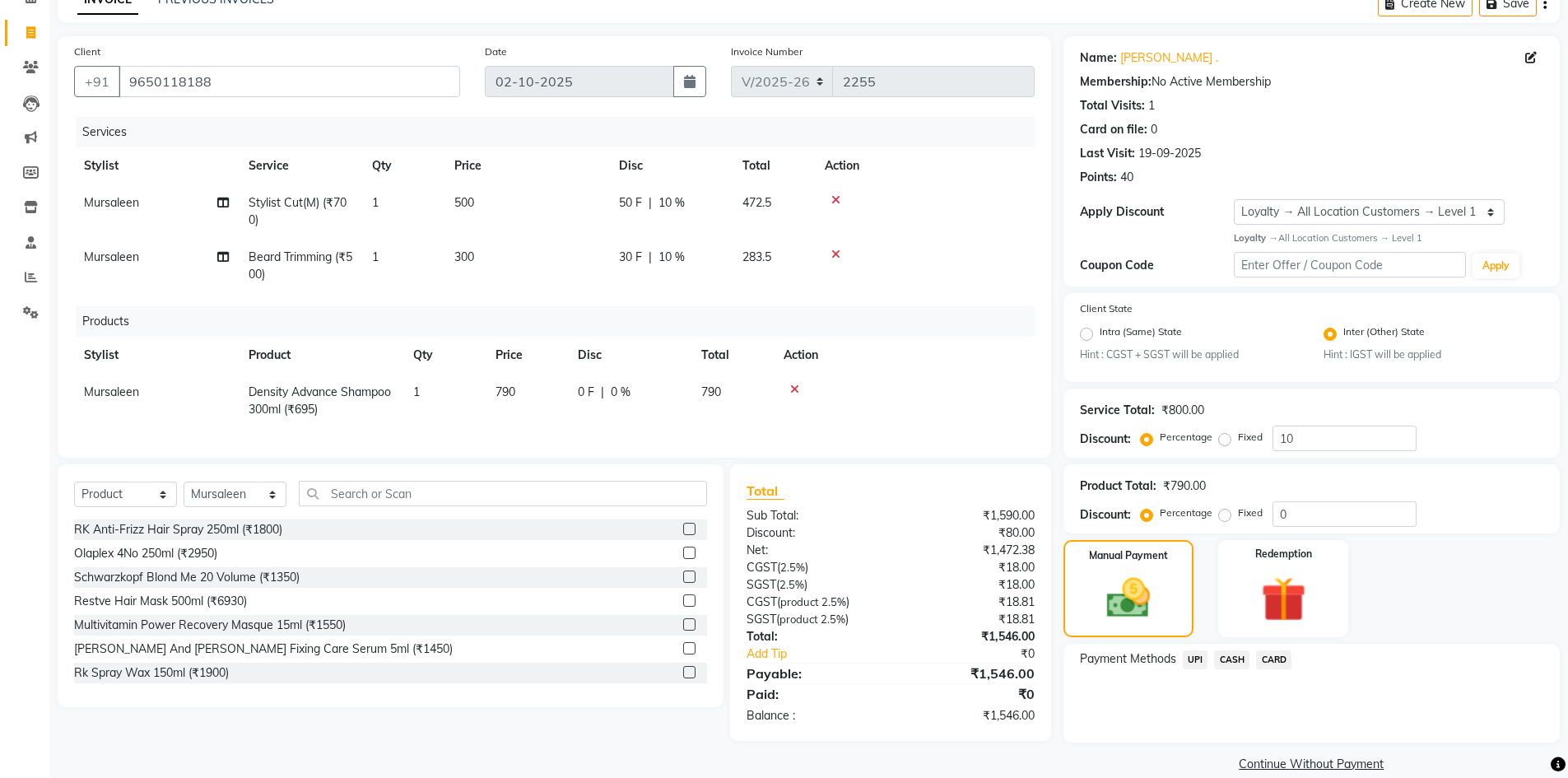
click at [1196, 659] on span "UPI" at bounding box center [1195, 659] width 25 height 19
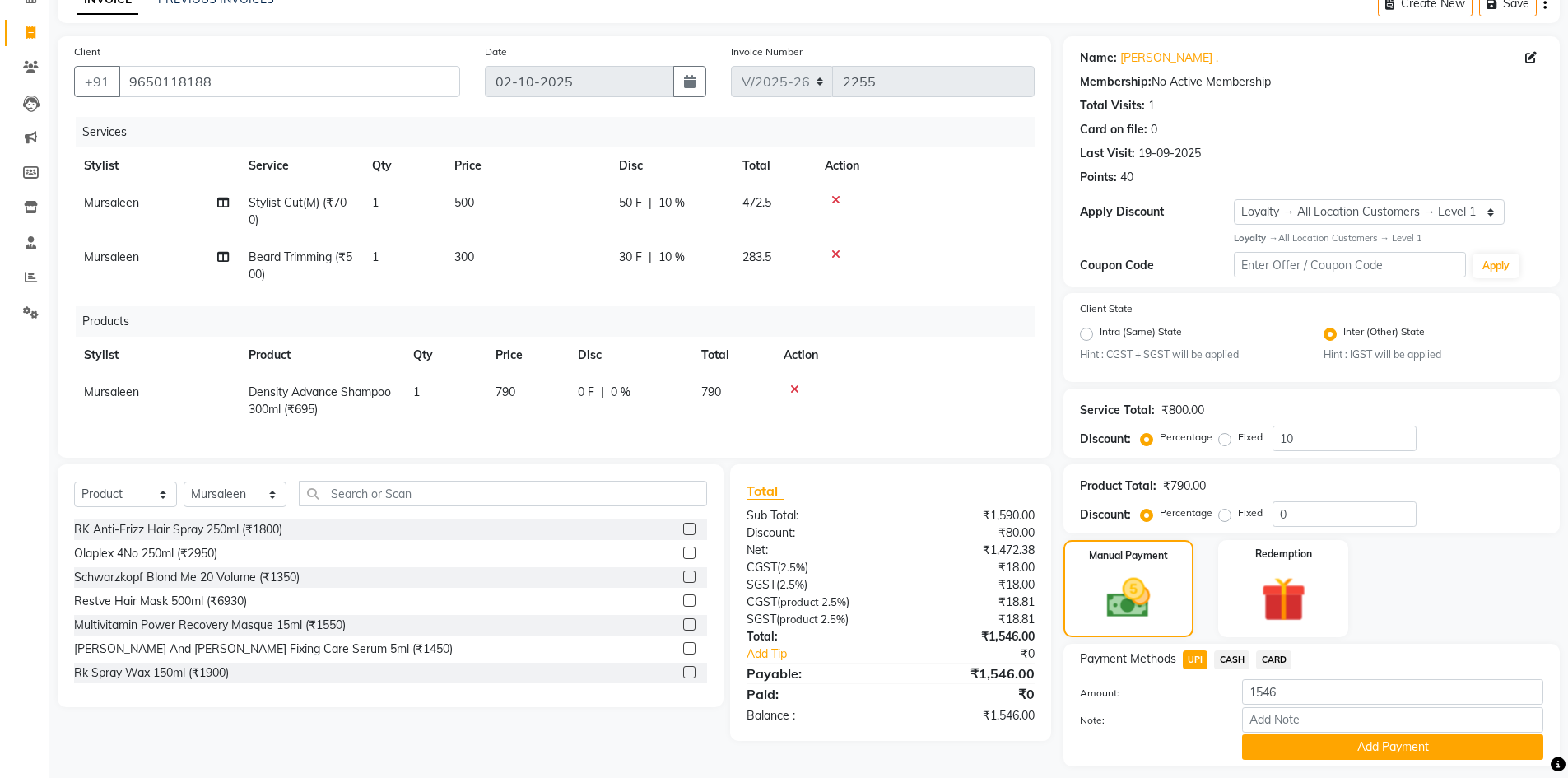
scroll to position [134, 0]
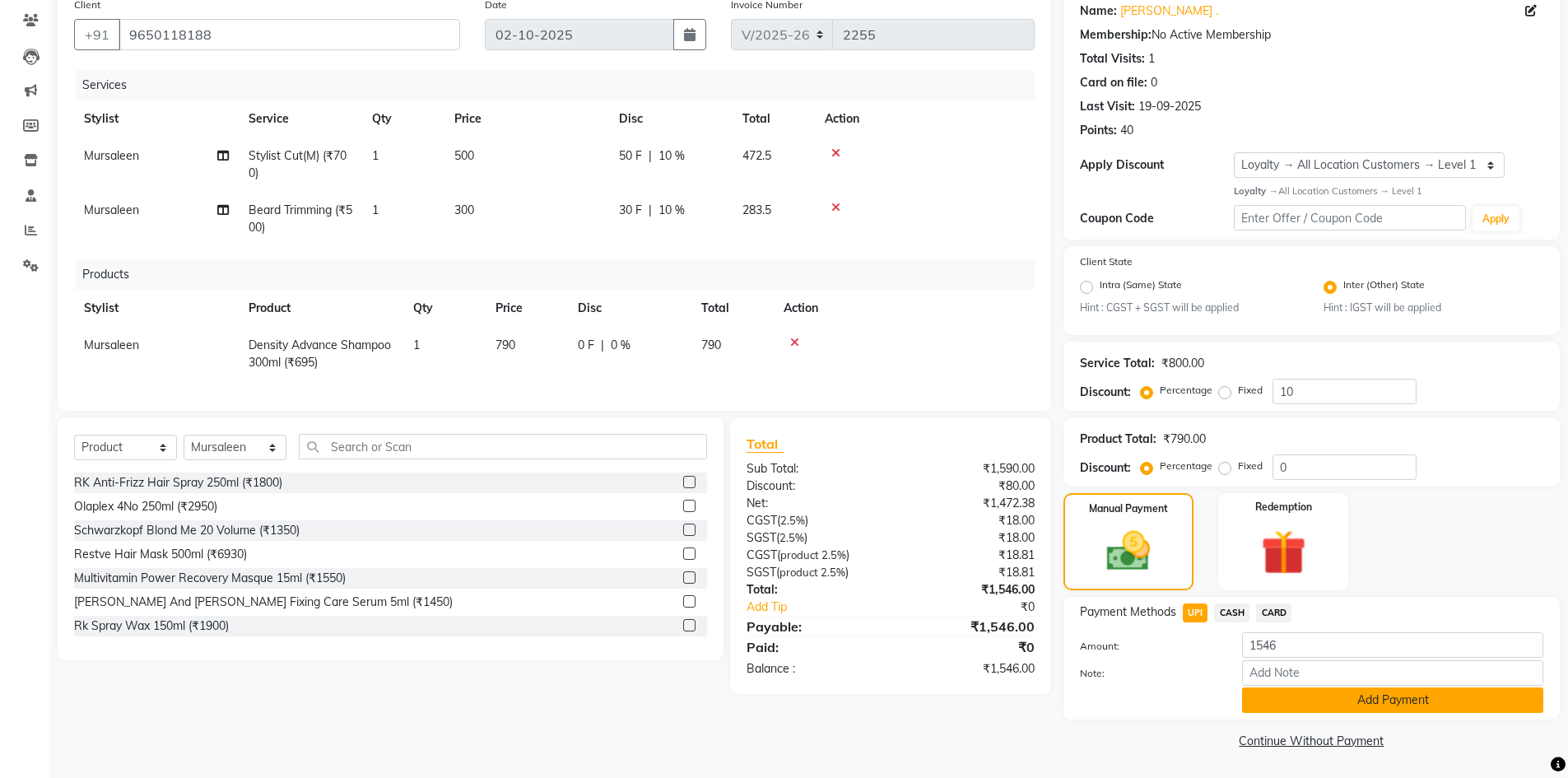
click at [1385, 705] on button "Add Payment" at bounding box center [1392, 700] width 301 height 25
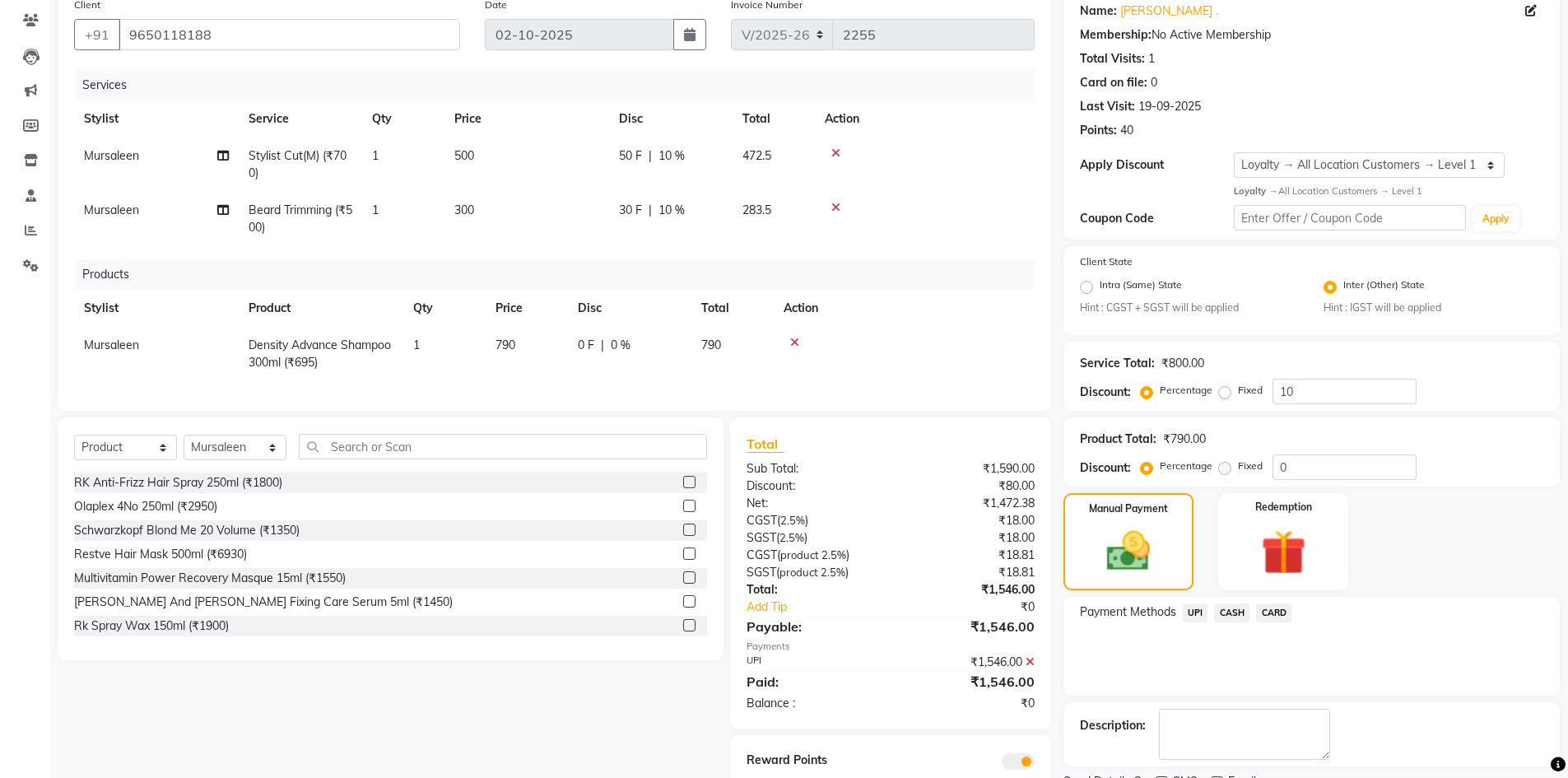
scroll to position [203, 0]
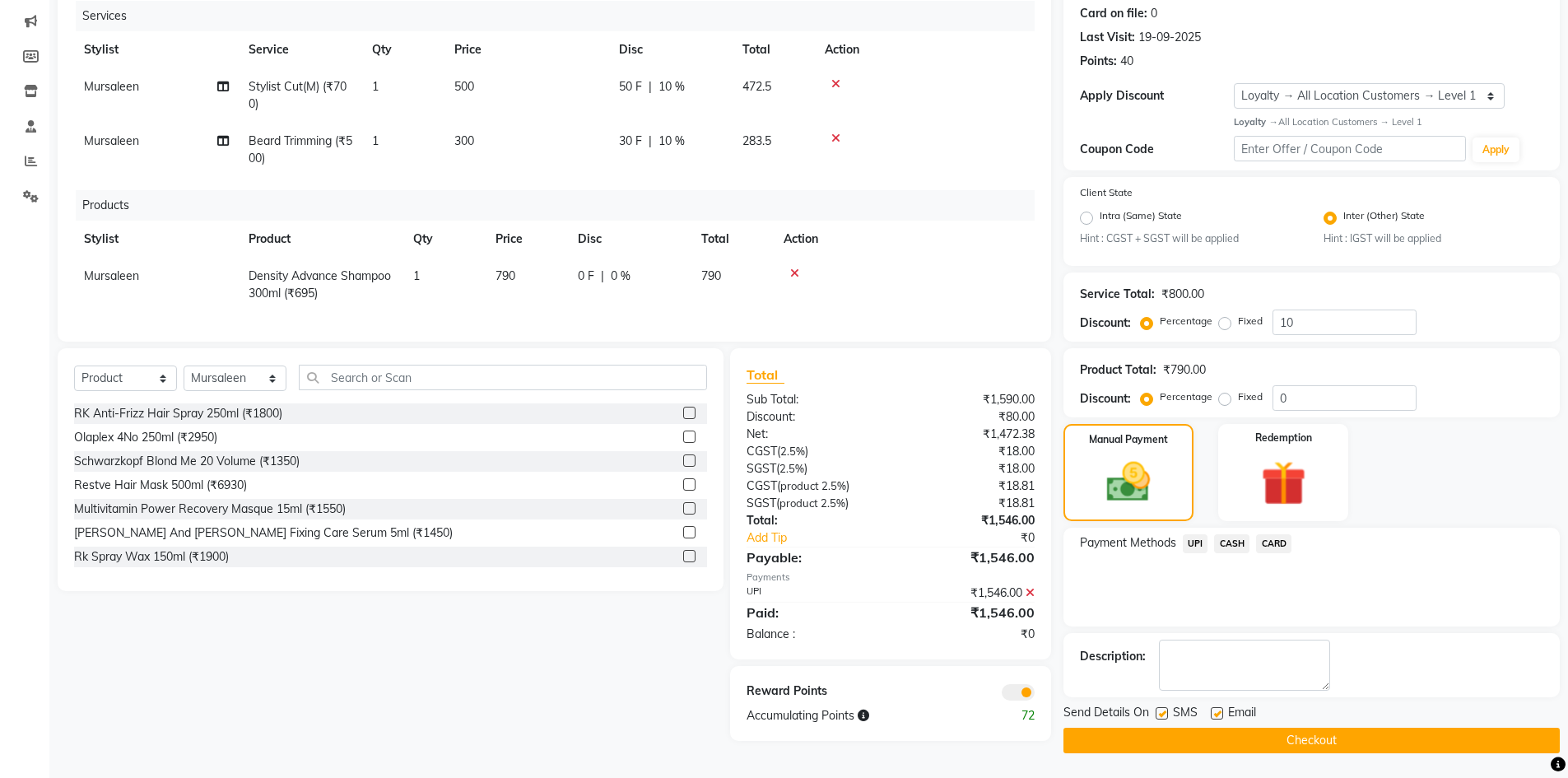
click at [1272, 739] on button "Checkout" at bounding box center [1312, 740] width 496 height 25
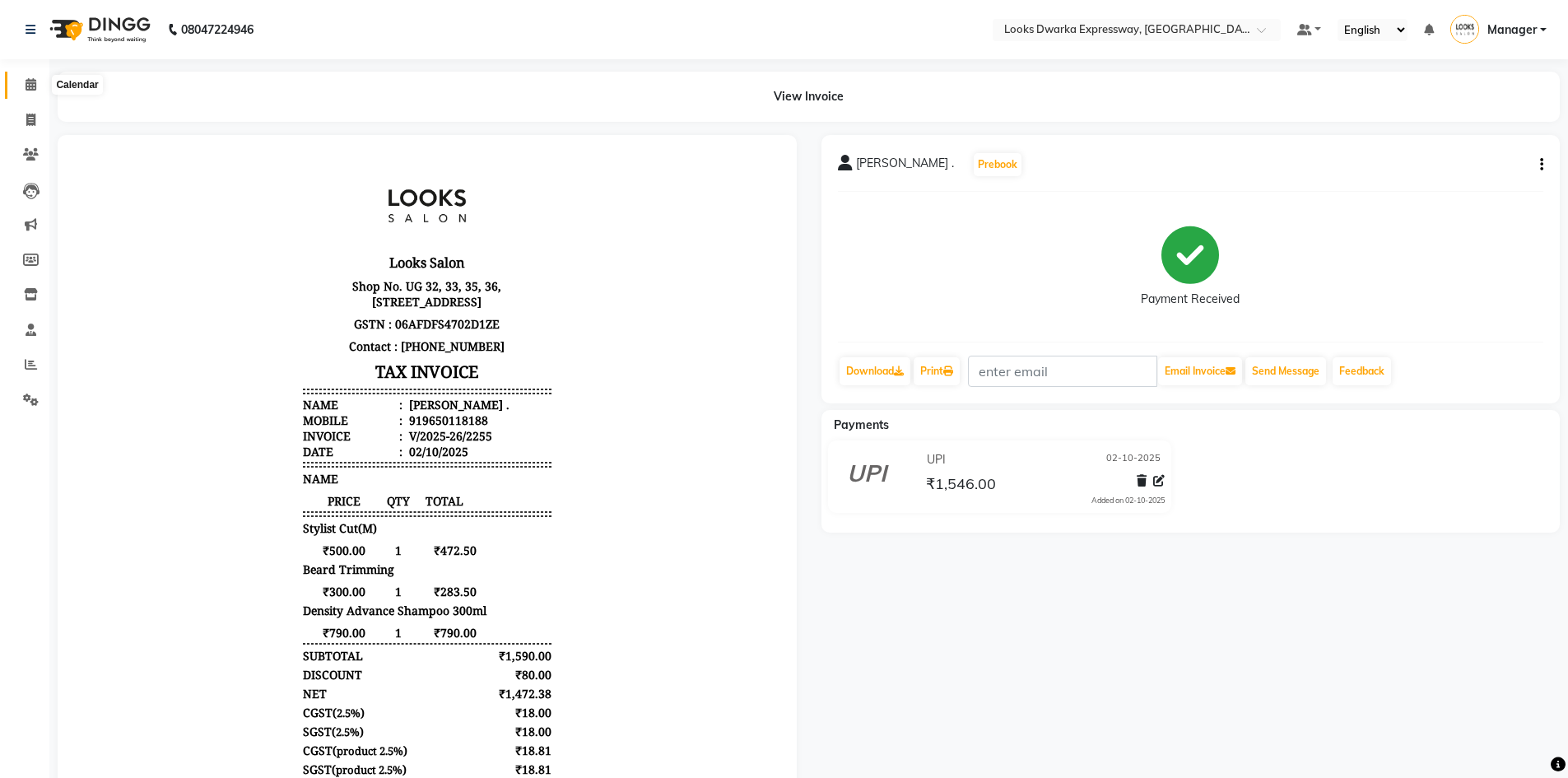
drag, startPoint x: 22, startPoint y: 79, endPoint x: 69, endPoint y: 95, distance: 49.6
click at [22, 79] on span at bounding box center [31, 85] width 29 height 19
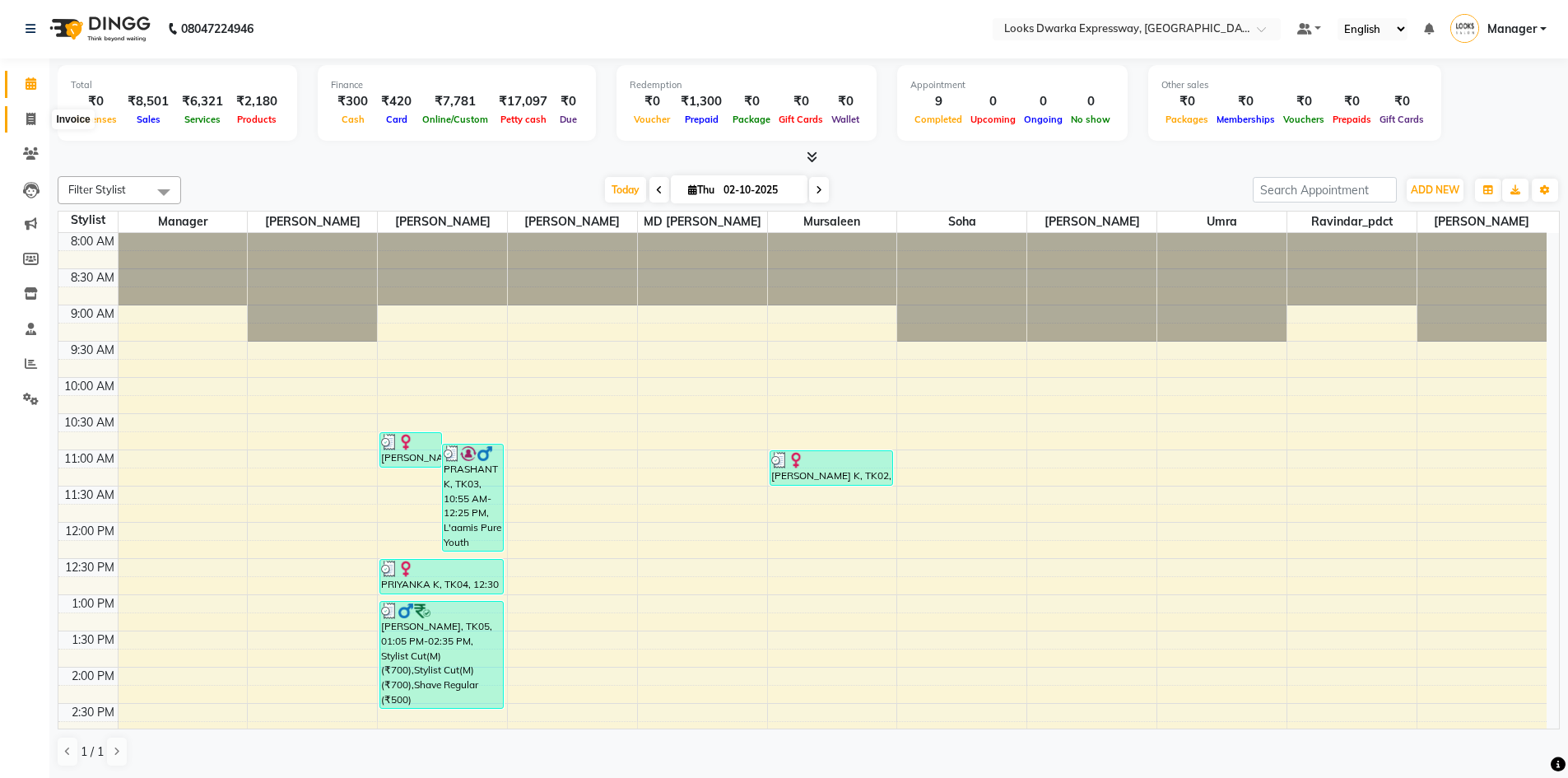
click at [28, 115] on icon at bounding box center [31, 119] width 9 height 13
select select "6011"
select select "service"
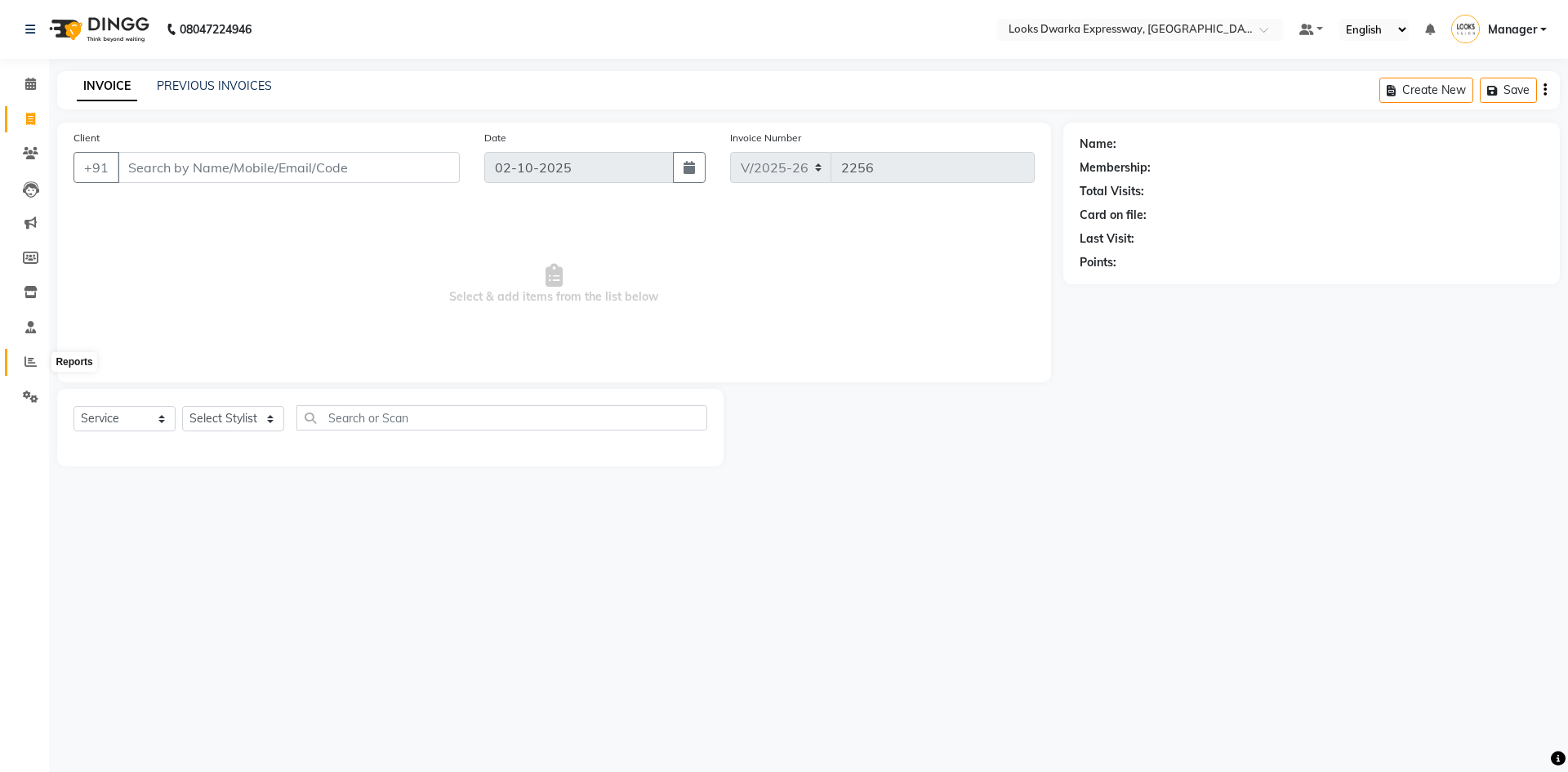
click at [28, 359] on icon at bounding box center [30, 361] width 12 height 12
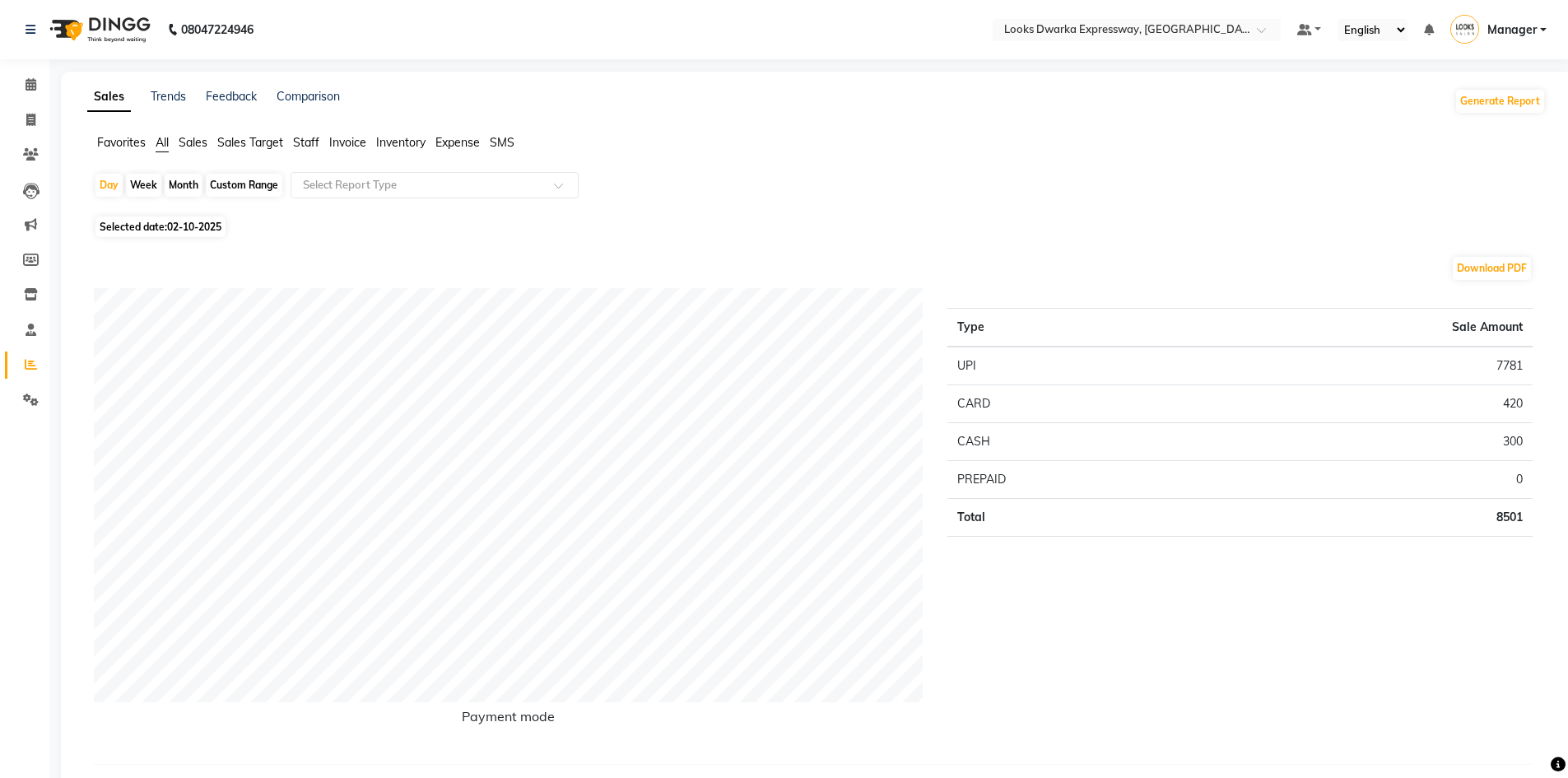
select select "6011"
select select "service"
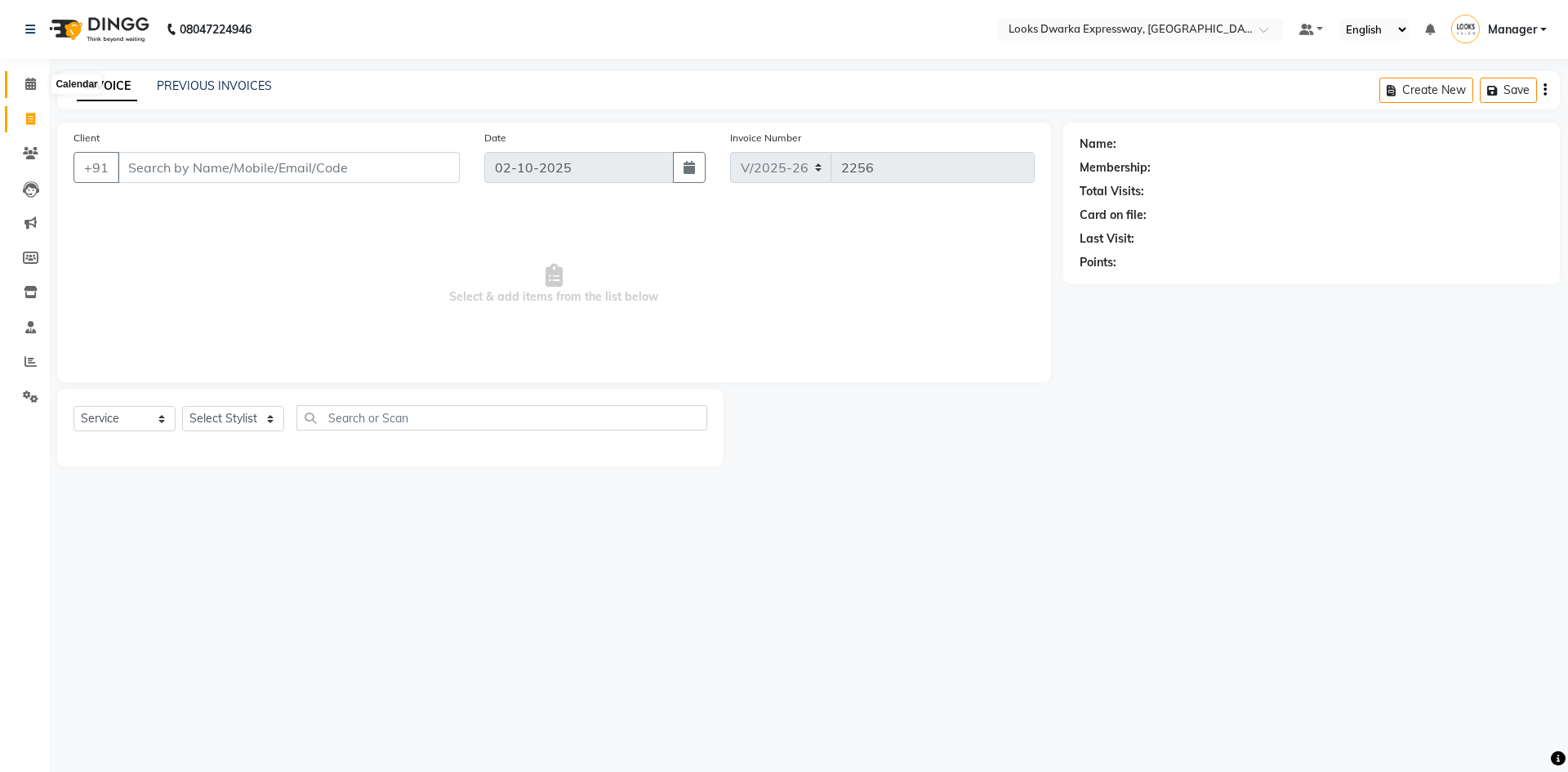
click at [19, 85] on span at bounding box center [30, 84] width 29 height 19
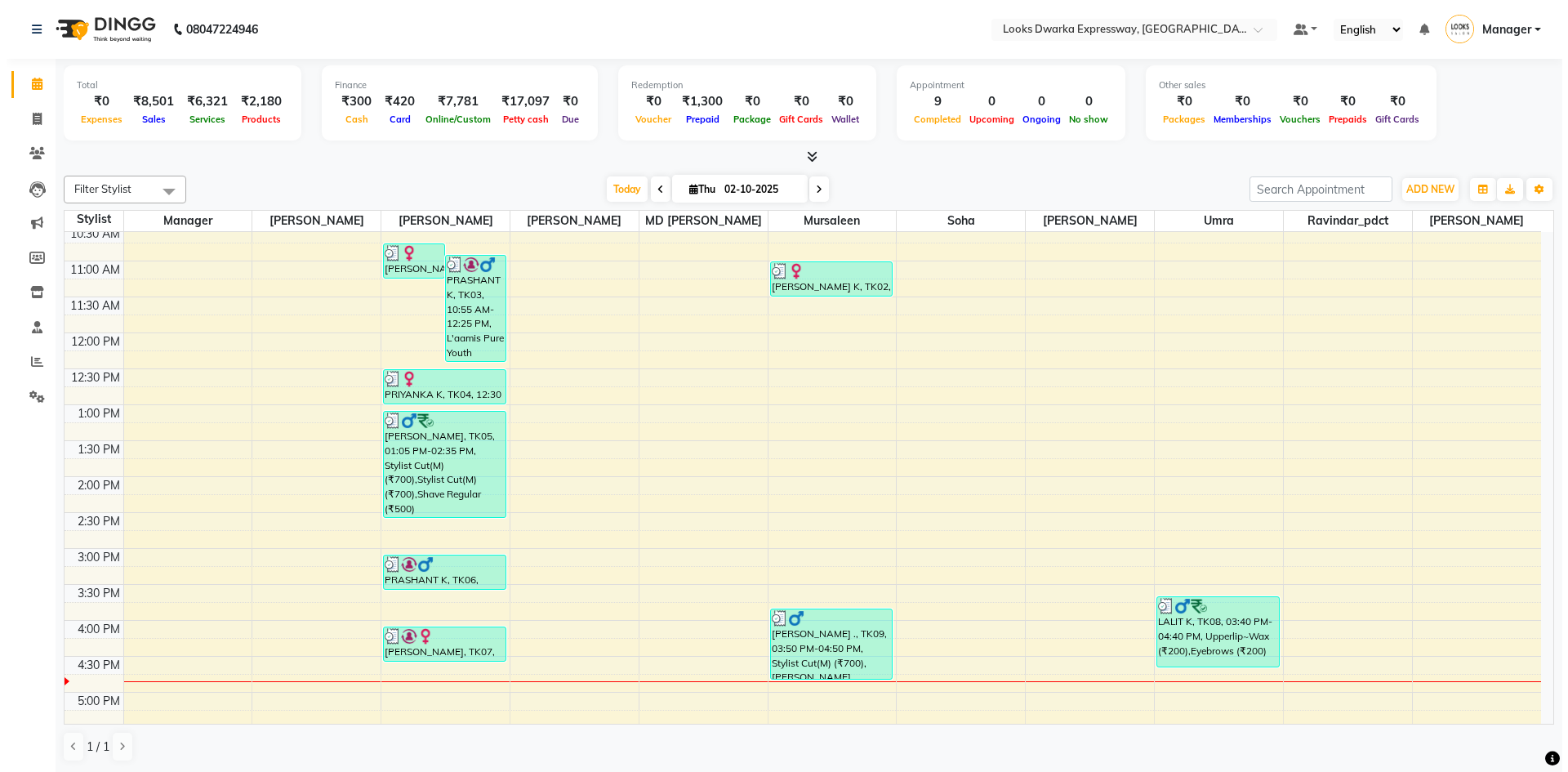
scroll to position [245, 0]
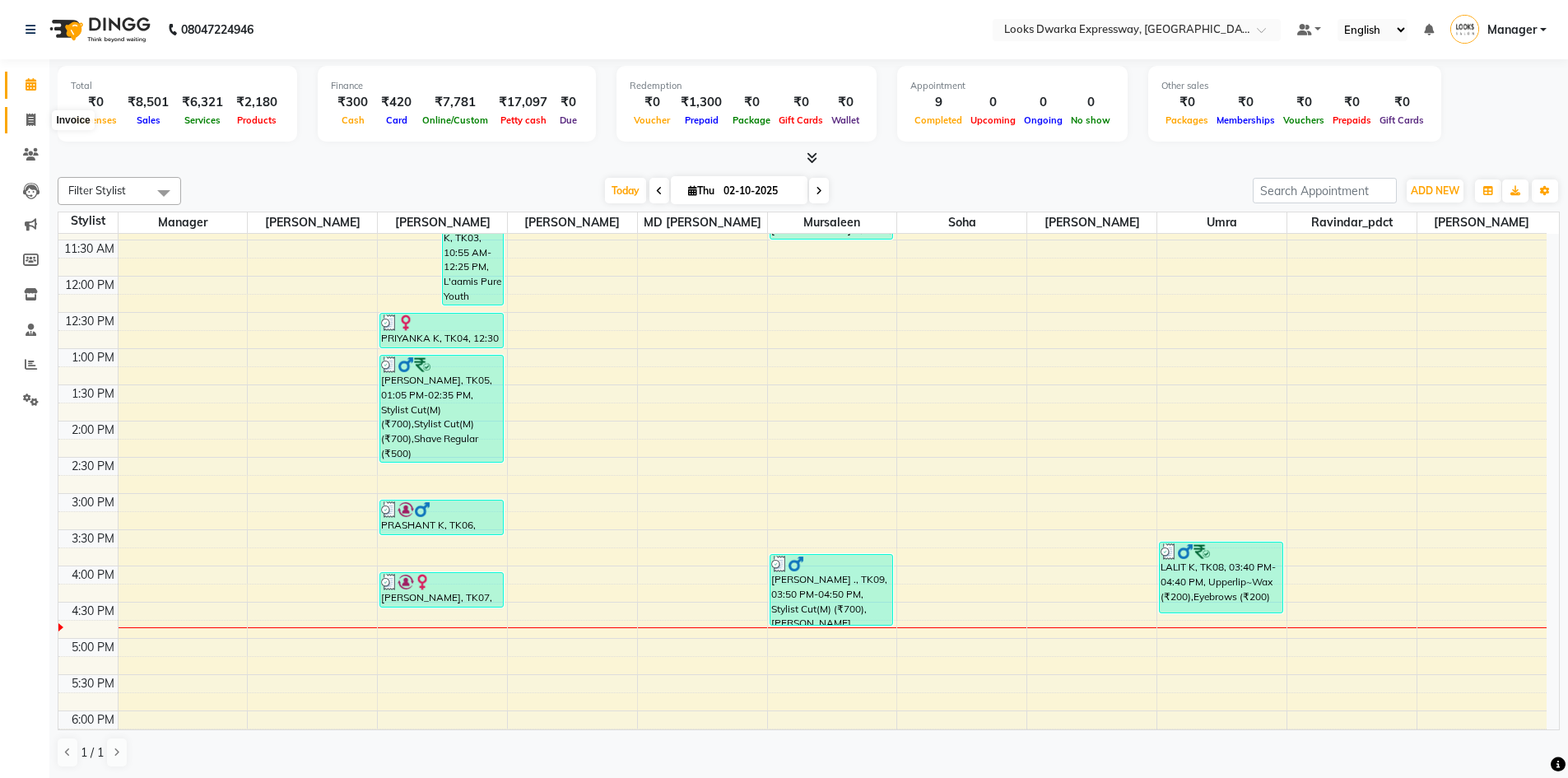
click at [30, 118] on icon at bounding box center [31, 120] width 9 height 13
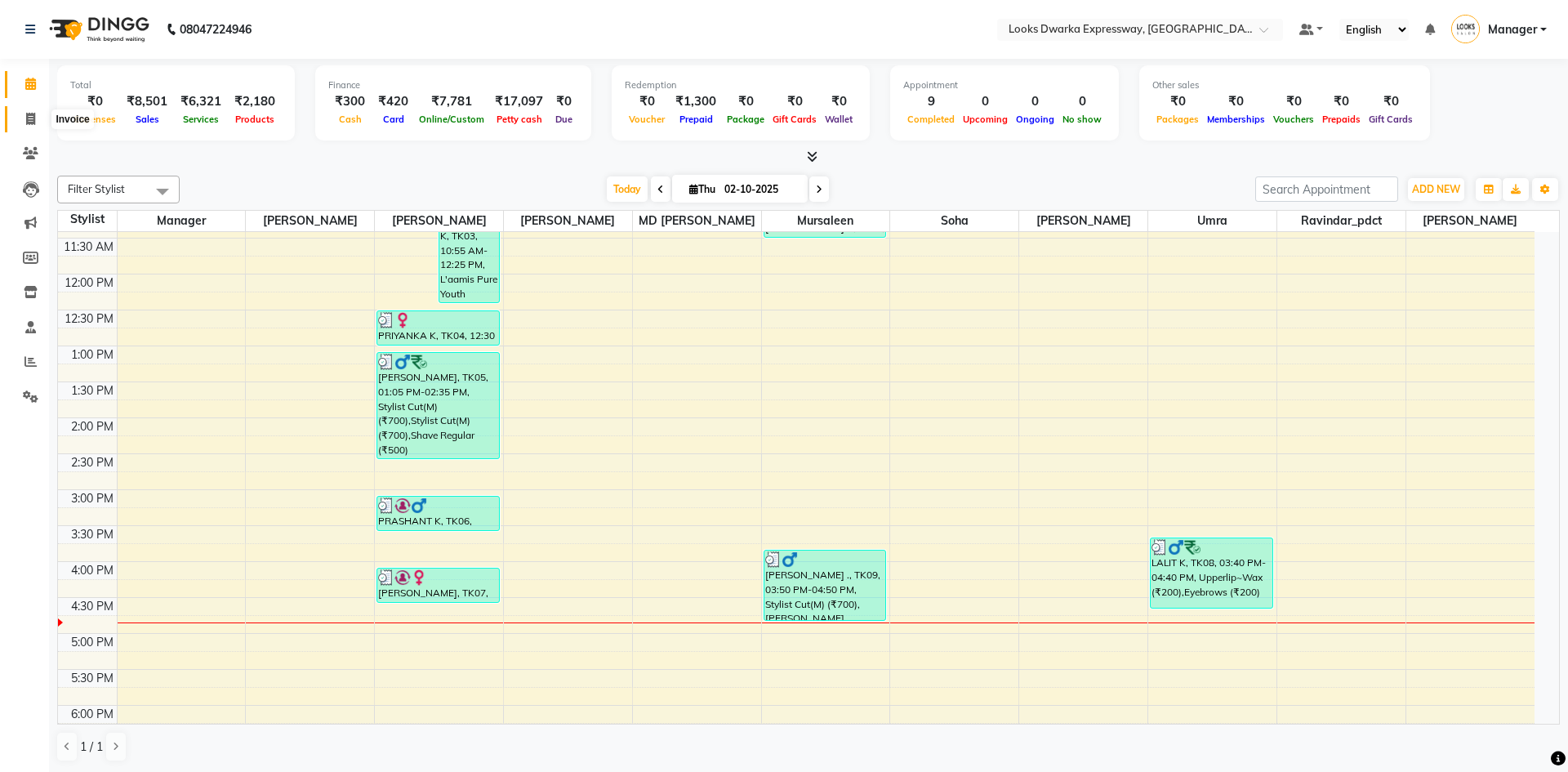
select select "6011"
select select "service"
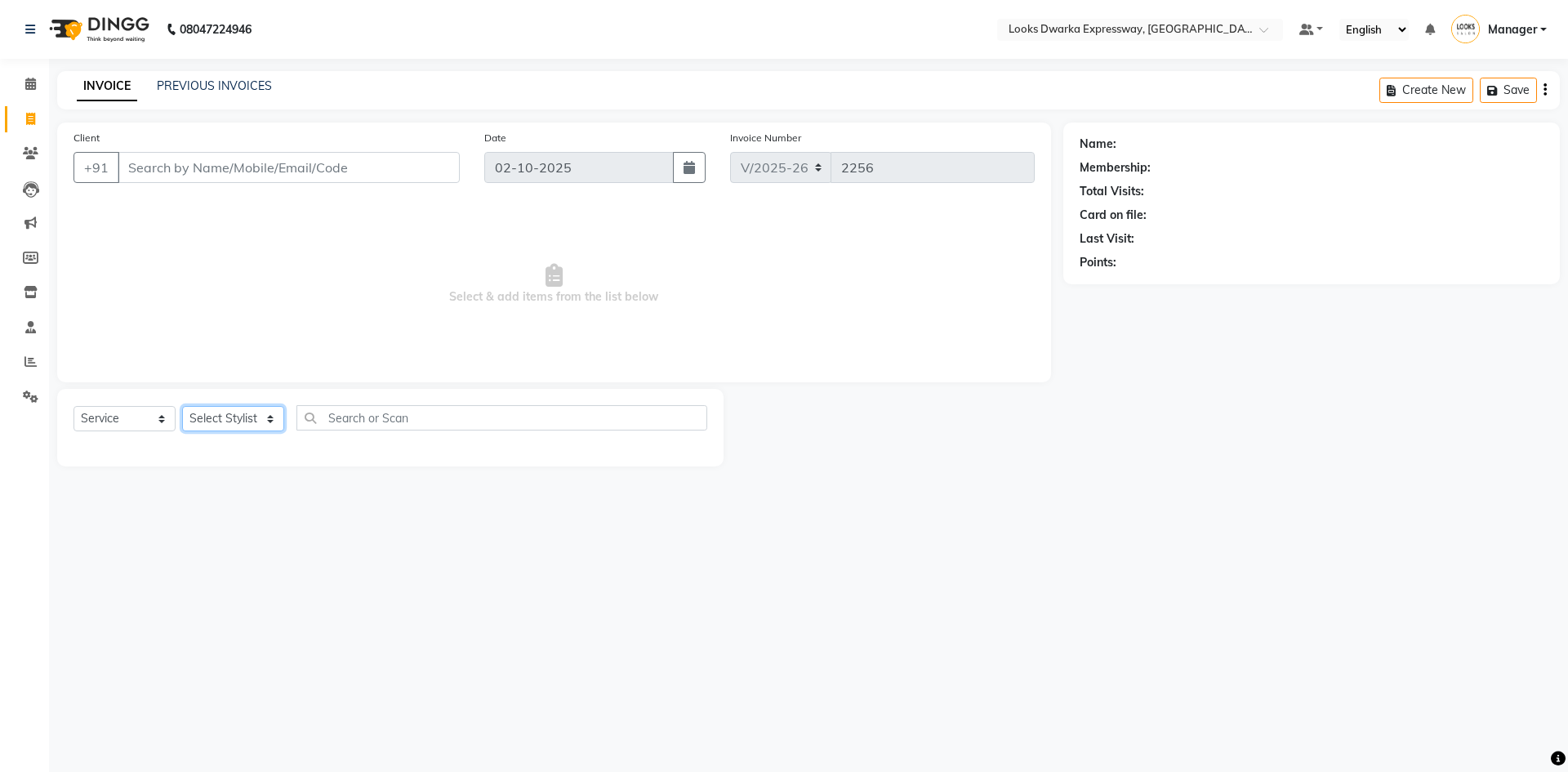
click at [273, 424] on select "Select Stylist Manager MD [PERSON_NAME] Ravindar_pdct [PERSON_NAME] [PERSON_NAM…" at bounding box center [233, 419] width 102 height 25
click at [182, 406] on select "Select Stylist Manager MD [PERSON_NAME] Ravindar_pdct [PERSON_NAME] [PERSON_NAM…" at bounding box center [233, 419] width 102 height 25
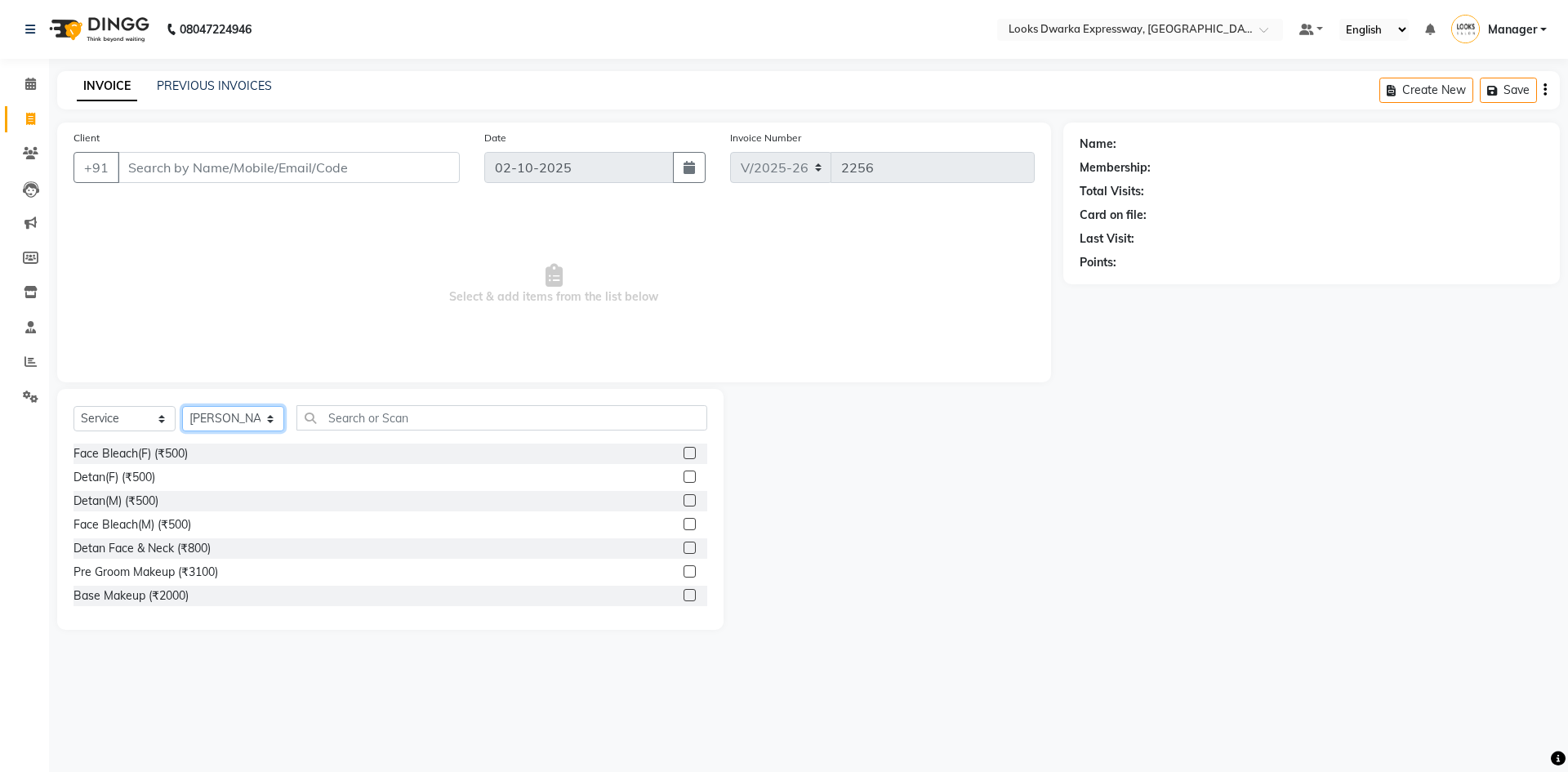
click at [260, 417] on select "Select Stylist Manager MD [PERSON_NAME] Ravindar_pdct [PERSON_NAME] [PERSON_NAM…" at bounding box center [233, 419] width 102 height 25
select select "43892"
click at [182, 406] on select "Select Stylist Manager MD [PERSON_NAME] Ravindar_pdct [PERSON_NAME] [PERSON_NAM…" at bounding box center [233, 419] width 102 height 25
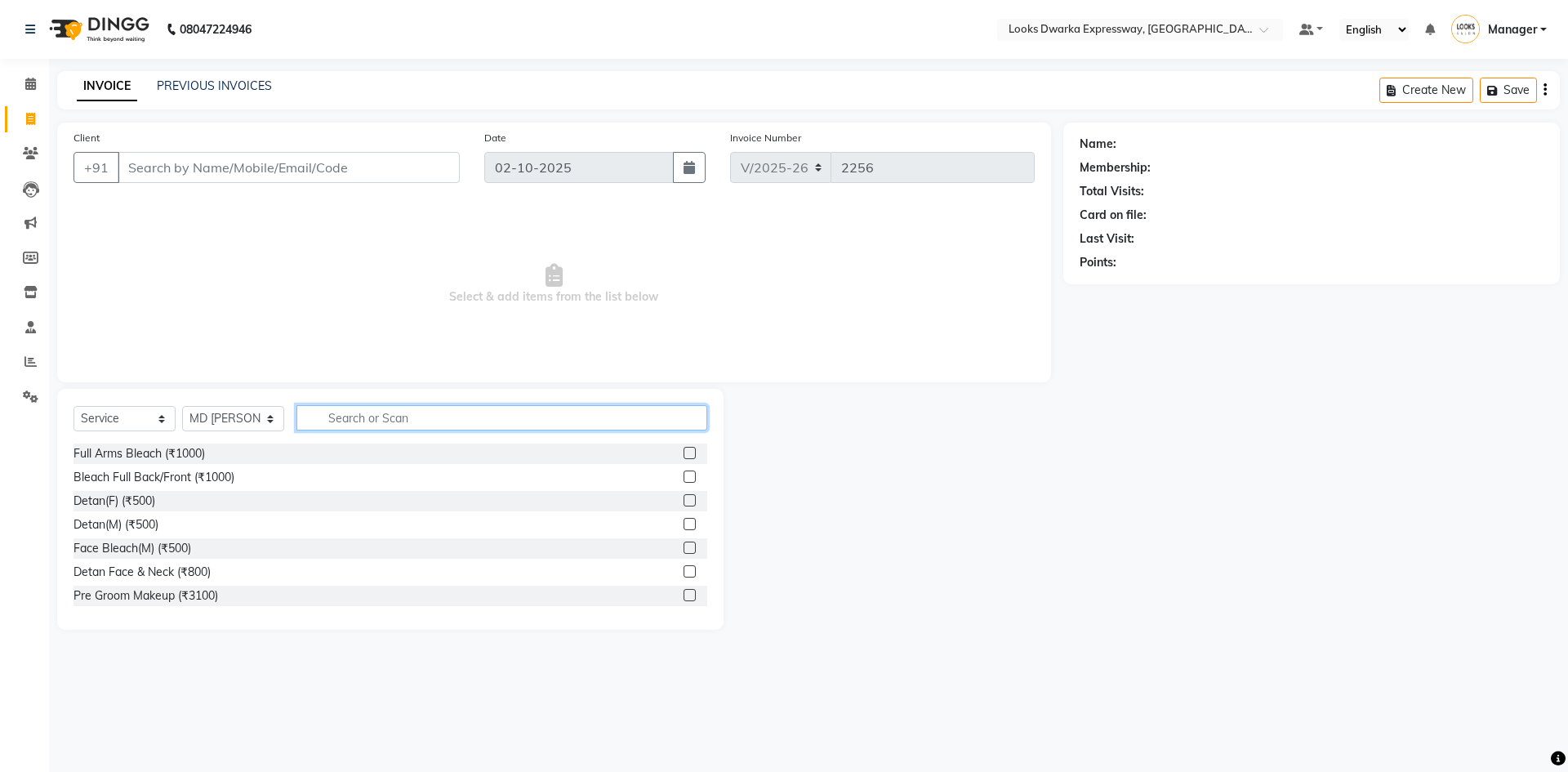
click at [351, 410] on input "text" at bounding box center [502, 418] width 411 height 25
type input "cut"
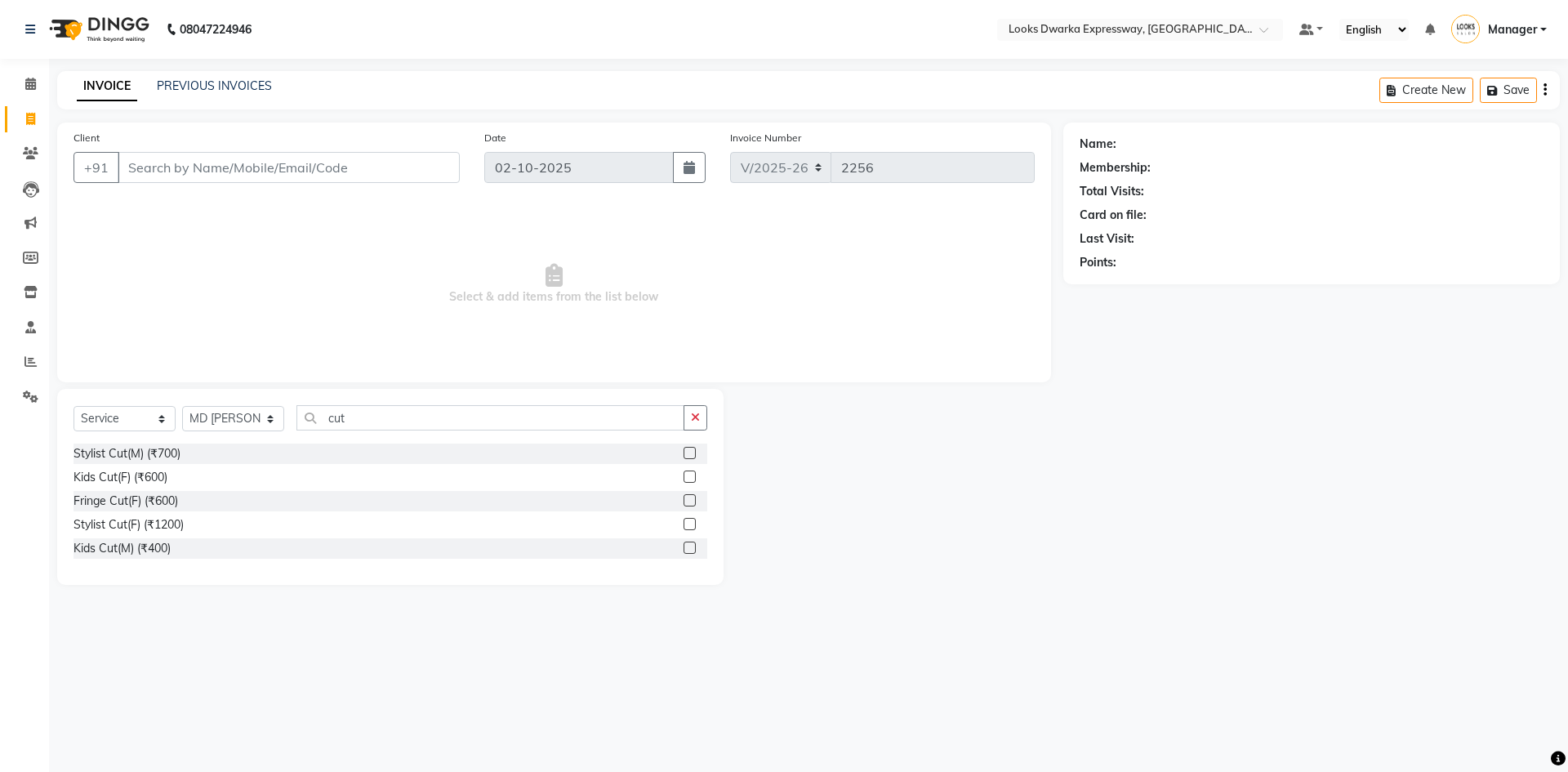
click at [690, 448] on label at bounding box center [690, 453] width 12 height 12
click at [690, 449] on input "checkbox" at bounding box center [689, 454] width 11 height 11
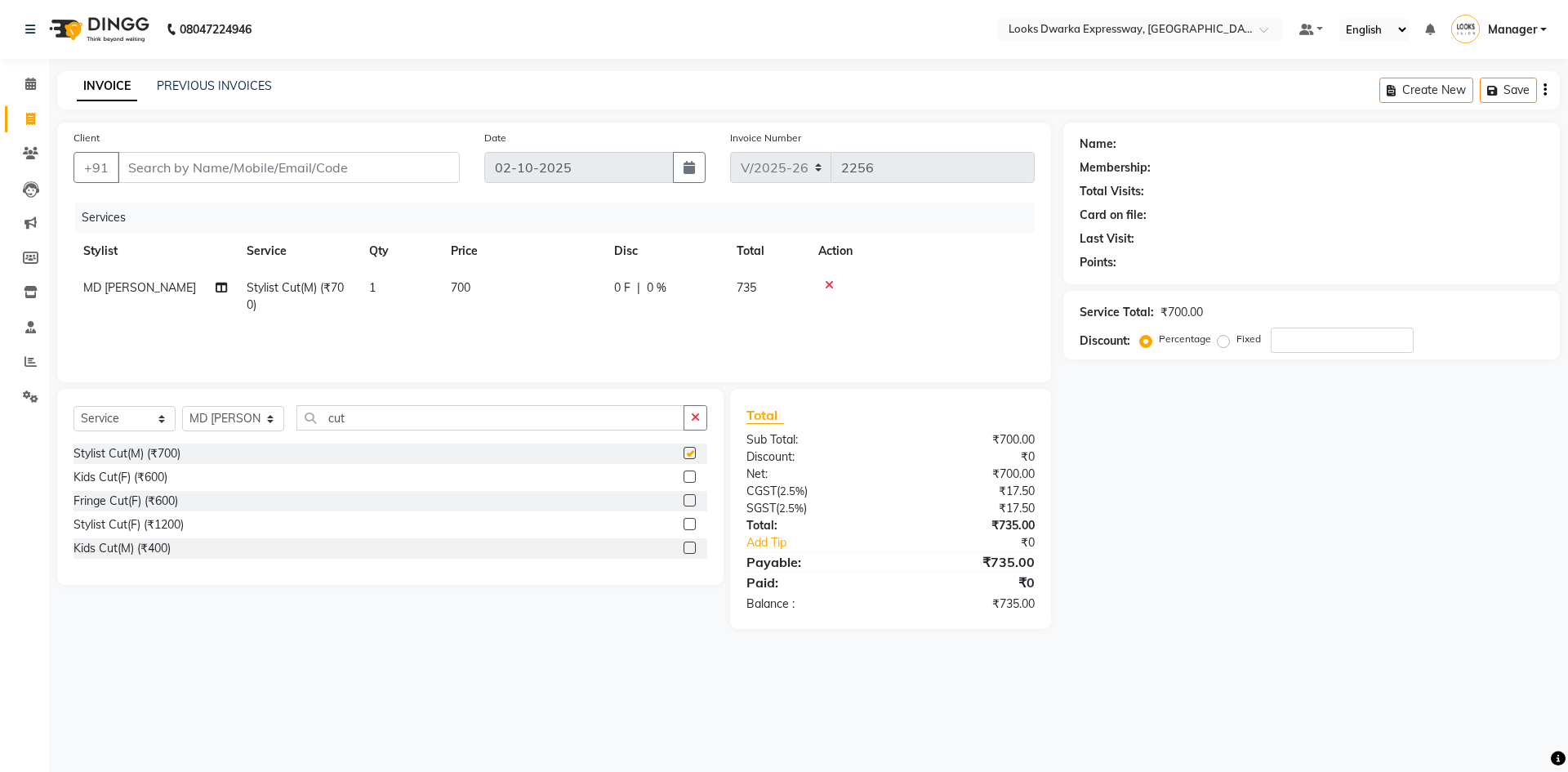
checkbox input "false"
click at [526, 289] on td "700" at bounding box center [522, 296] width 163 height 54
select select "43892"
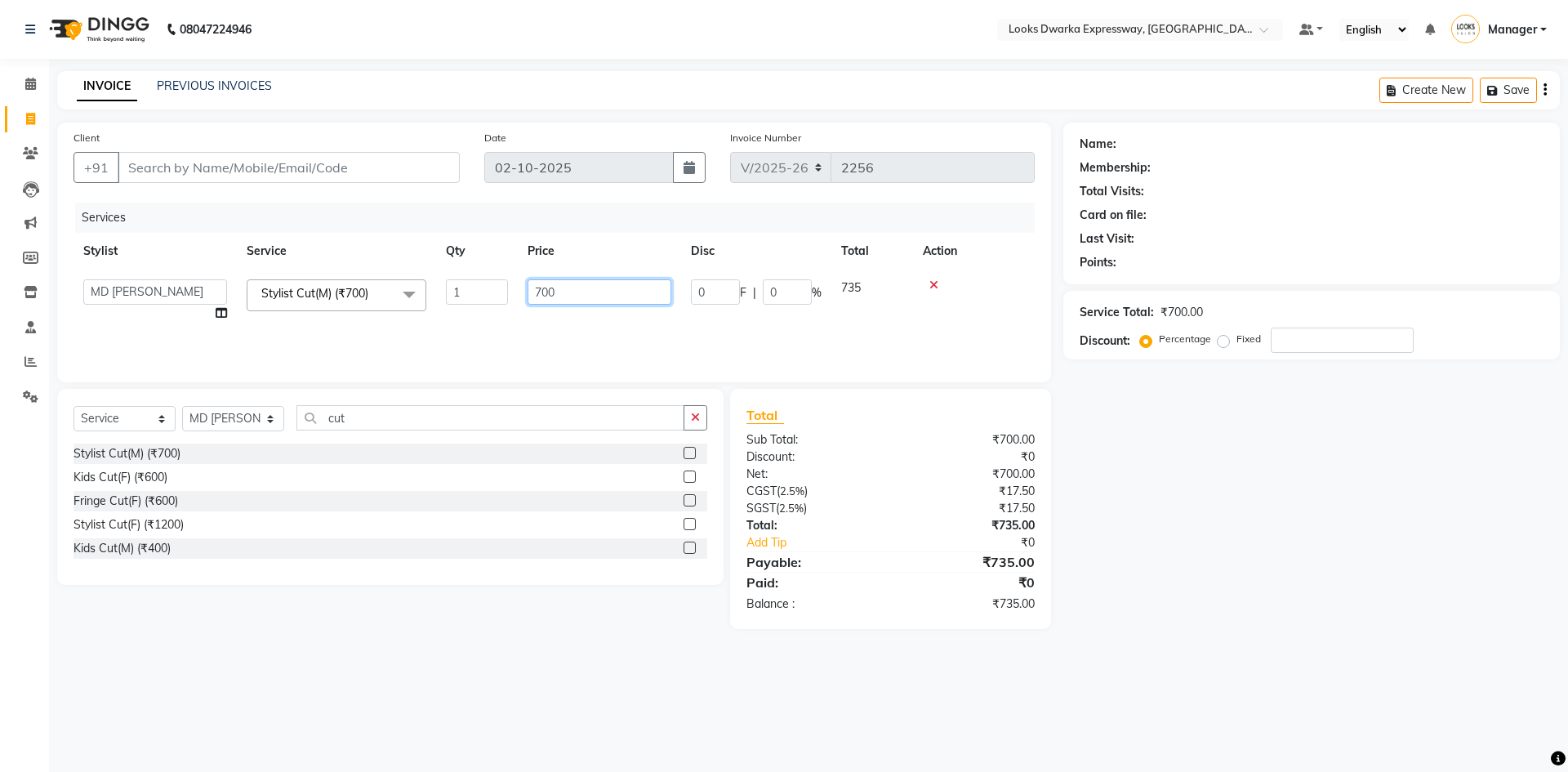
click at [565, 295] on input "700" at bounding box center [599, 292] width 144 height 25
type input "7"
type input "500"
click at [1132, 433] on div "Name: Membership: Total Visits: Card on file: Last Visit: Points: Service Total…" at bounding box center [1318, 375] width 509 height 506
